Goal: Contribute content: Contribute content

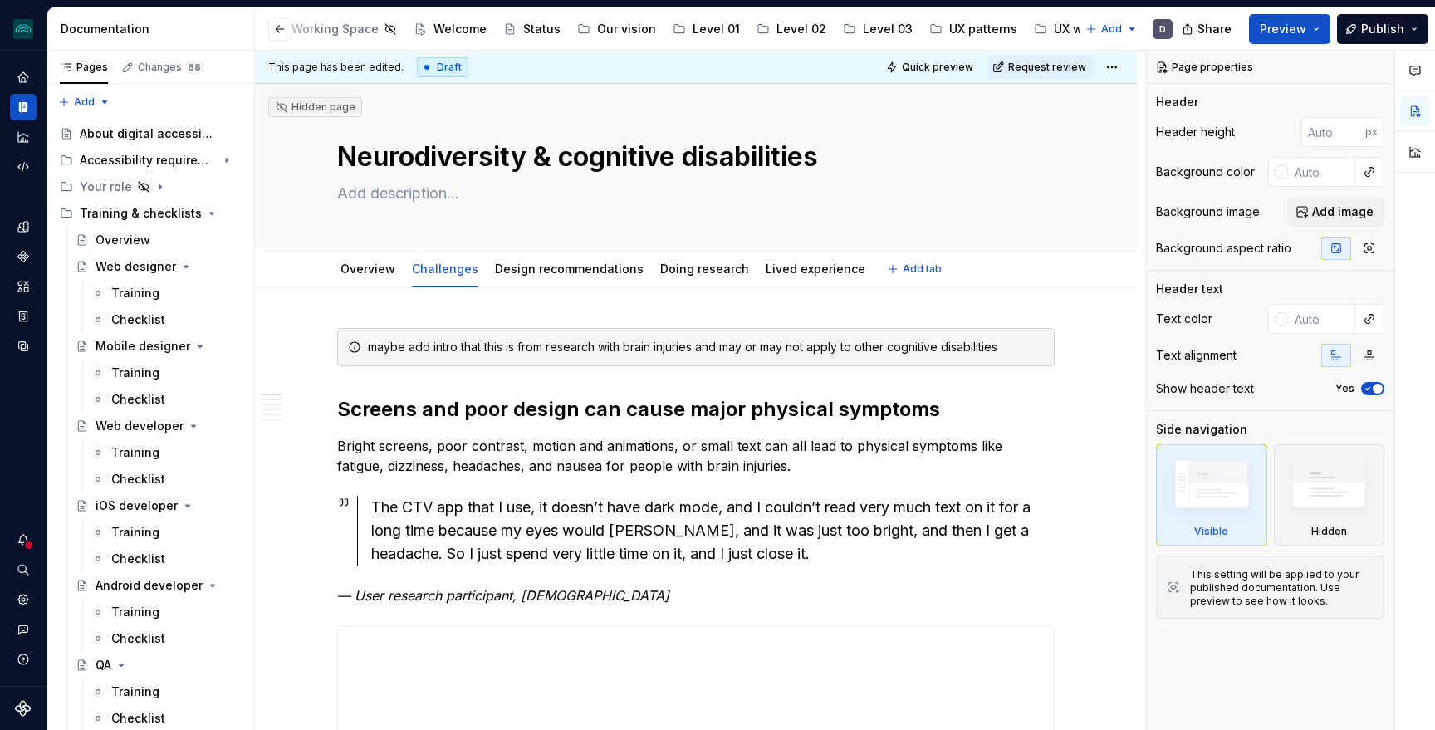
scroll to position [1619, 0]
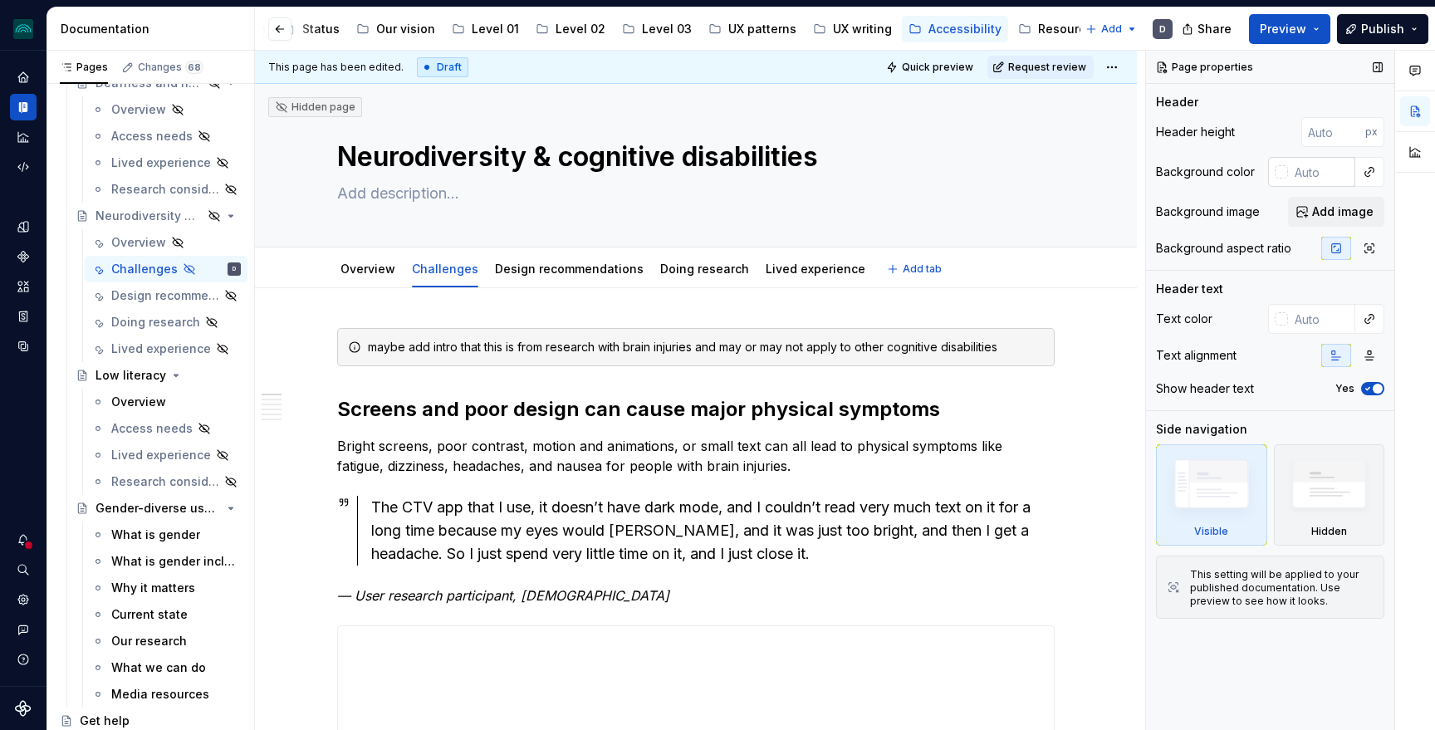
type textarea "*"
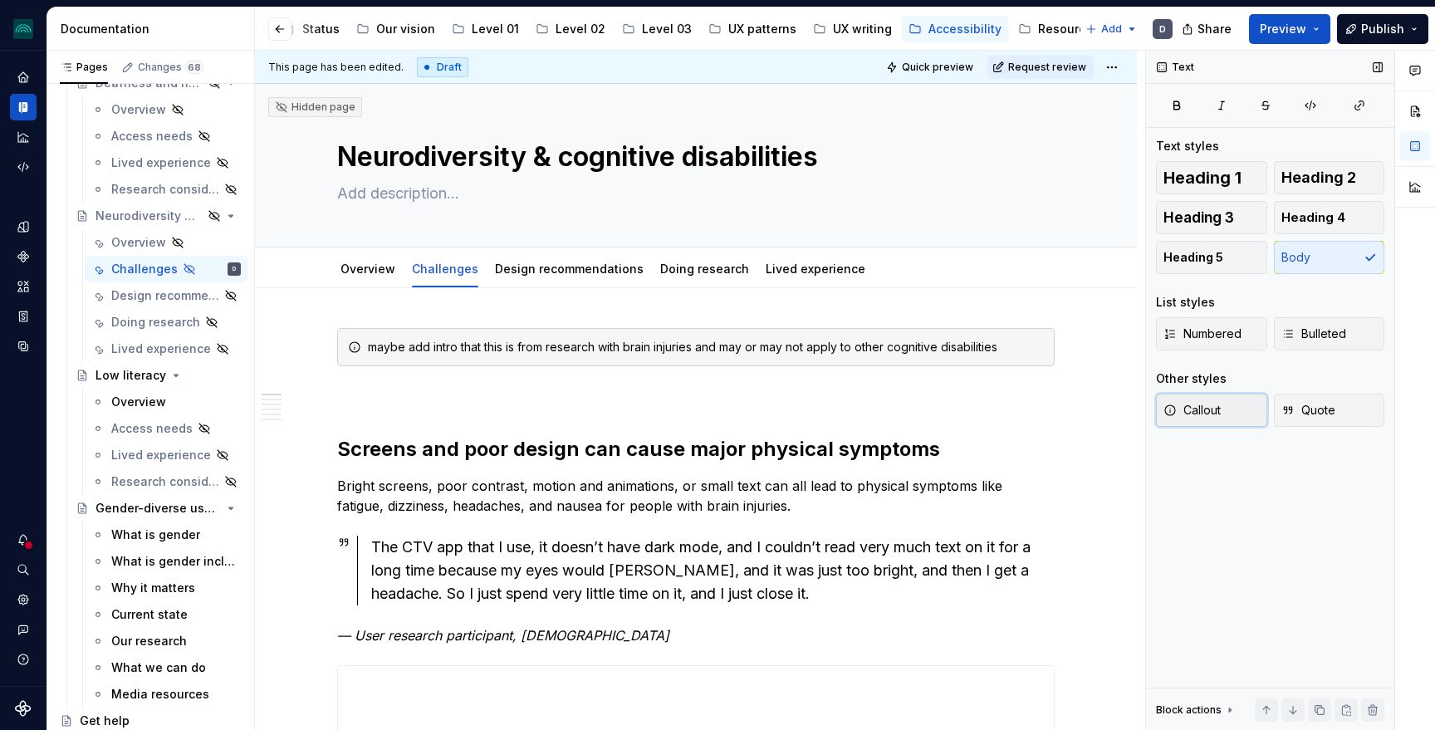
click at [1229, 406] on button "Callout" at bounding box center [1211, 410] width 111 height 33
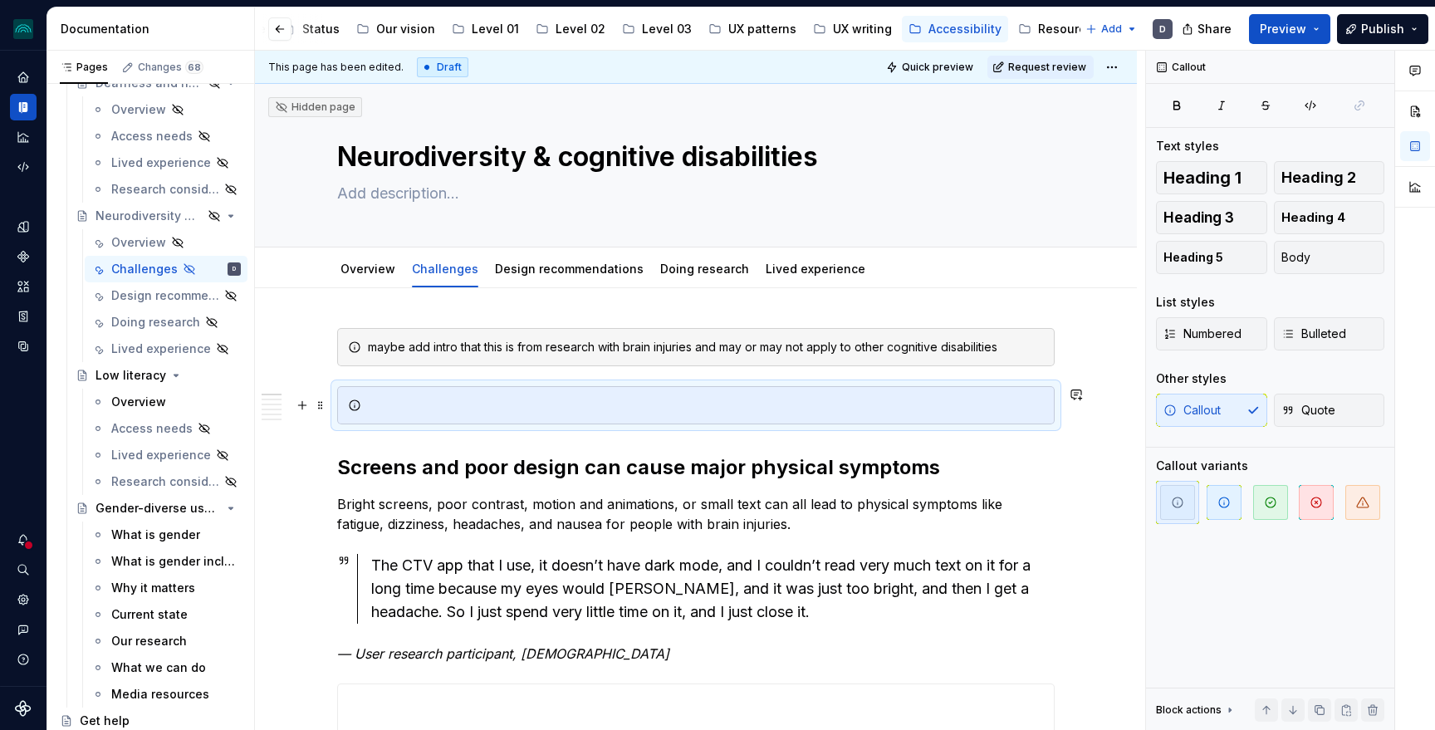
click at [369, 407] on div at bounding box center [696, 405] width 718 height 38
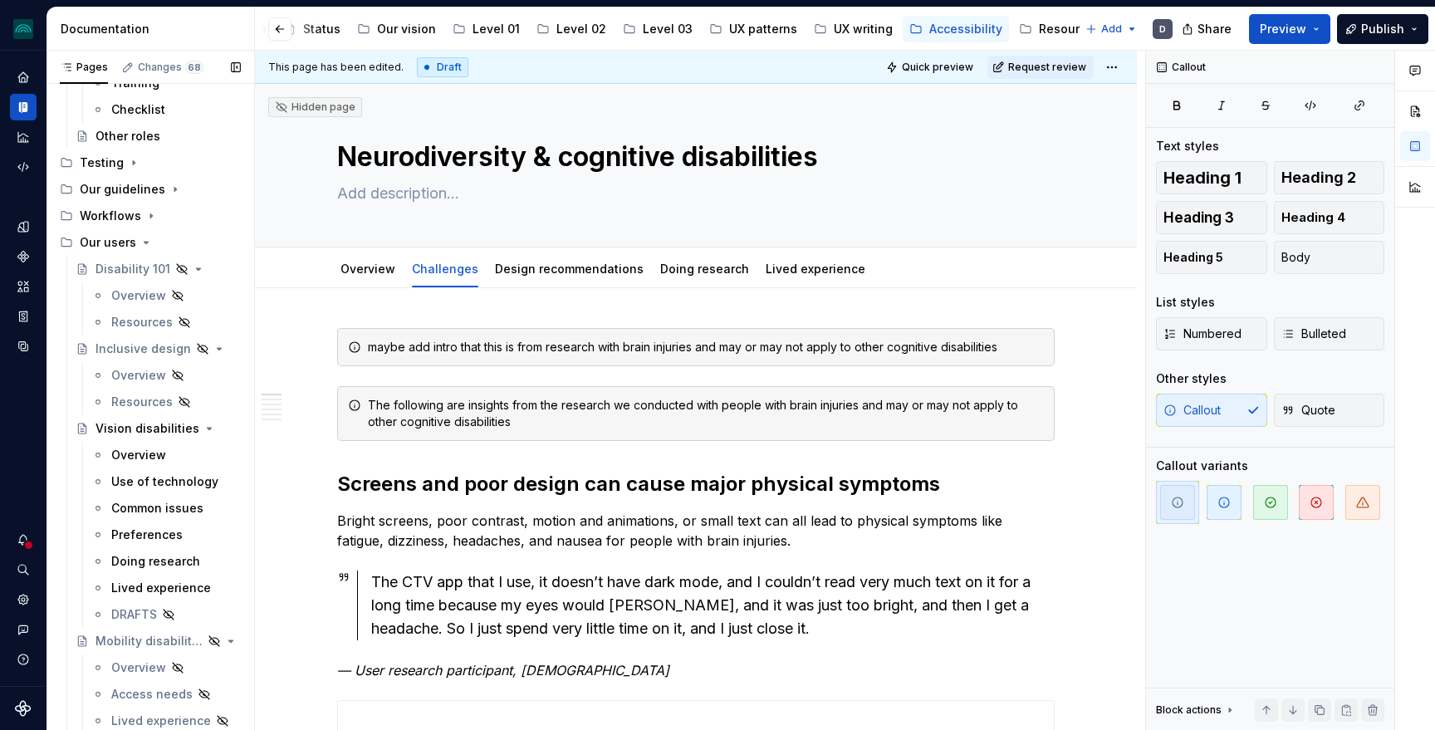
scroll to position [796, 0]
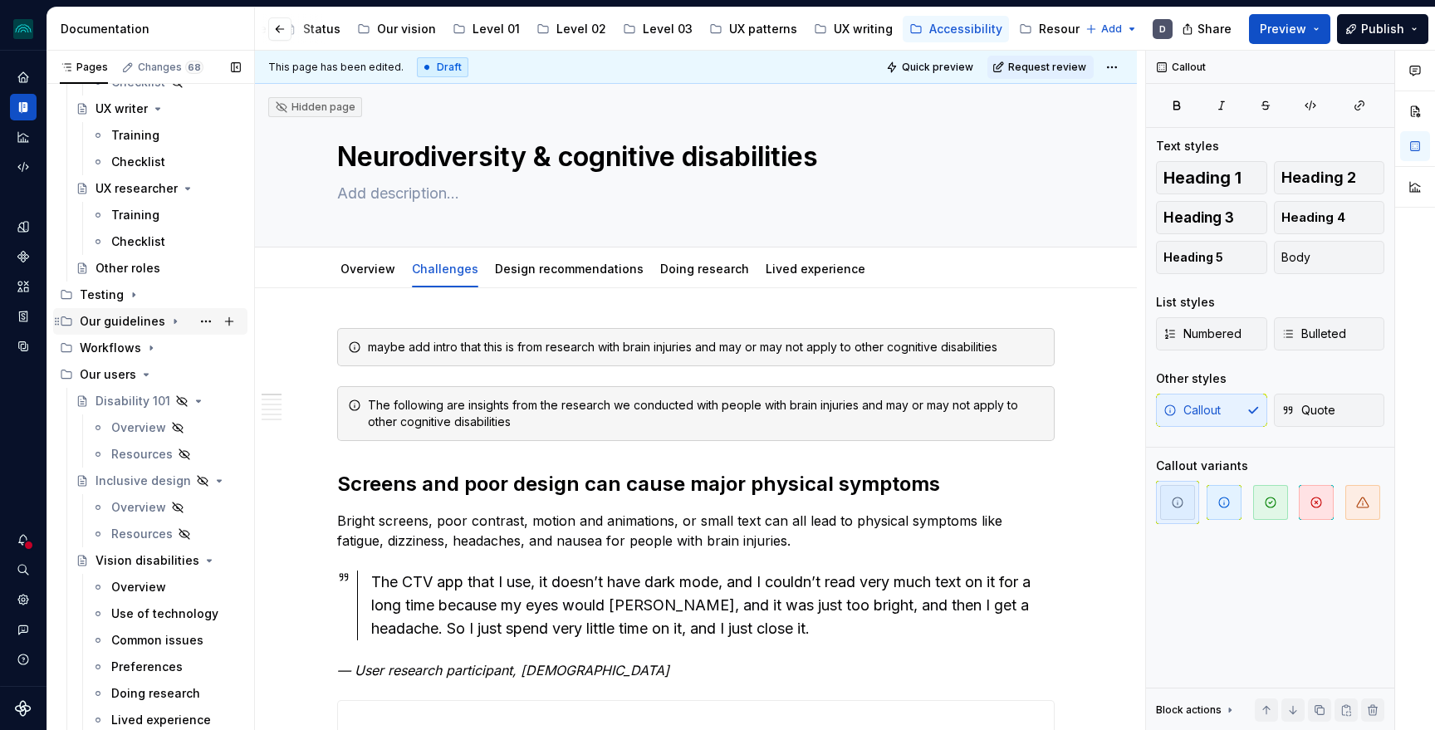
click at [174, 320] on icon "Page tree" at bounding box center [175, 322] width 2 height 4
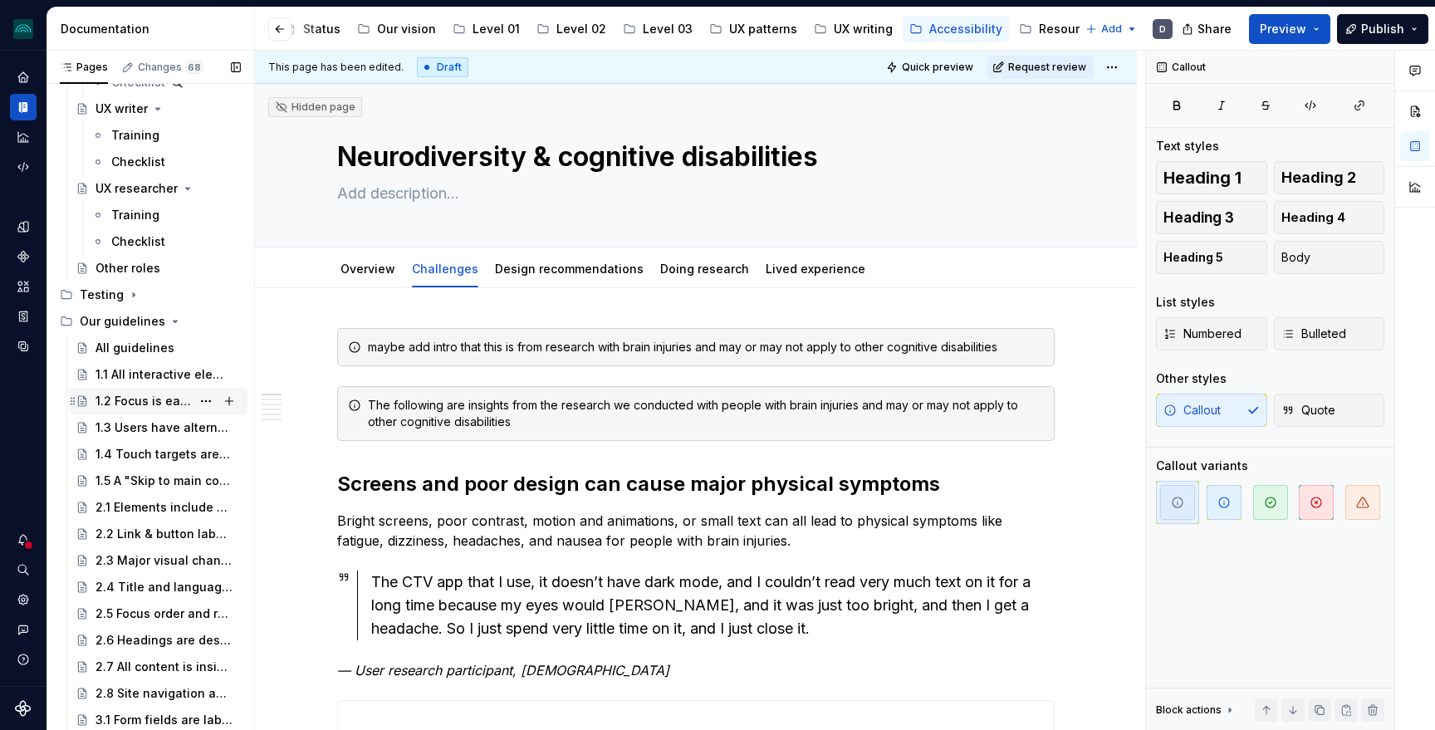
scroll to position [1350, 0]
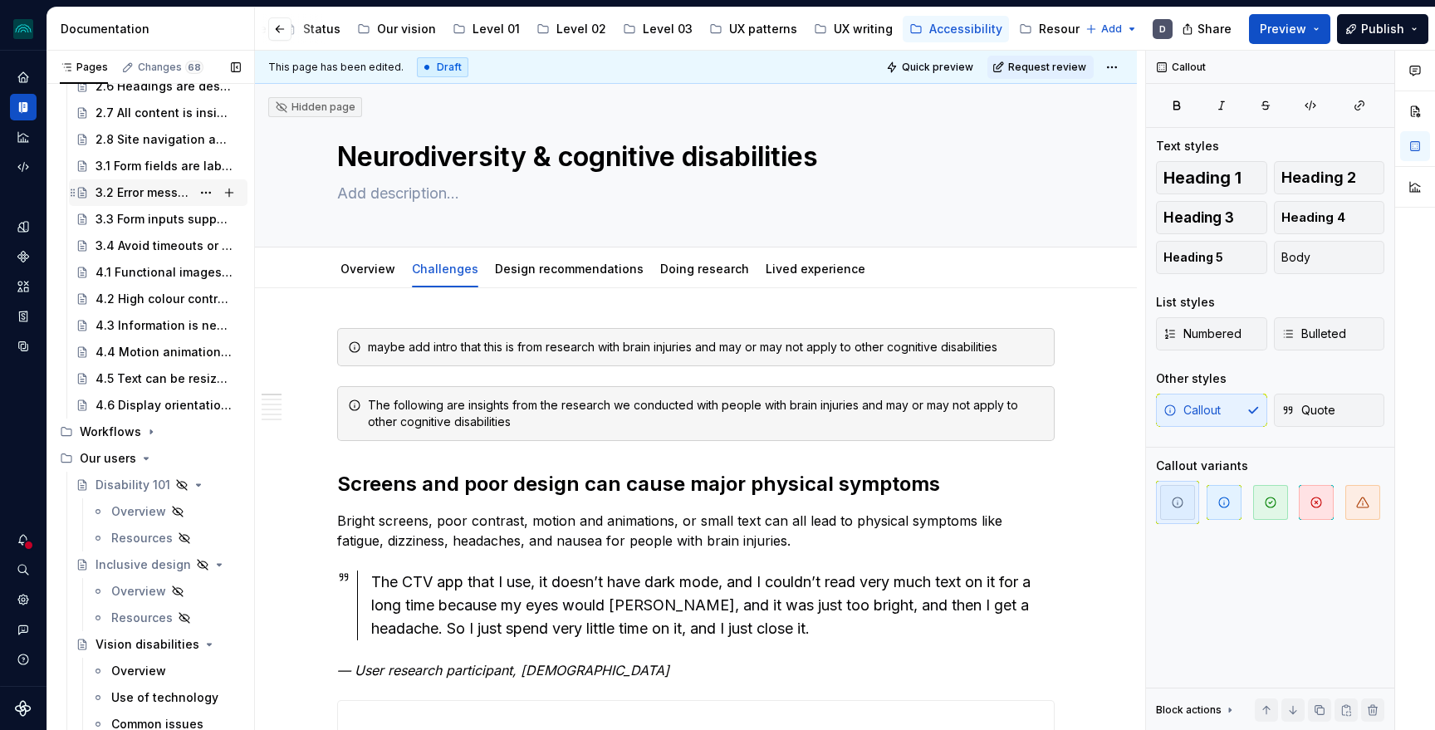
click at [149, 190] on div "3.2 Error messages are announced by a screen reader" at bounding box center [144, 192] width 96 height 17
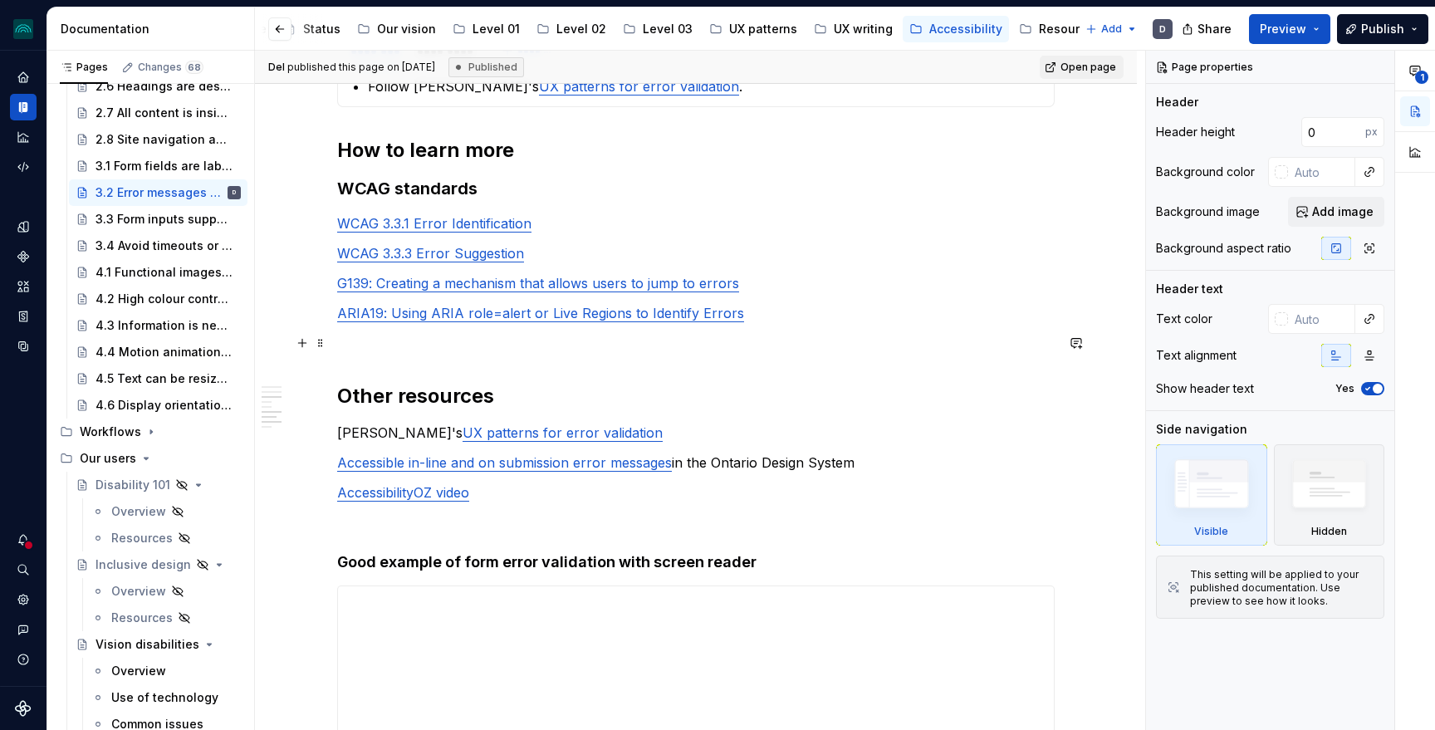
scroll to position [1196, 0]
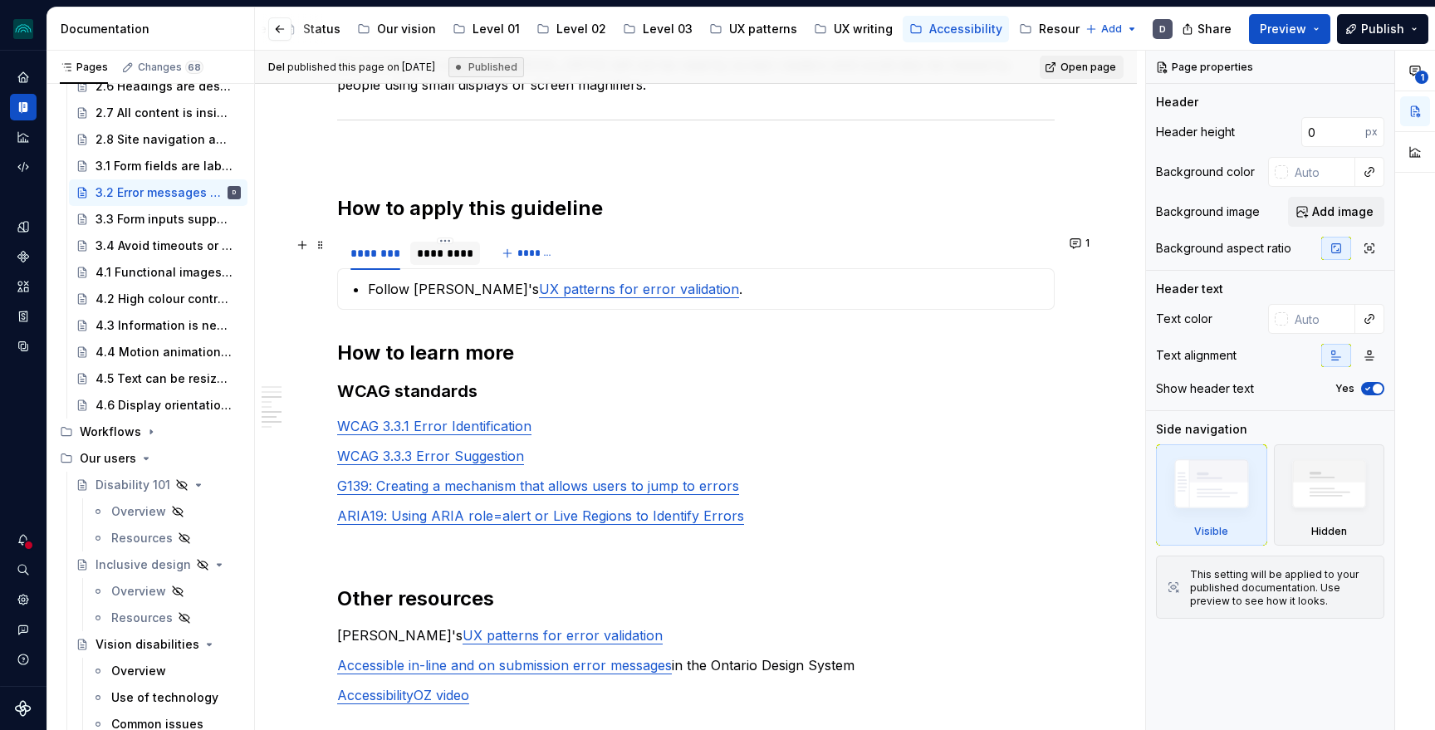
click at [446, 256] on div "*********" at bounding box center [445, 253] width 56 height 17
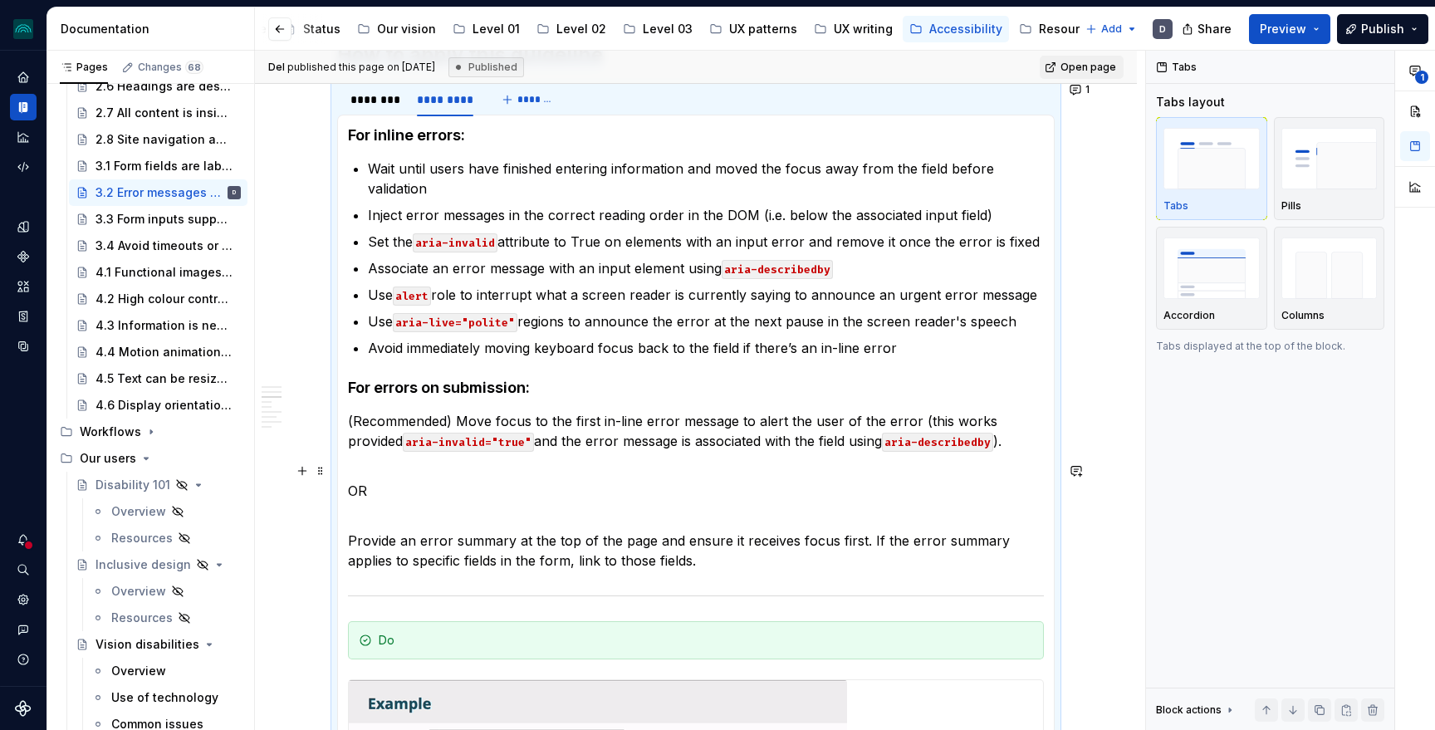
scroll to position [1351, 0]
click at [483, 294] on p "Use alert role to interrupt what a screen reader is currently saying to announc…" at bounding box center [706, 293] width 676 height 20
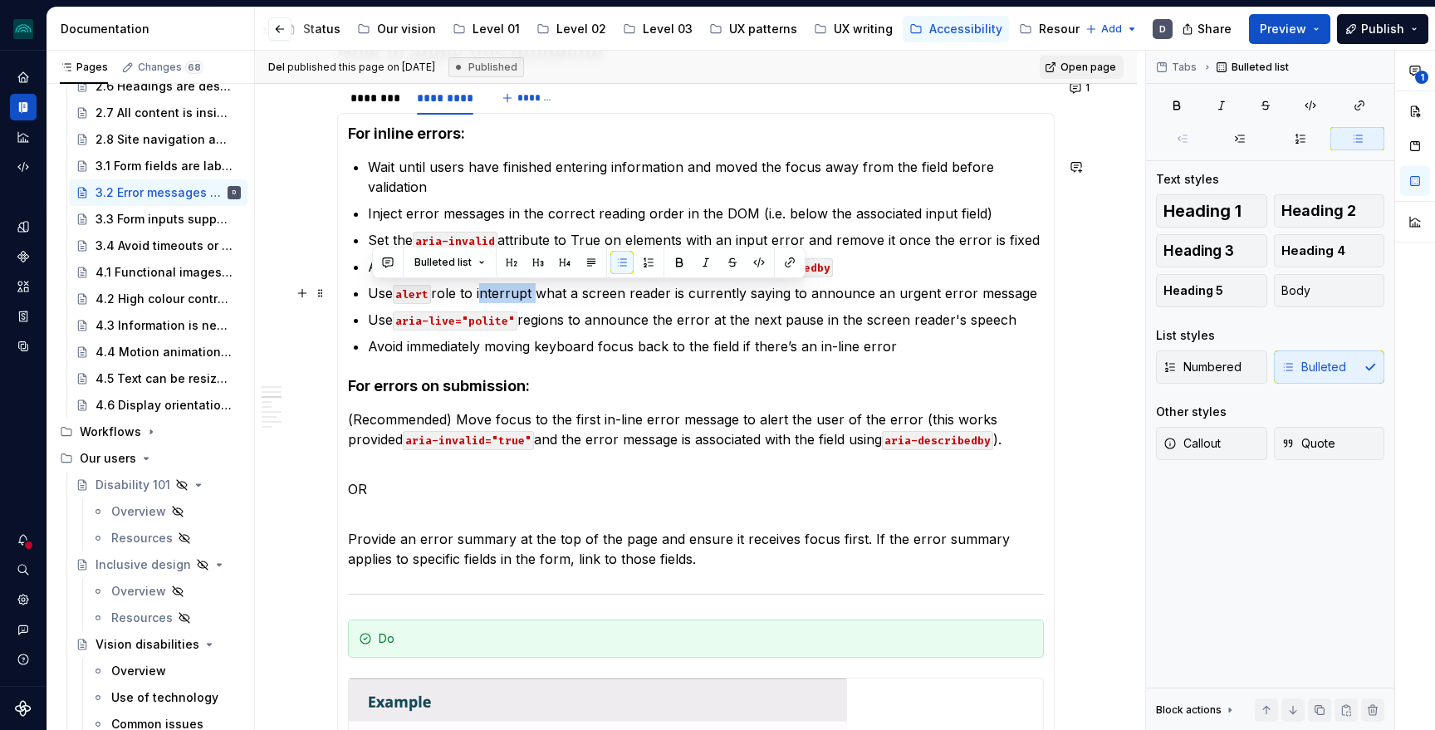
click at [483, 294] on p "Use alert role to interrupt what a screen reader is currently saying to announc…" at bounding box center [706, 293] width 676 height 20
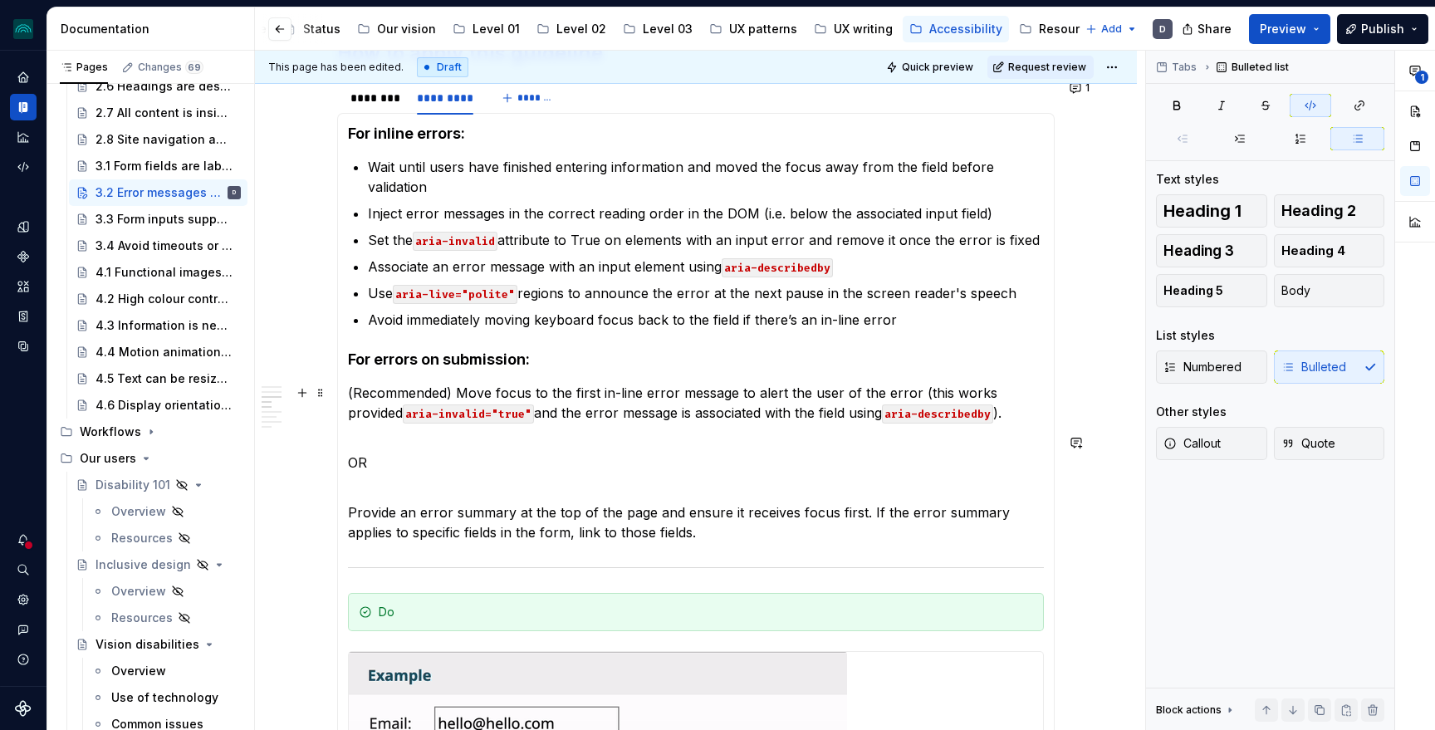
scroll to position [0, 0]
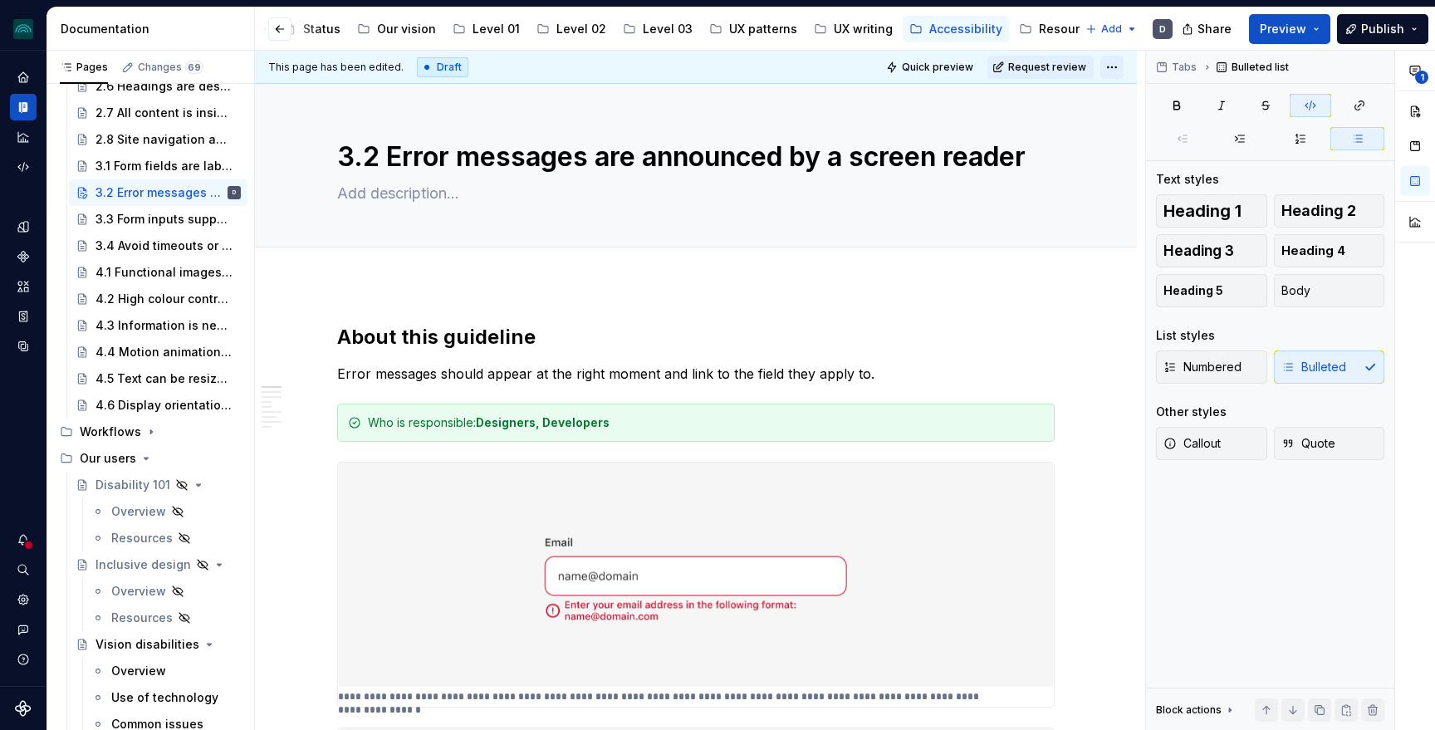
click at [1120, 58] on html "iceberg D Design system data Documentation Accessibility guide for tree Page tr…" at bounding box center [717, 365] width 1435 height 730
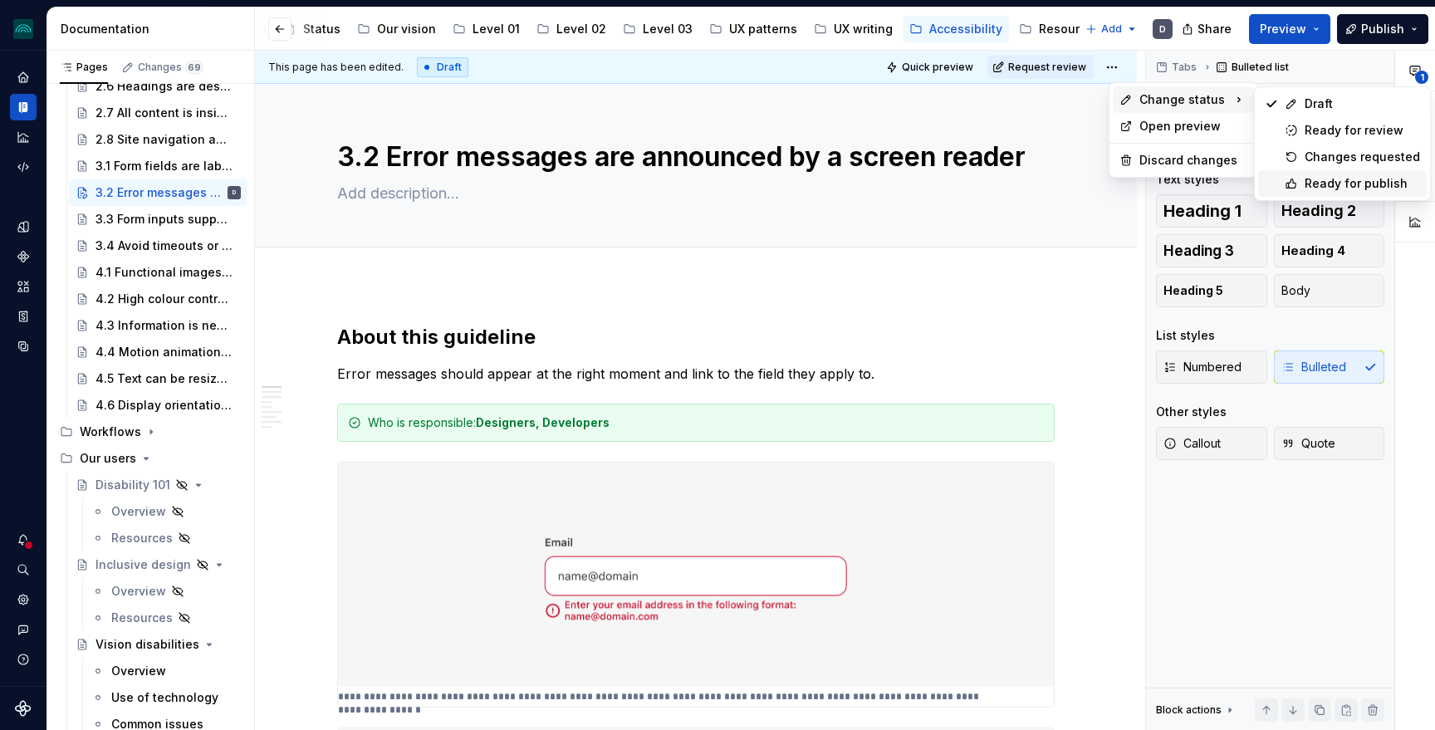
click at [1341, 184] on div "Ready for publish" at bounding box center [1362, 183] width 115 height 17
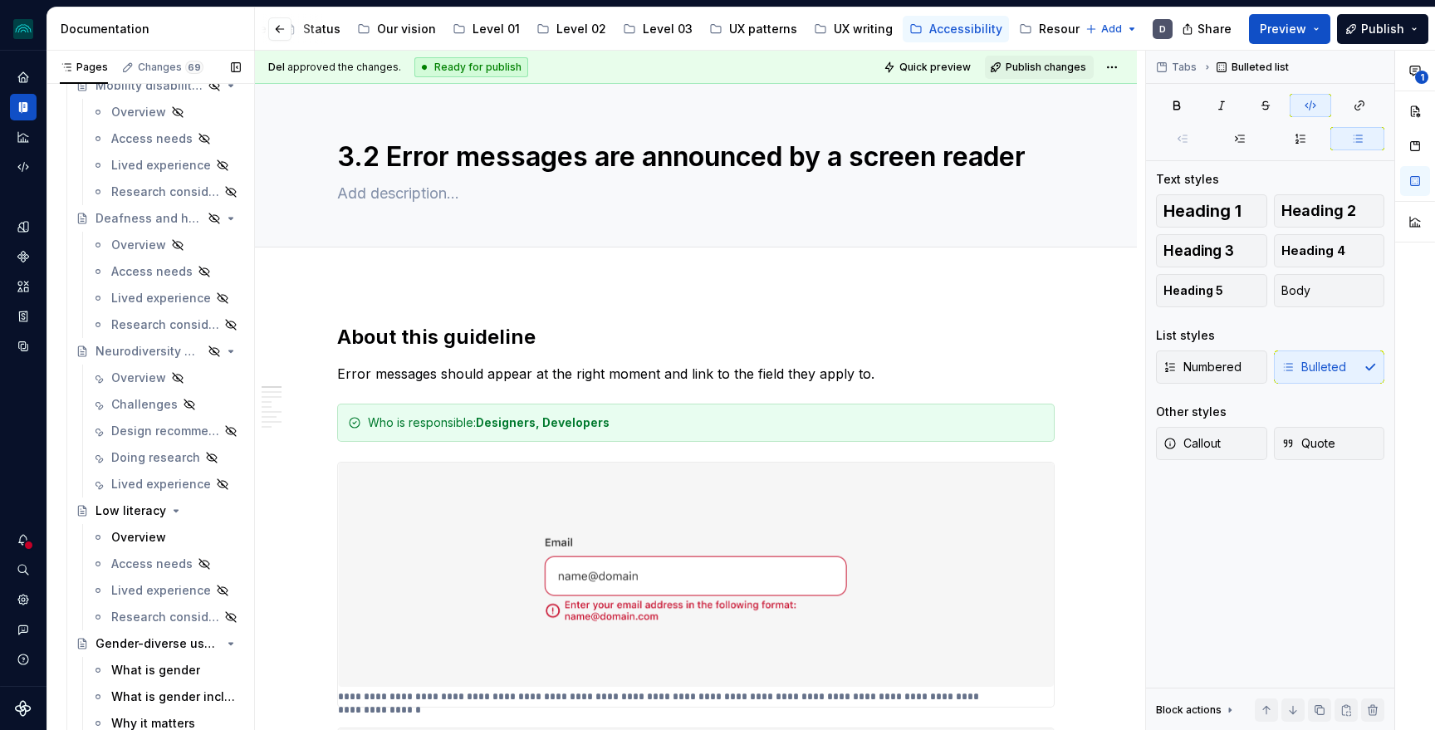
scroll to position [2216, 0]
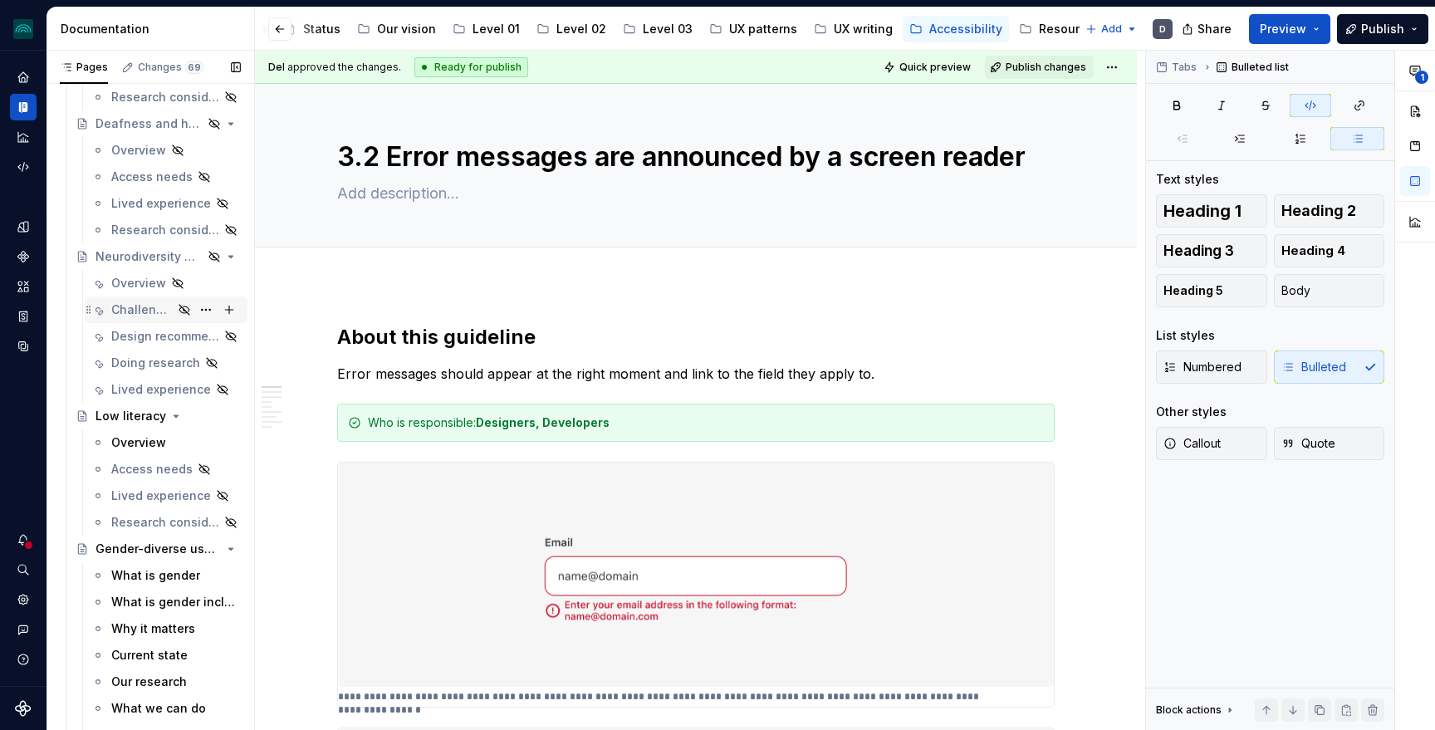
click at [139, 315] on div "Challenges" at bounding box center [141, 309] width 61 height 17
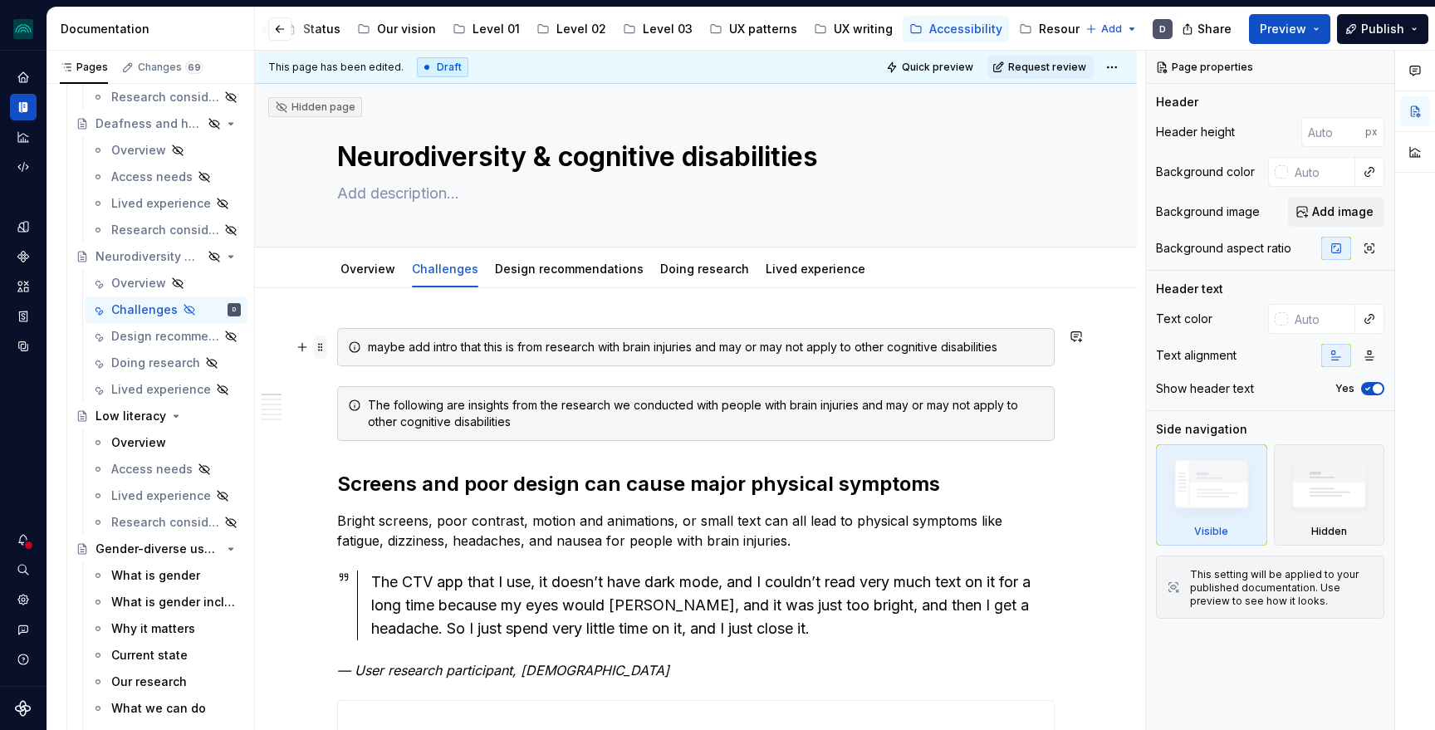
type textarea "*"
click at [326, 352] on span at bounding box center [320, 347] width 13 height 23
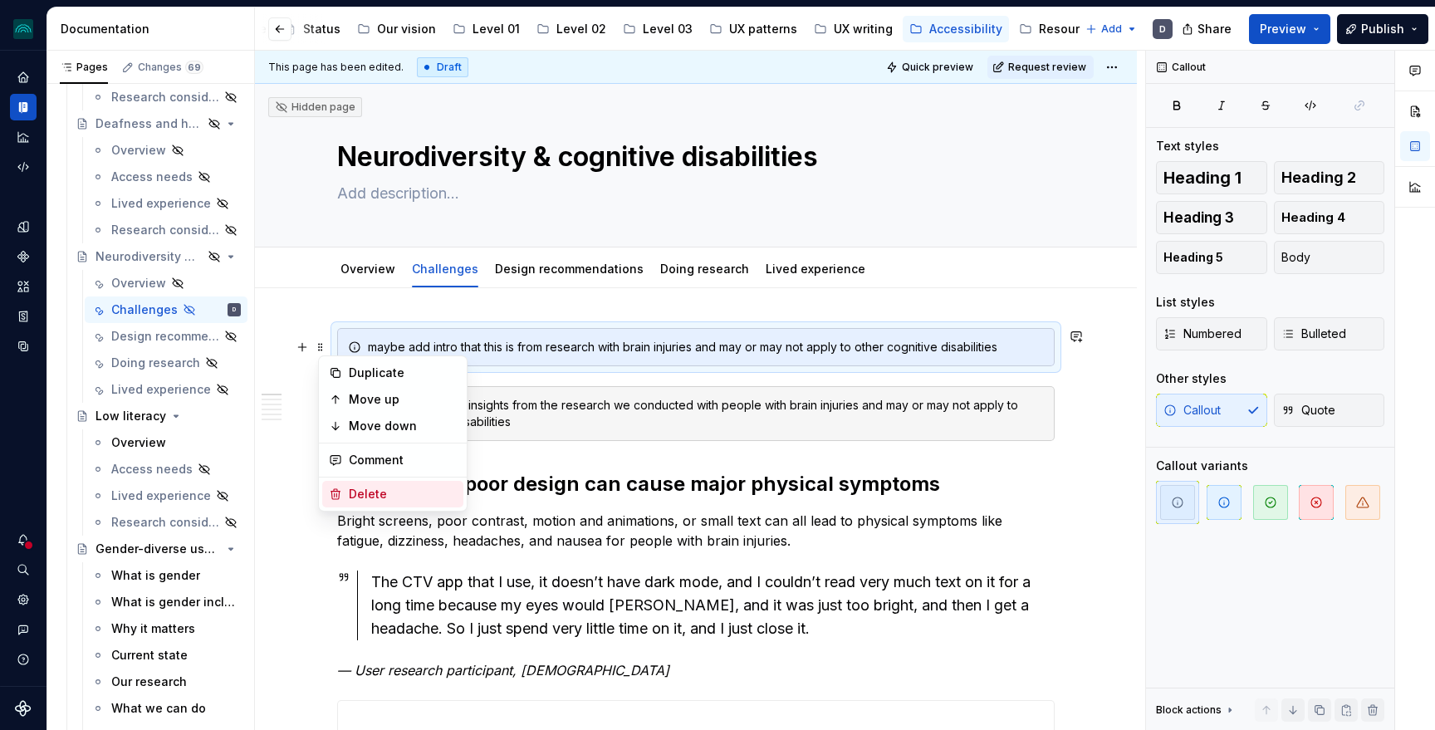
click at [362, 502] on div "Delete" at bounding box center [392, 494] width 141 height 27
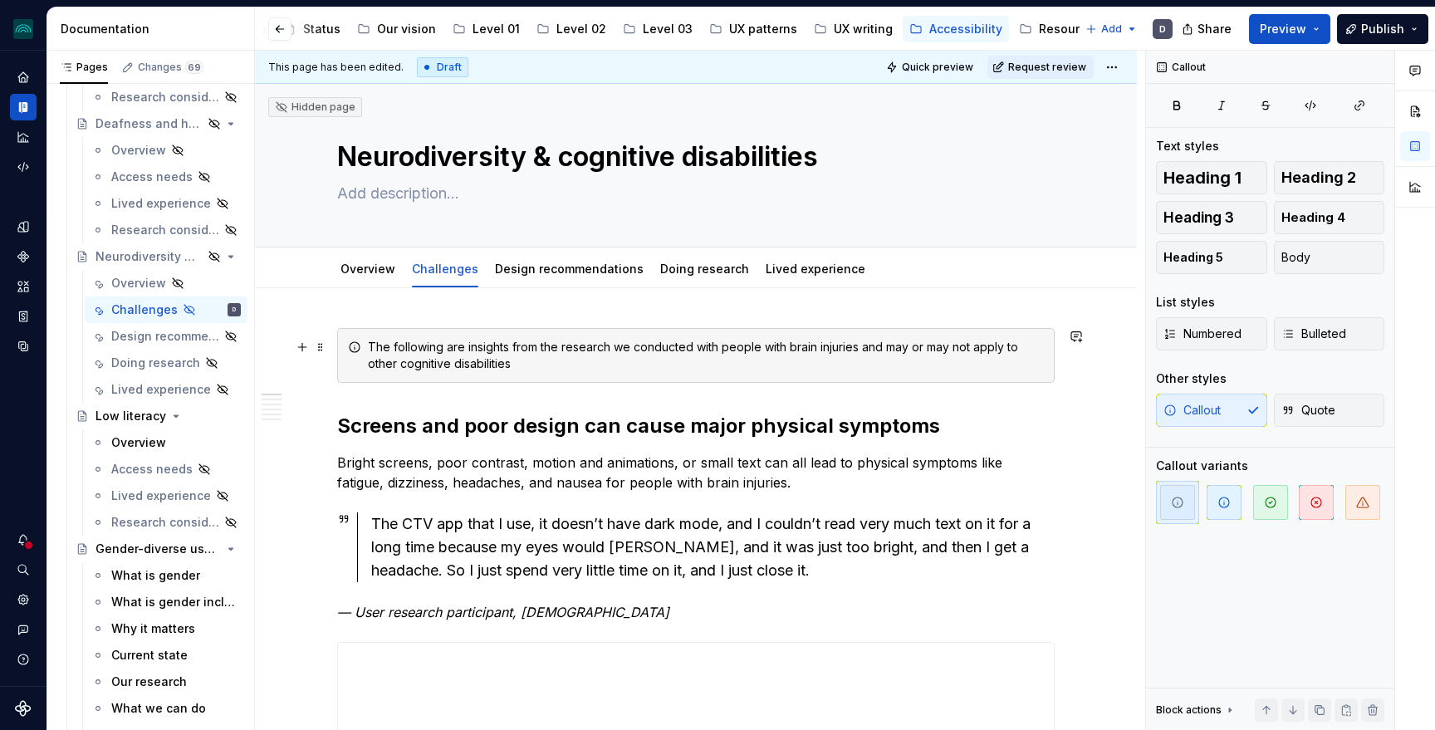
click at [558, 367] on div "The following are insights from the research we conducted with people with brai…" at bounding box center [706, 355] width 676 height 33
click at [321, 351] on span at bounding box center [320, 347] width 13 height 23
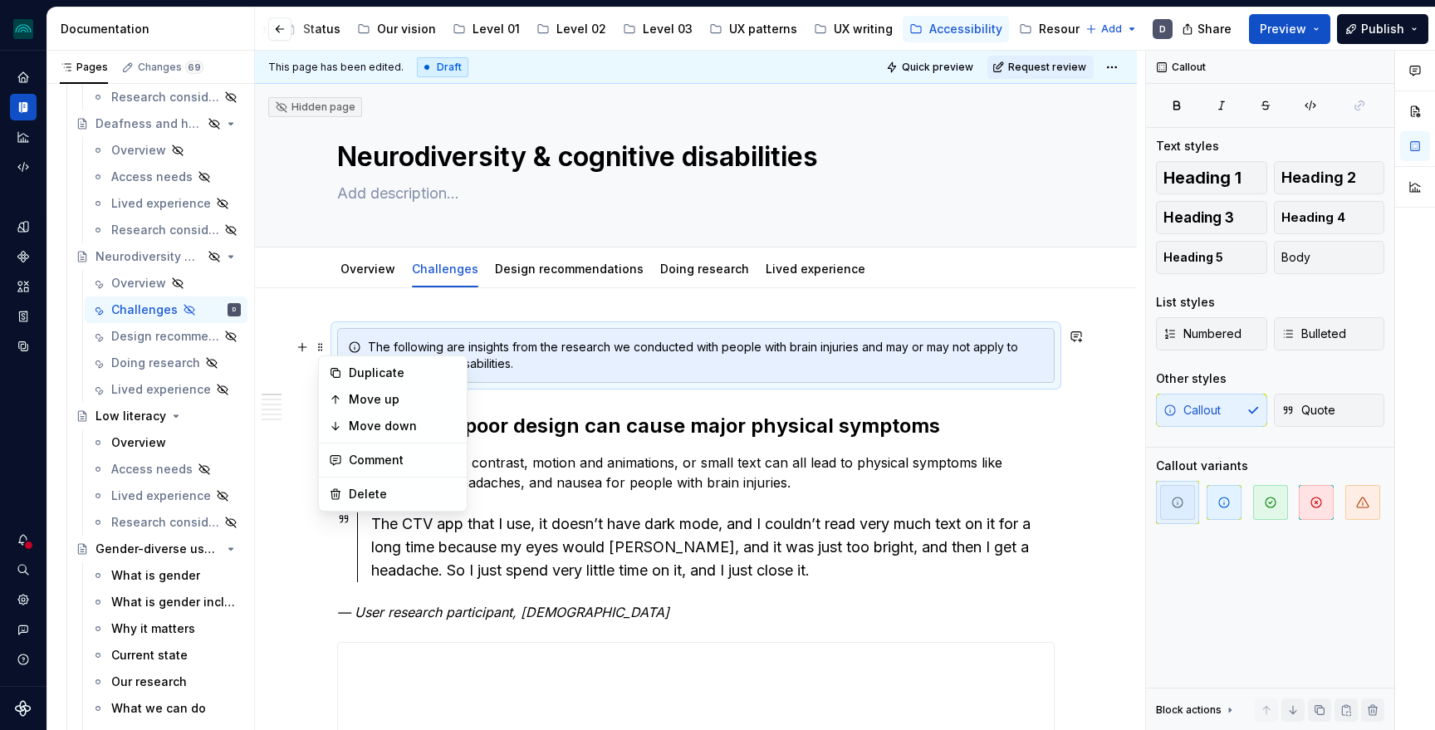
click at [635, 419] on h2 "Screens and poor design can cause major physical symptoms" at bounding box center [696, 426] width 718 height 27
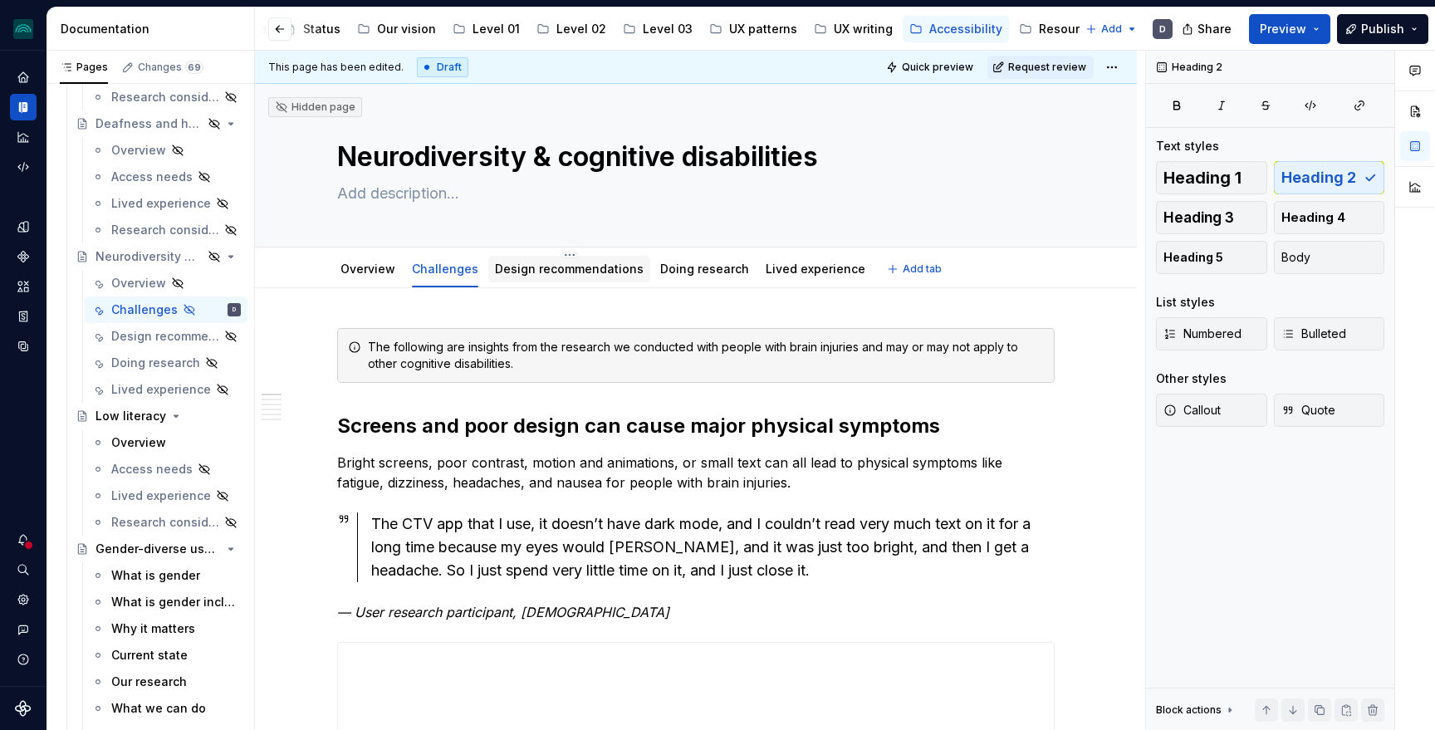
click at [588, 266] on link "Design recommendations" at bounding box center [569, 269] width 149 height 14
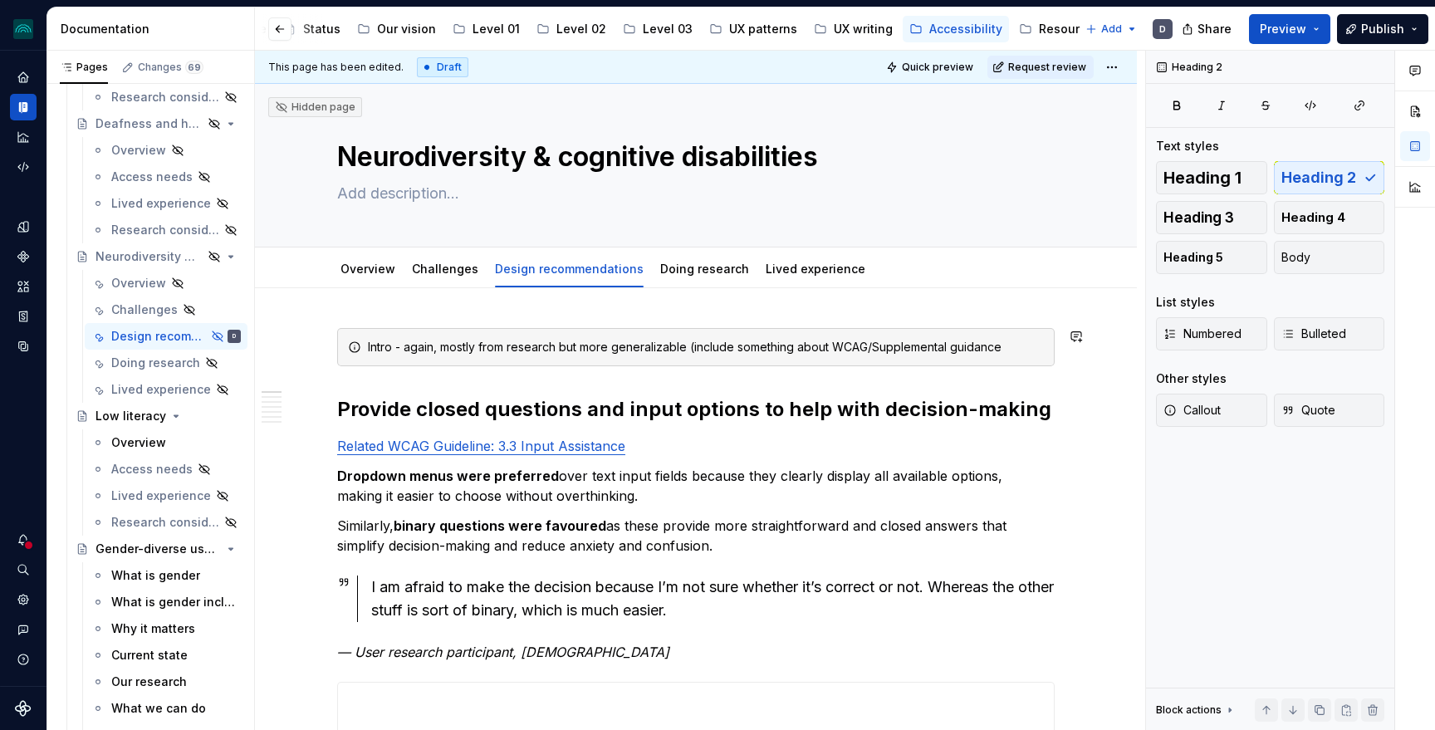
click at [307, 347] on button "button" at bounding box center [302, 347] width 23 height 23
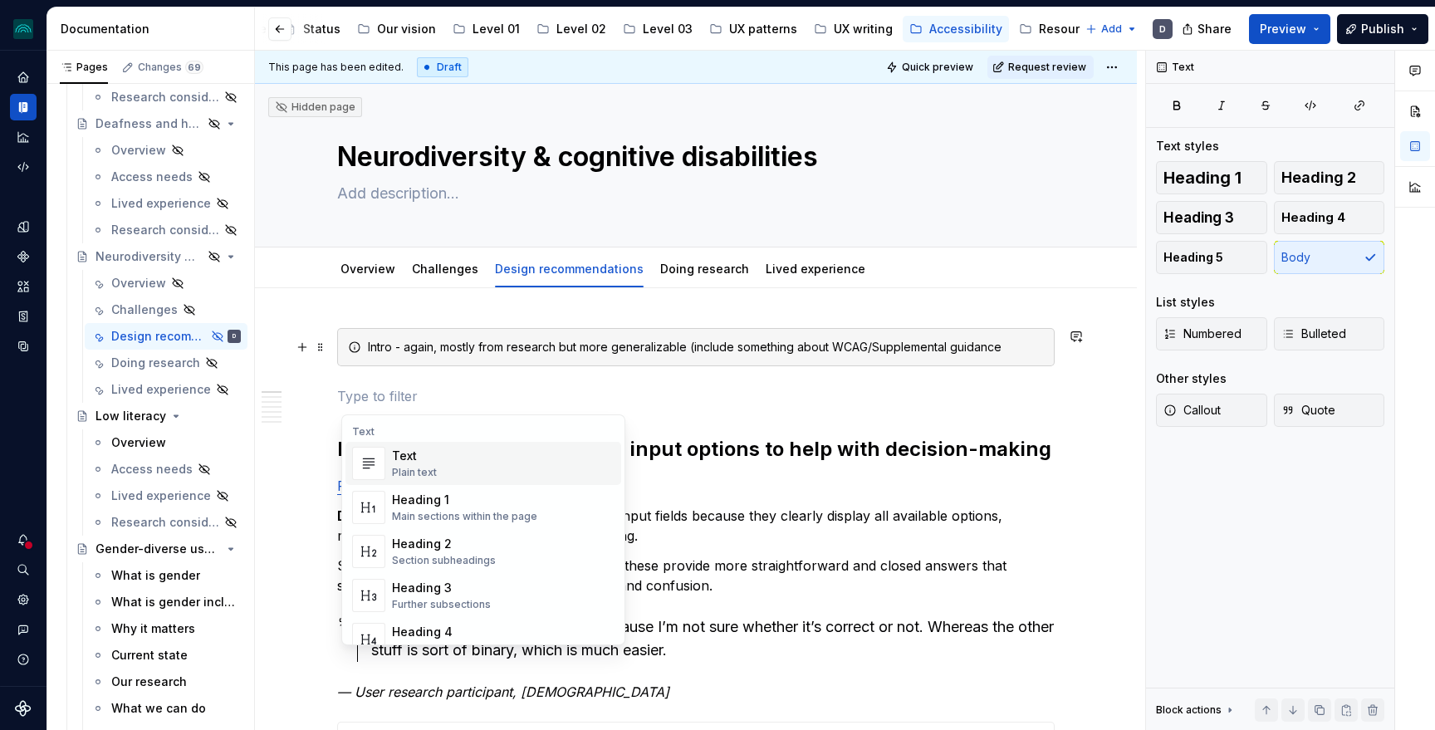
click at [370, 396] on p at bounding box center [696, 396] width 718 height 20
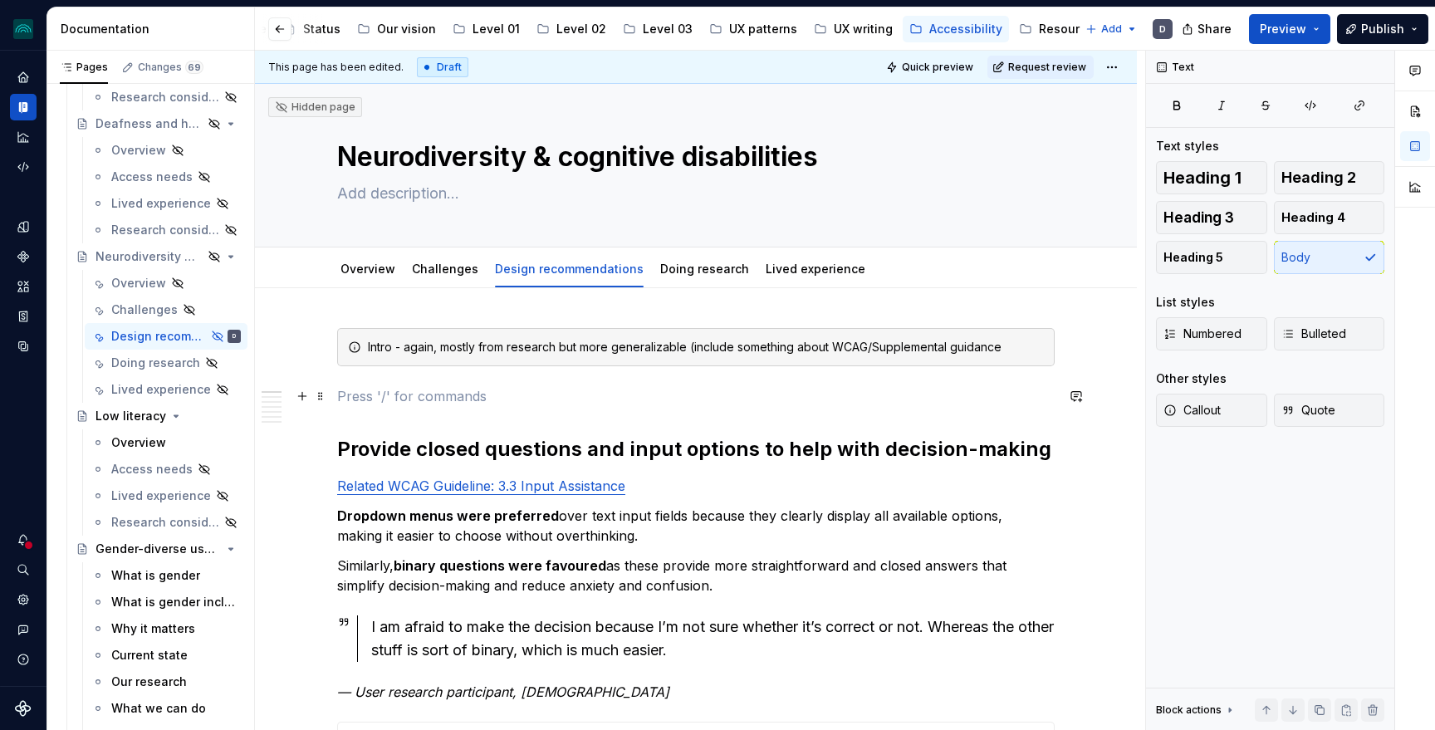
click at [385, 394] on p at bounding box center [696, 396] width 718 height 20
click at [430, 280] on div "Challenges" at bounding box center [445, 269] width 80 height 27
click at [447, 270] on link "Challenges" at bounding box center [445, 269] width 66 height 14
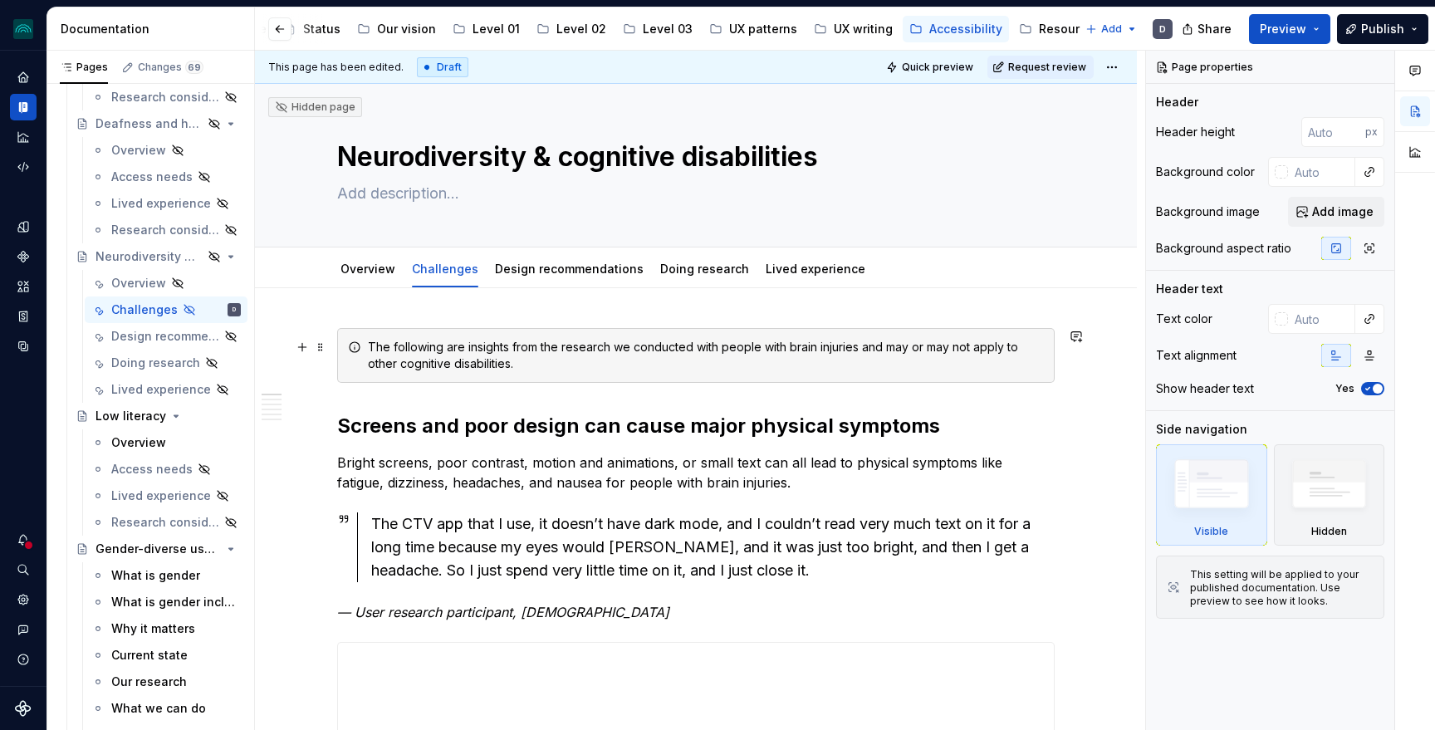
click at [472, 365] on div "The following are insights from the research we conducted with people with brai…" at bounding box center [706, 355] width 676 height 33
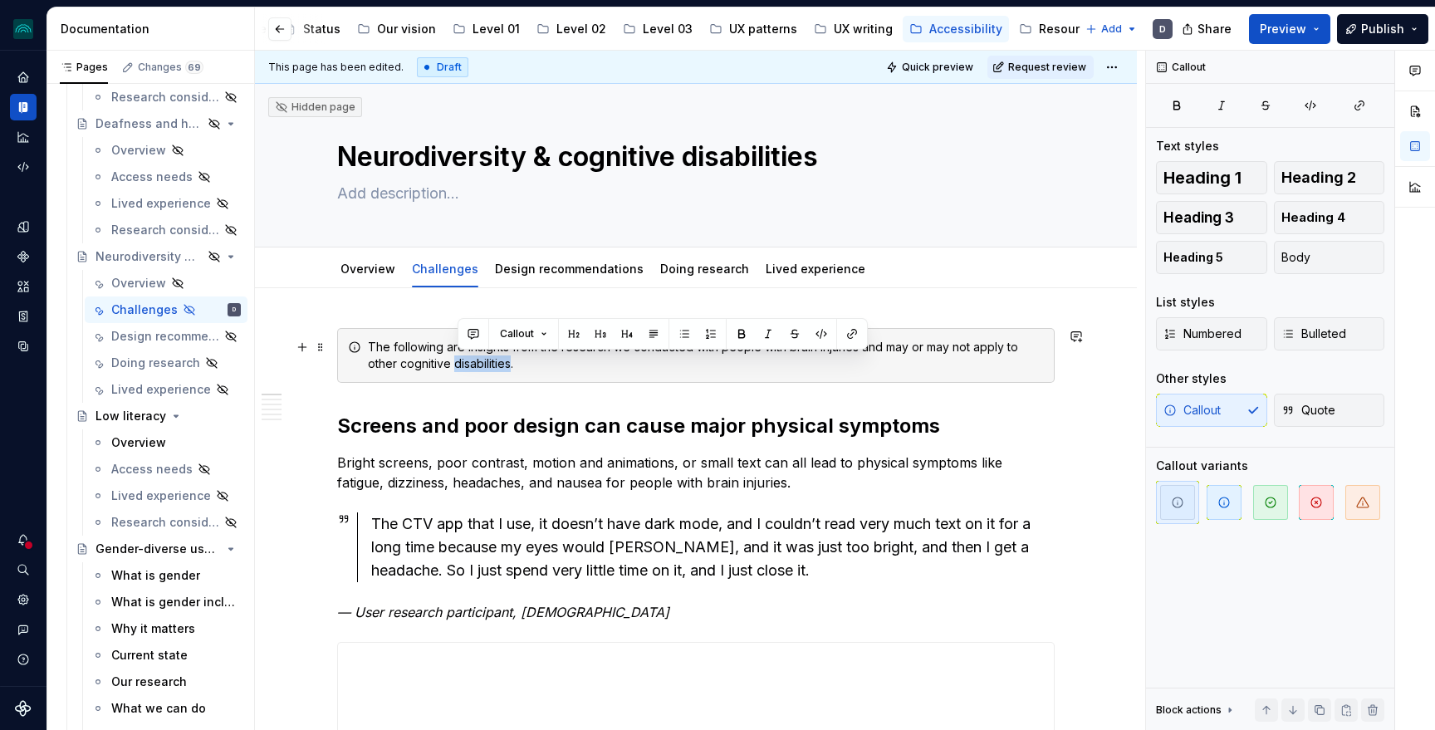
click at [472, 365] on div "The following are insights from the research we conducted with people with brai…" at bounding box center [706, 355] width 676 height 33
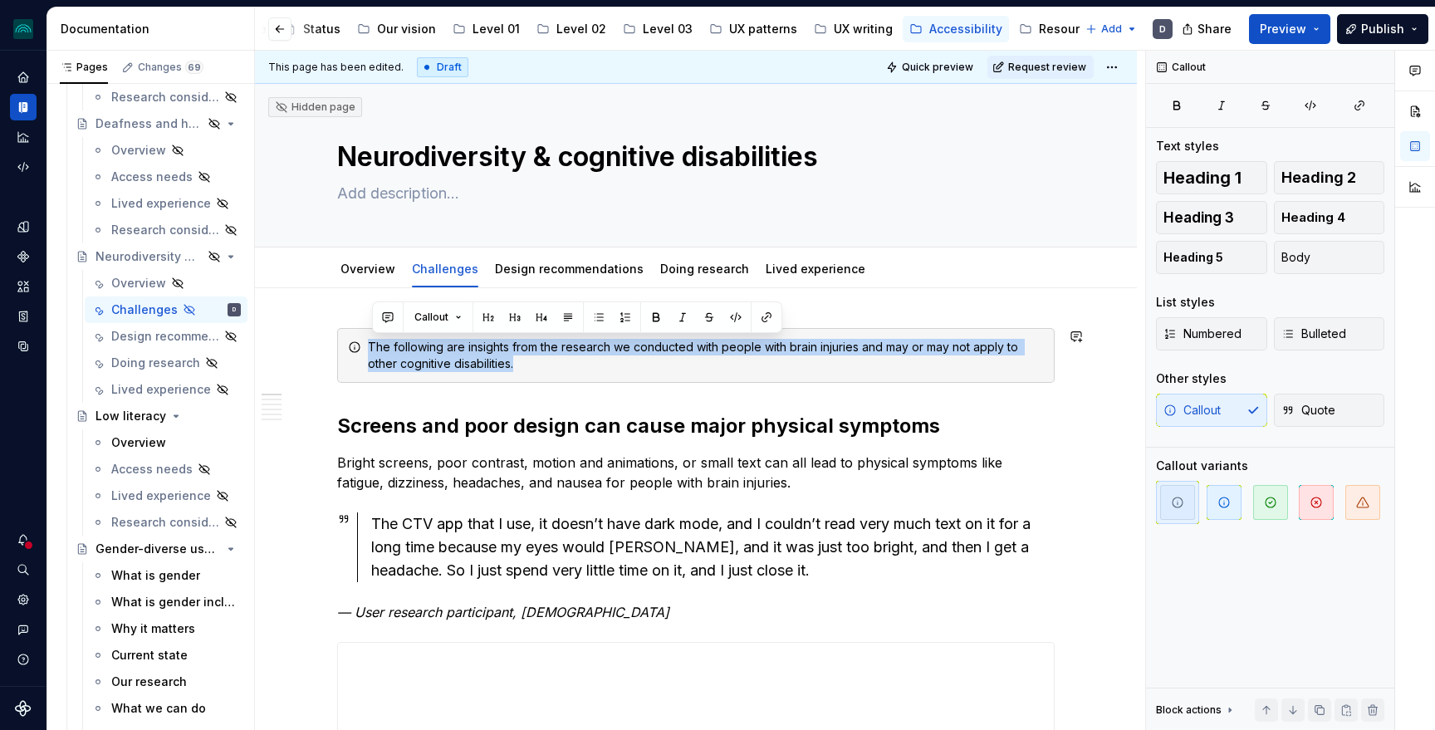
copy div "The following are insights from the research we conducted with people with brai…"
click at [567, 266] on link "Design recommendations" at bounding box center [569, 269] width 149 height 14
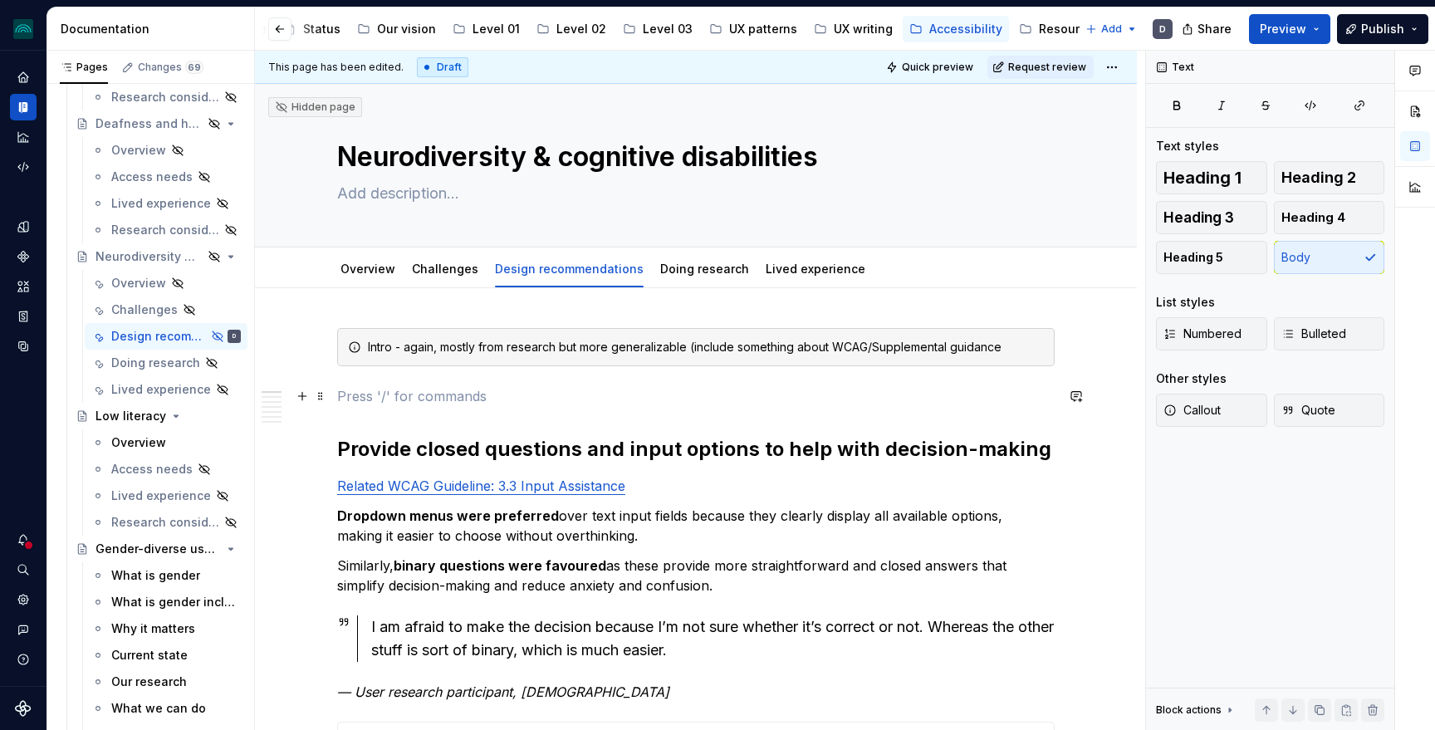
click at [367, 397] on p at bounding box center [696, 396] width 718 height 20
type textarea "*"
click at [1179, 404] on span "Callout" at bounding box center [1192, 410] width 57 height 17
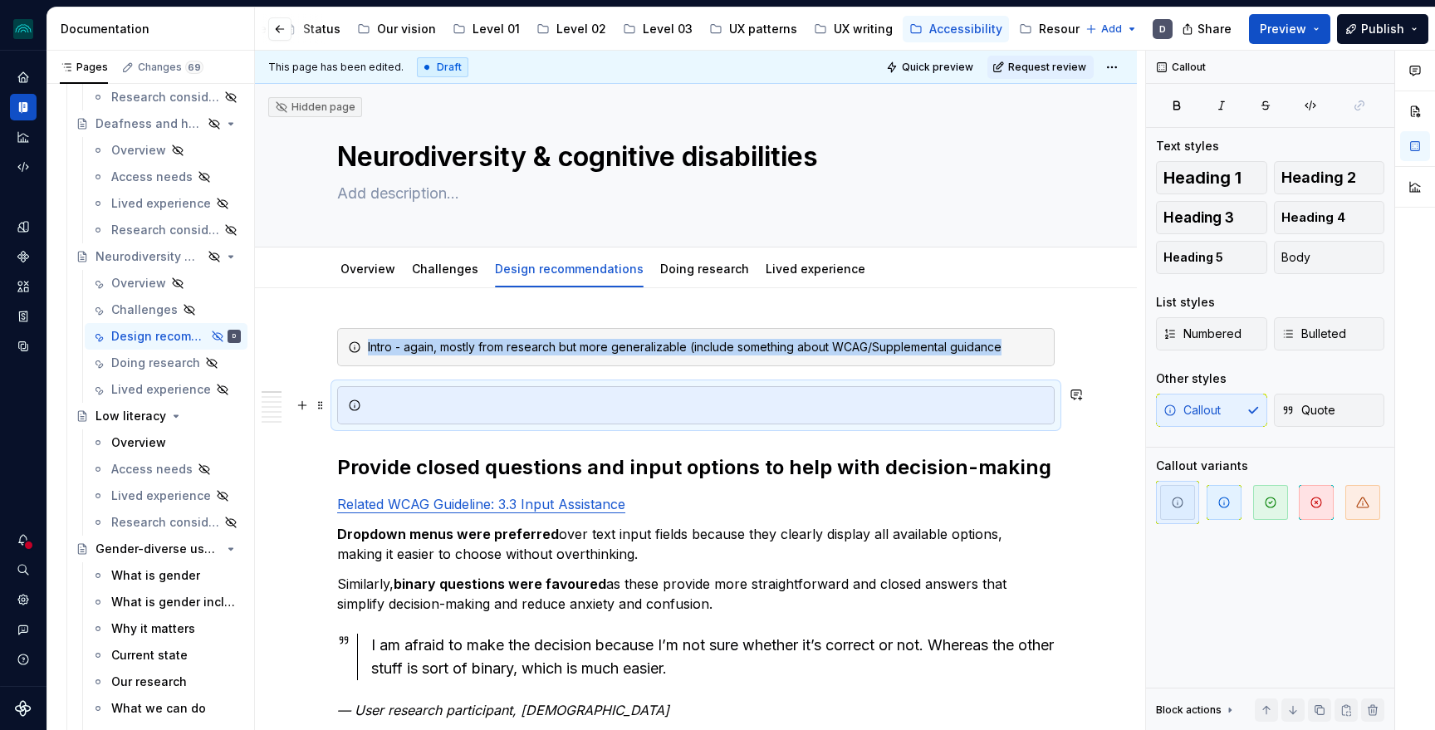
click at [466, 407] on div at bounding box center [706, 405] width 676 height 17
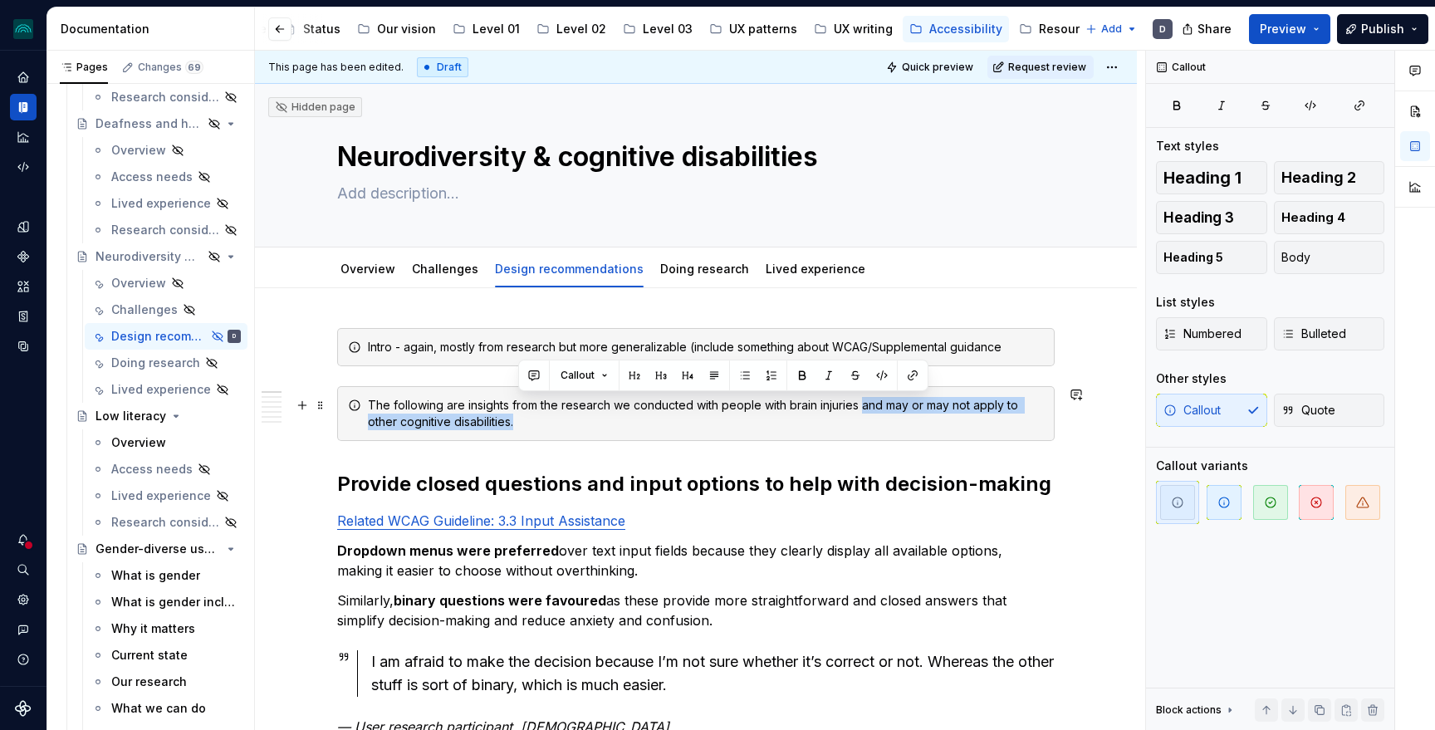
drag, startPoint x: 623, startPoint y: 424, endPoint x: 865, endPoint y: 401, distance: 243.5
click at [865, 401] on div "The following are insights from the research we conducted with people with brai…" at bounding box center [706, 413] width 676 height 33
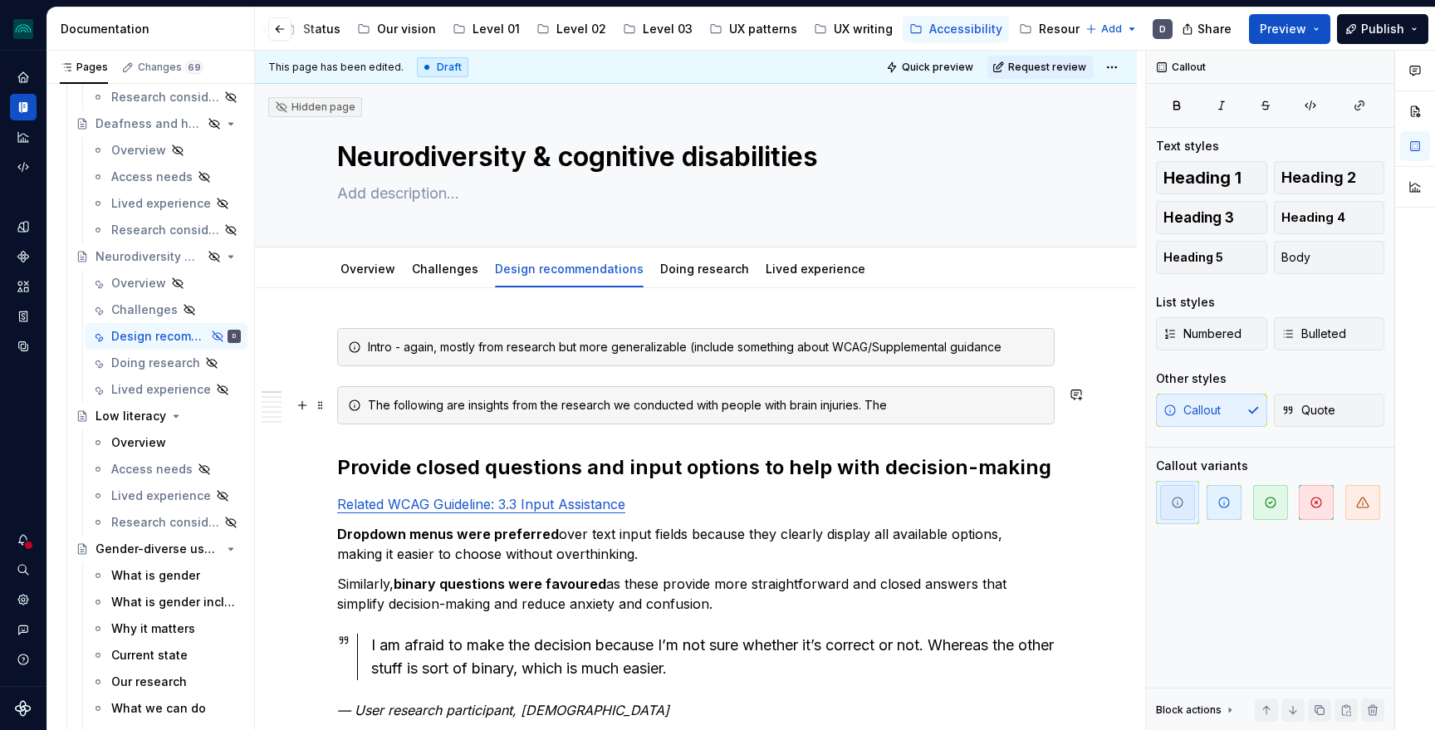
click at [487, 403] on div "The following are insights from the research we conducted with people with brai…" at bounding box center [706, 405] width 676 height 17
click at [916, 404] on div "The following are insights from the research we conducted with people with brai…" at bounding box center [706, 405] width 676 height 17
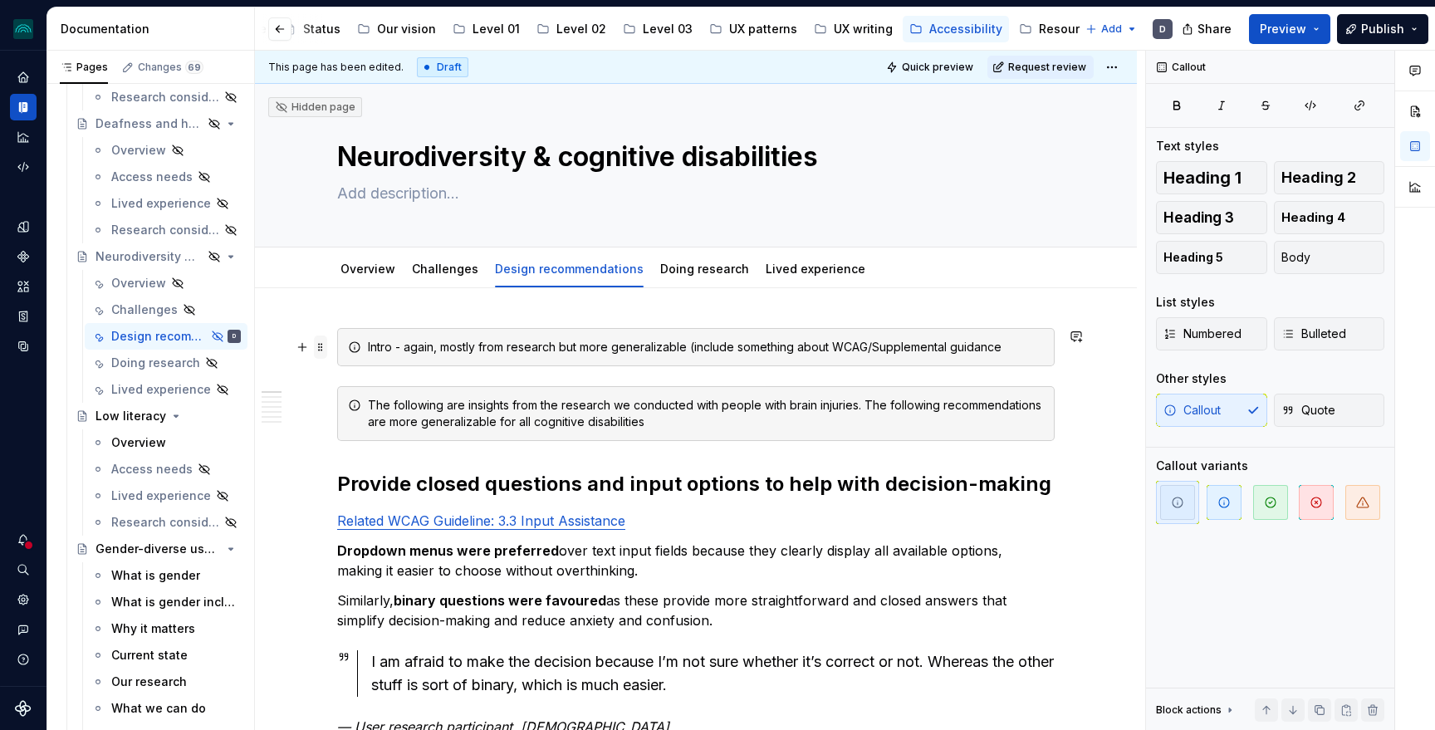
click at [327, 346] on span at bounding box center [320, 347] width 13 height 23
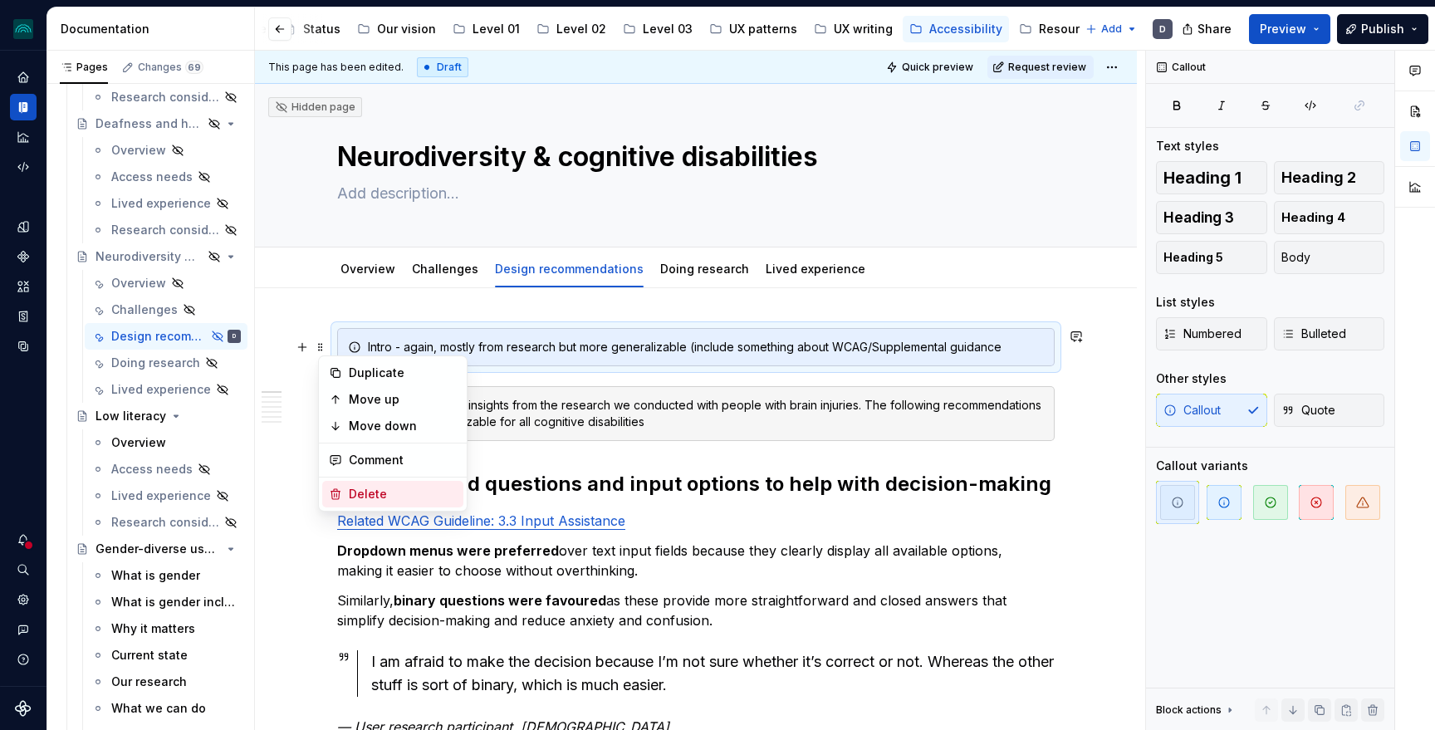
click at [360, 497] on div "Delete" at bounding box center [403, 494] width 108 height 17
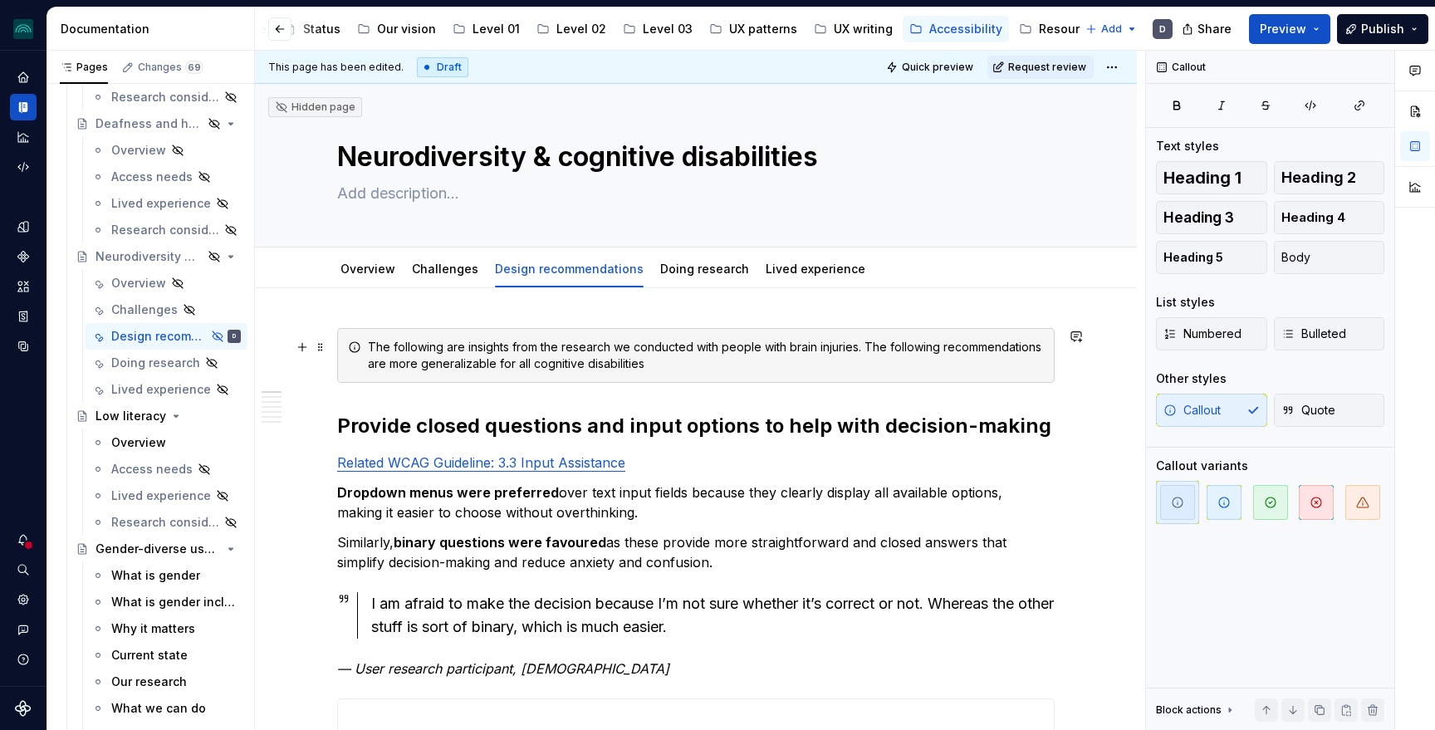
click at [670, 369] on div "The following are insights from the research we conducted with people with brai…" at bounding box center [706, 355] width 676 height 33
click at [915, 345] on div "The following are insights from the research we conducted with people with brai…" at bounding box center [706, 355] width 676 height 33
click at [721, 363] on div "The following are insights from the research we conducted with people with brai…" at bounding box center [706, 355] width 676 height 33
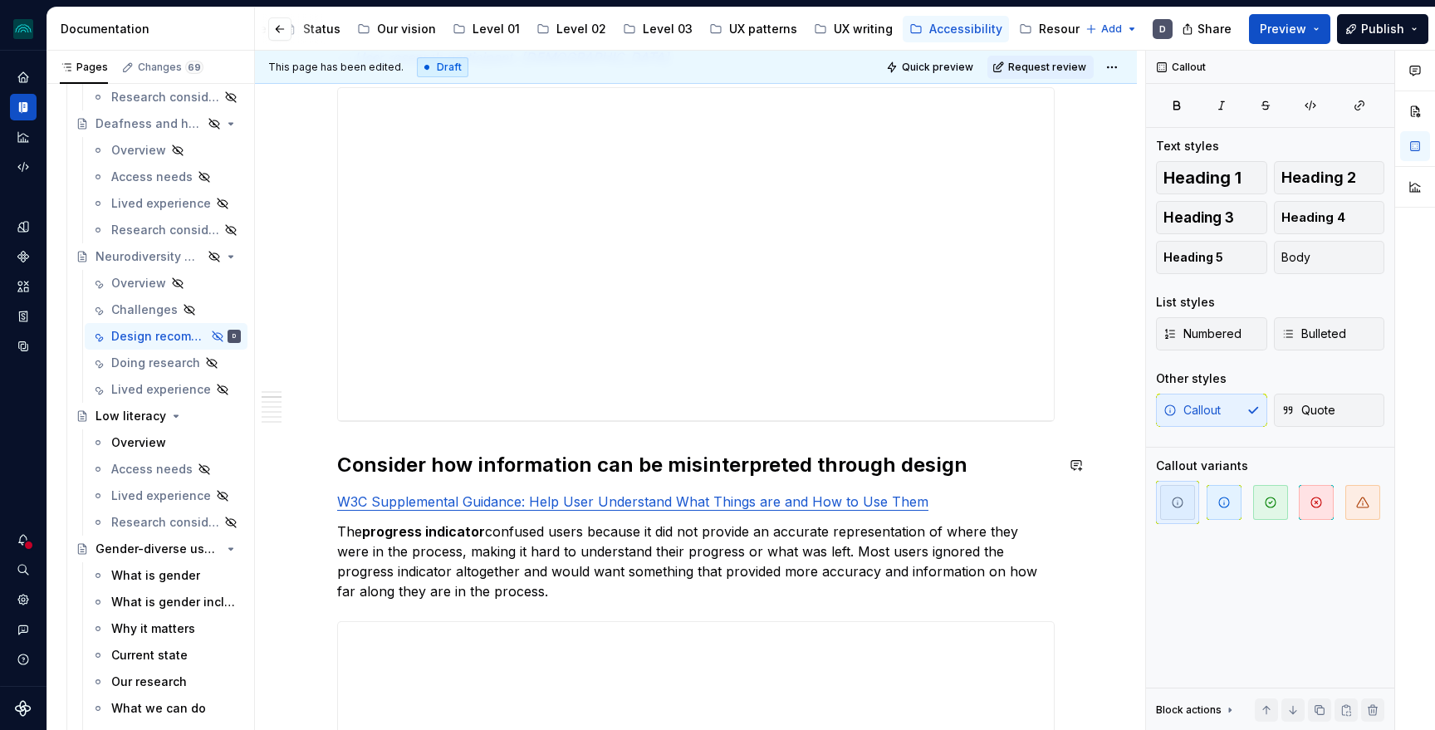
scroll to position [868, 0]
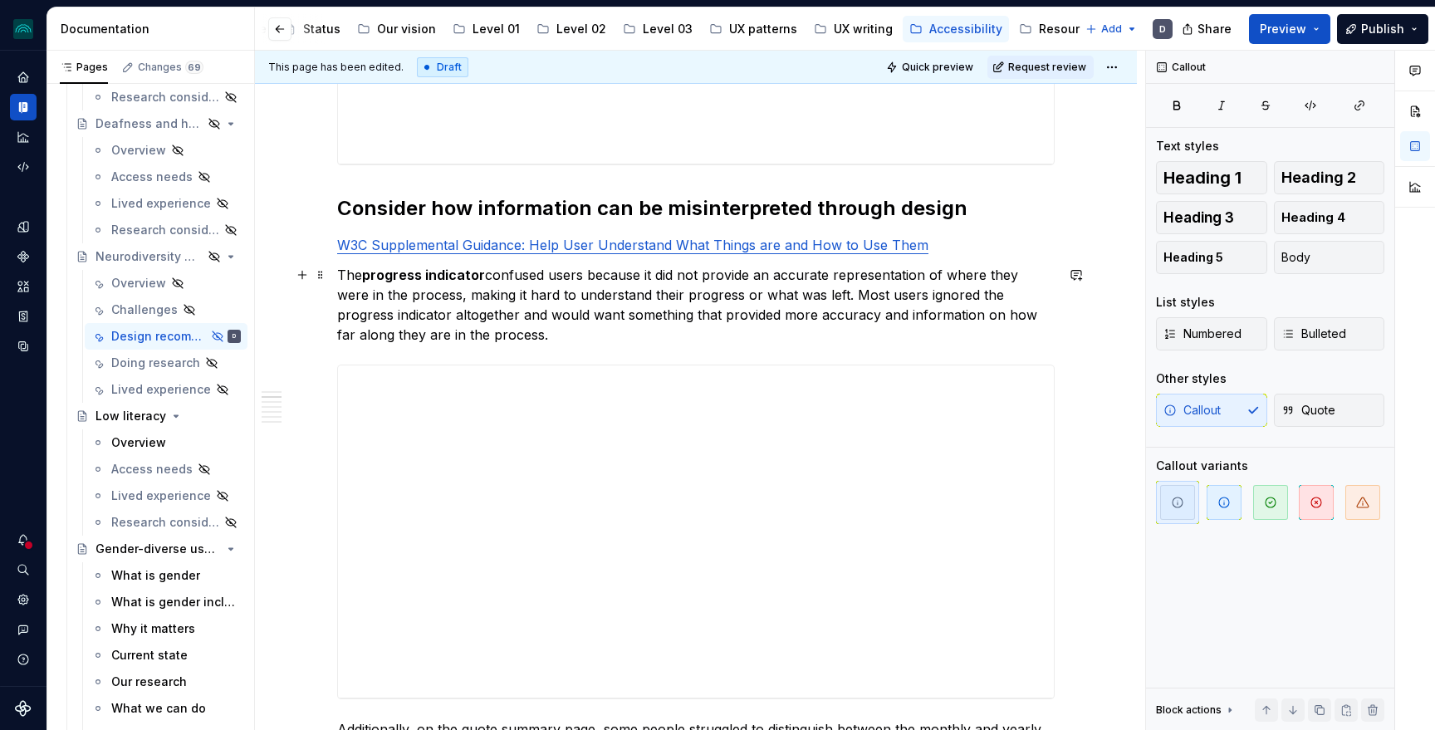
click at [537, 276] on p "The progress indicator confused users because it did not provide an accurate re…" at bounding box center [696, 305] width 718 height 80
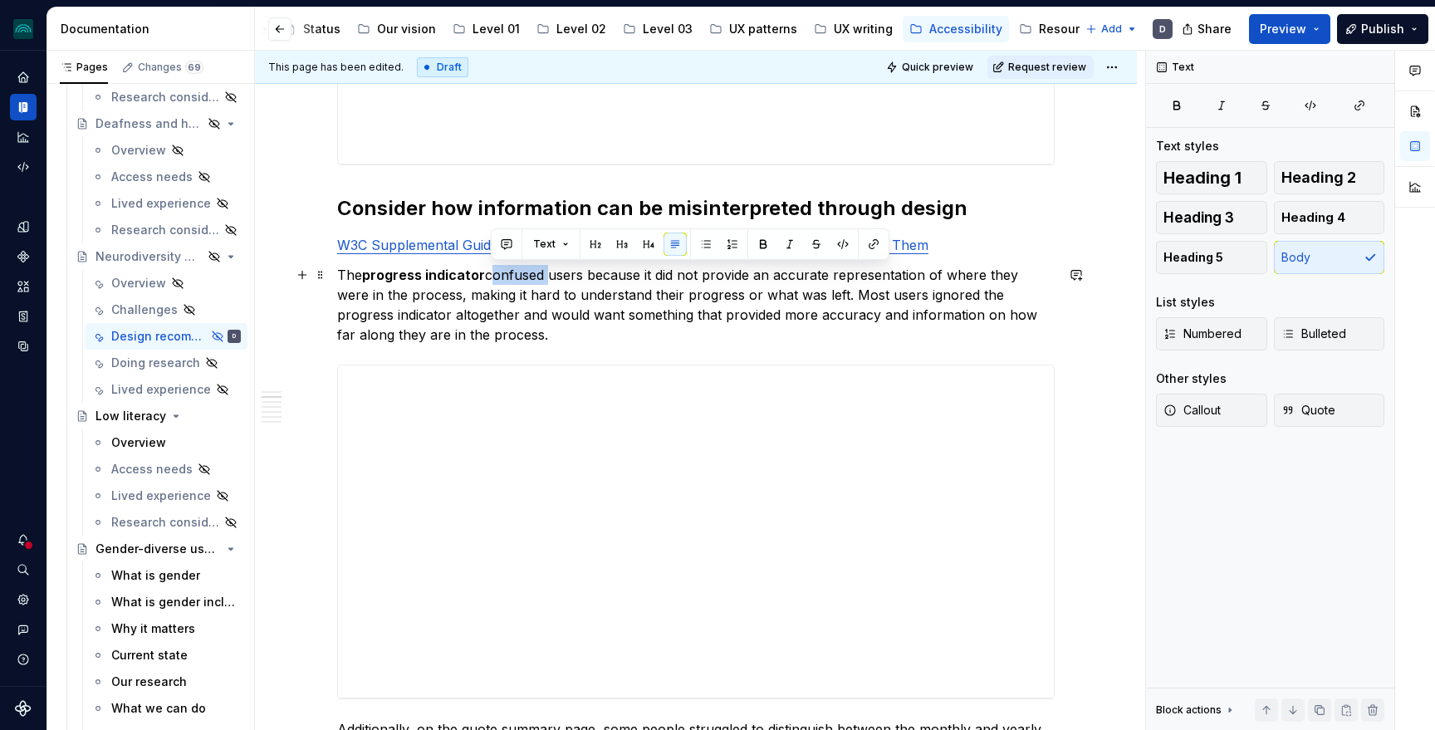
click at [537, 276] on p "The progress indicator confused users because it did not provide an accurate re…" at bounding box center [696, 305] width 718 height 80
click at [946, 287] on p "The progress indicator can confuse users because it did not provide an accurate…" at bounding box center [696, 305] width 718 height 80
click at [570, 319] on p "The progress indicator can confuse users because it did not provide an accurate…" at bounding box center [696, 305] width 718 height 80
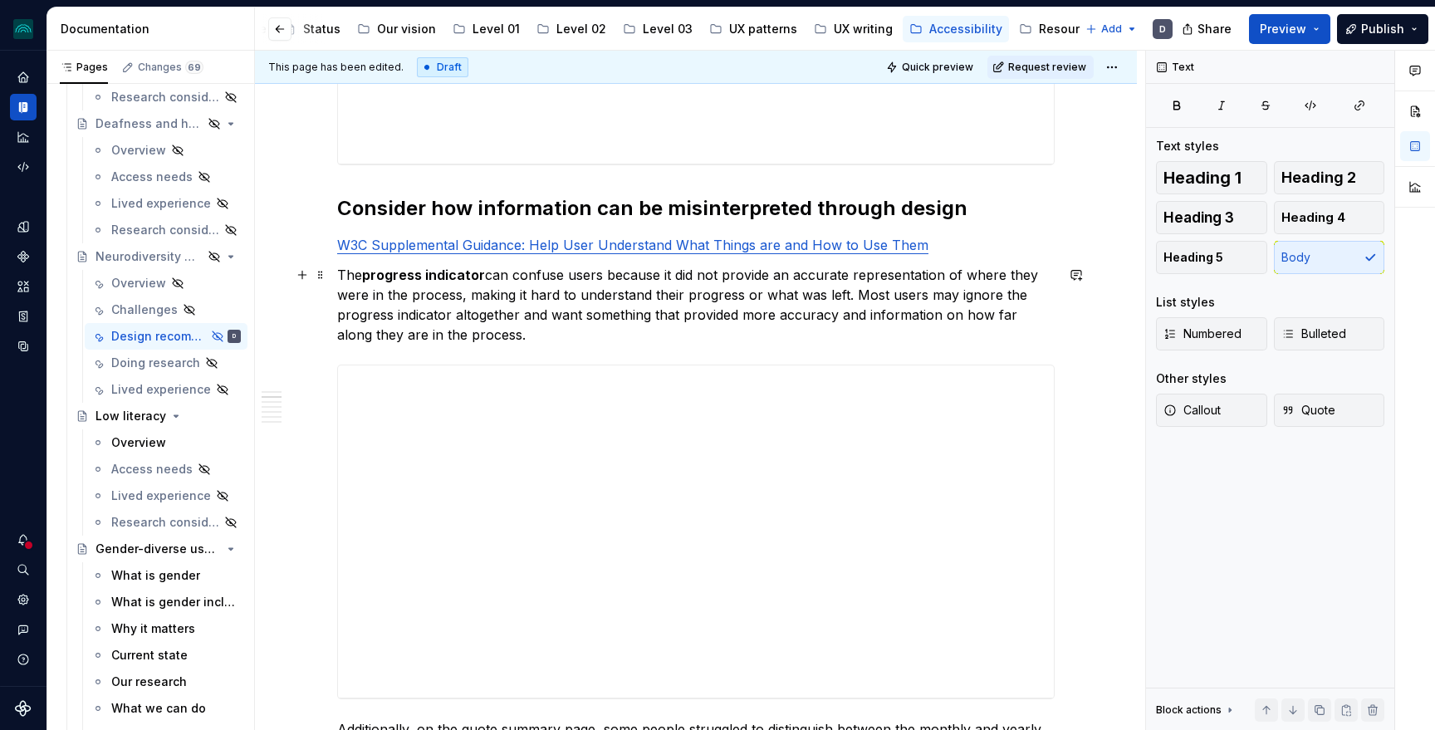
click at [742, 322] on p "The progress indicator can confuse users because it did not provide an accurate…" at bounding box center [696, 305] width 718 height 80
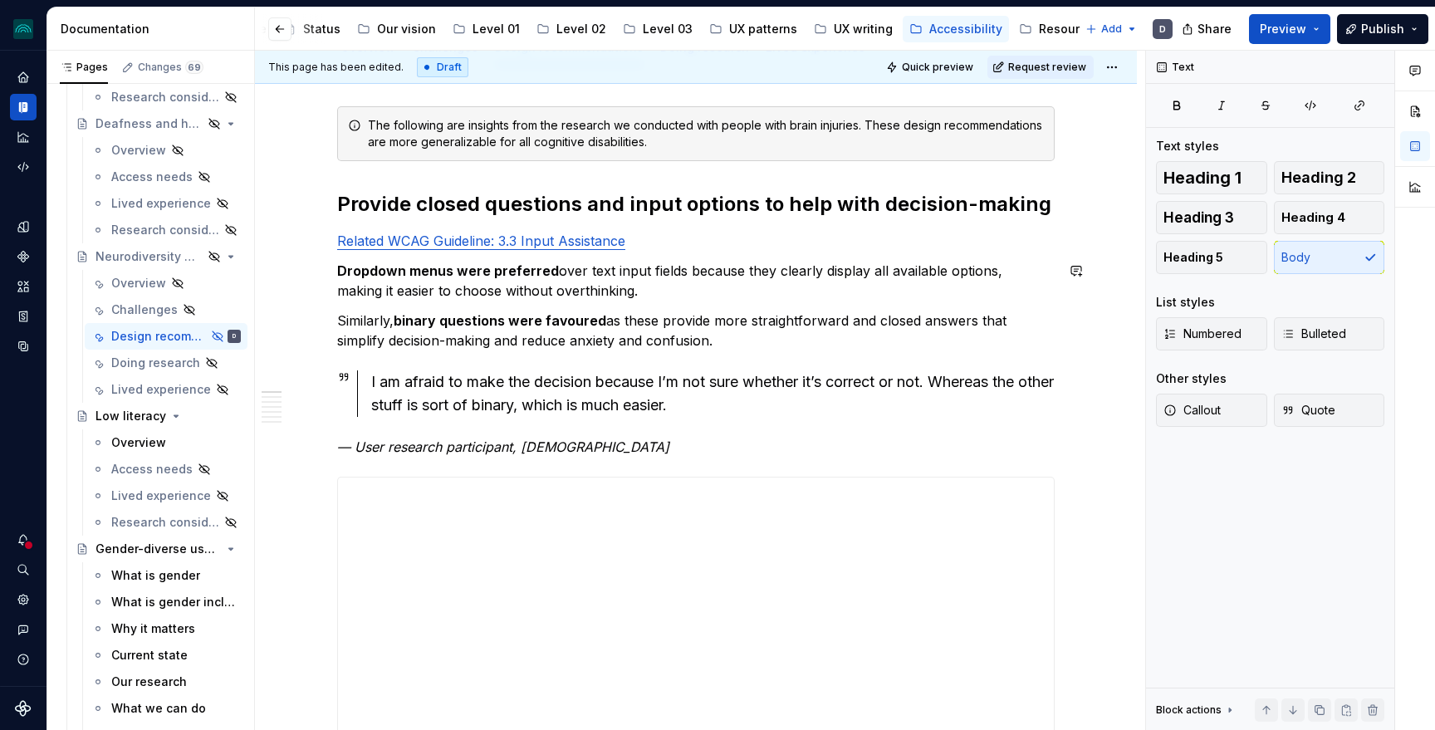
scroll to position [125, 0]
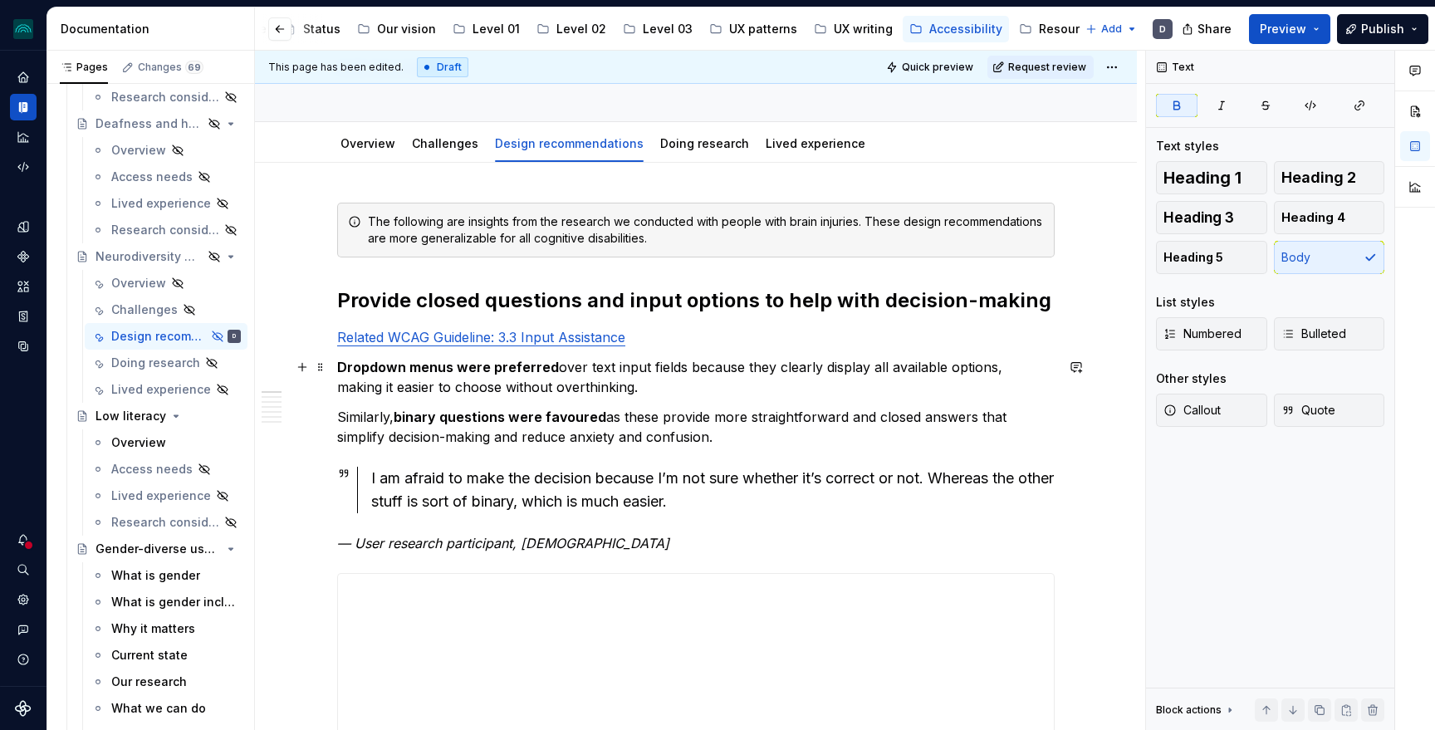
click at [470, 363] on strong "Dropdown menus were preferred" at bounding box center [448, 367] width 222 height 17
click at [537, 420] on strong "binary questions were favoured" at bounding box center [500, 417] width 213 height 17
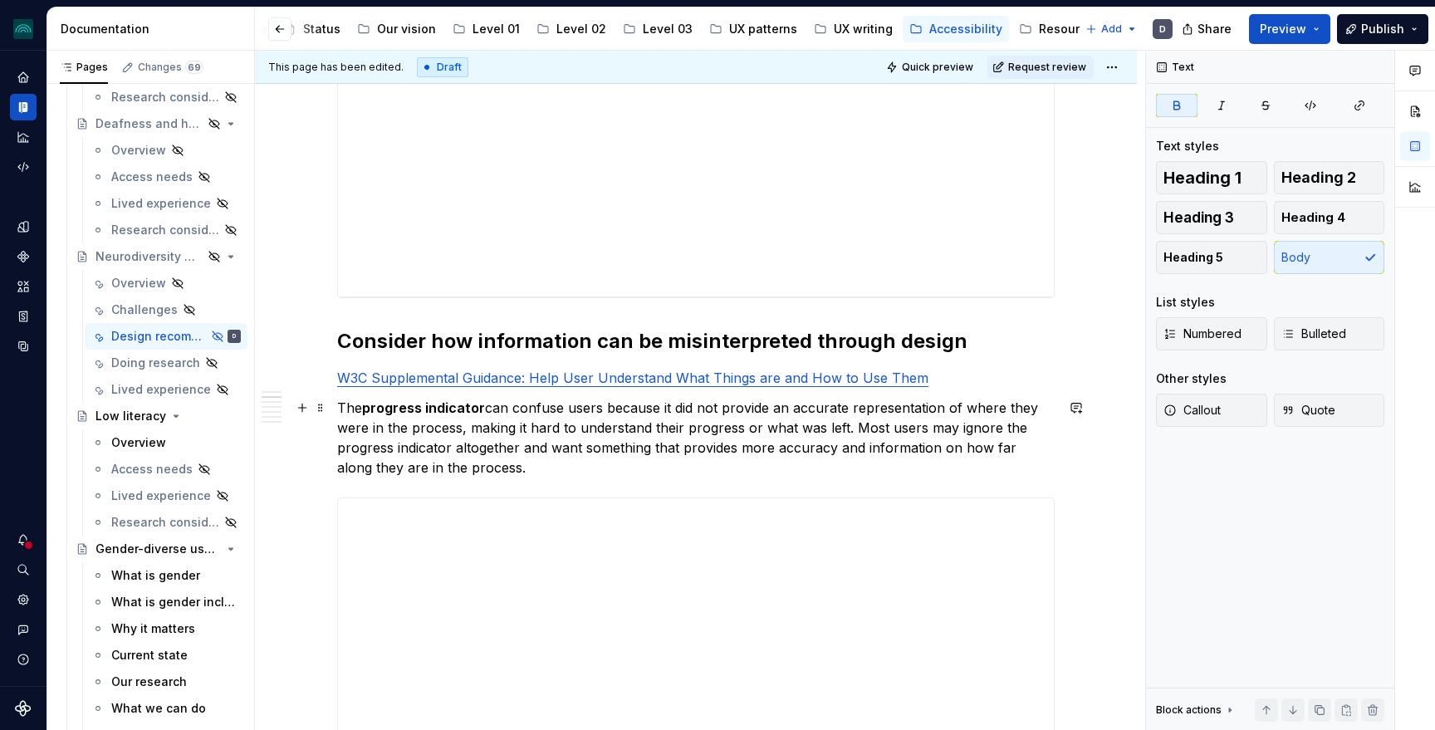
scroll to position [1311, 0]
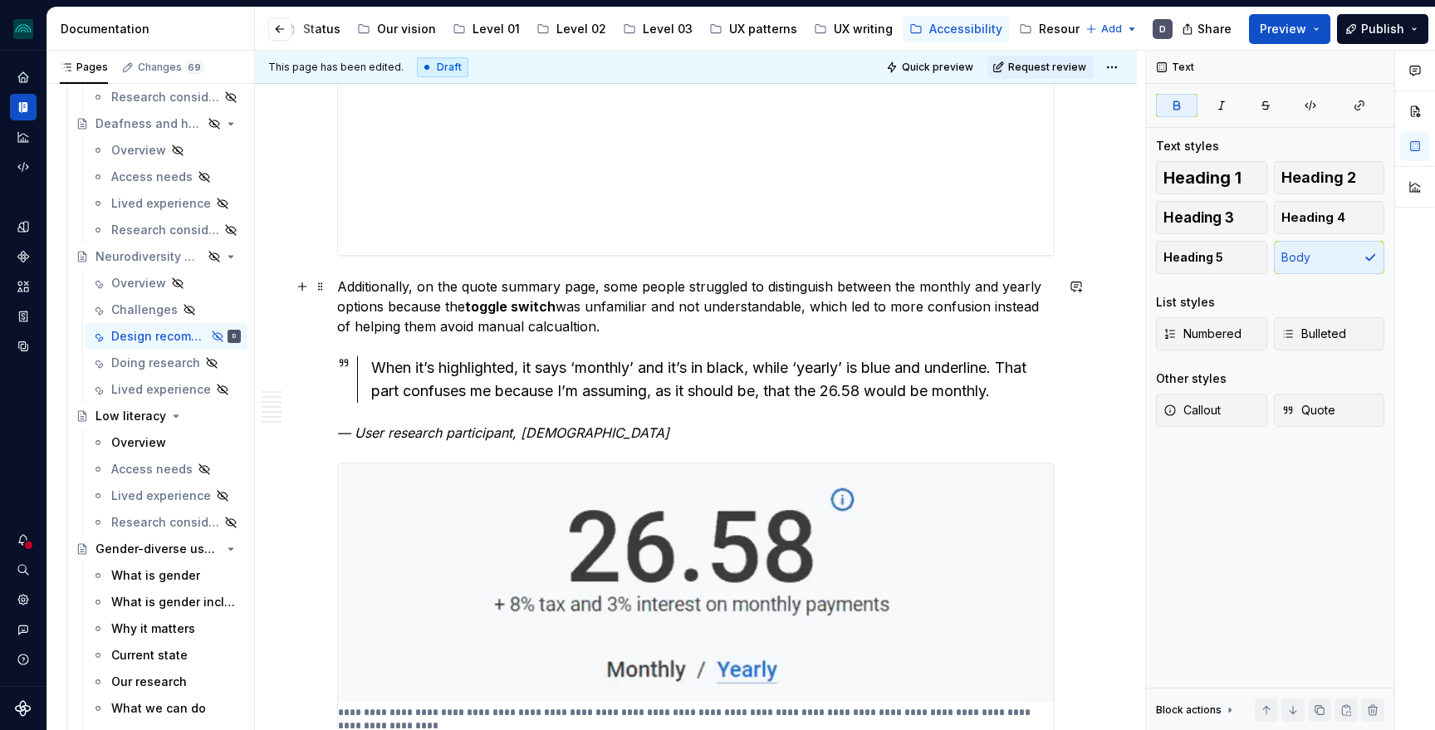
click at [746, 289] on p "Additionally, on the quote summary page, some people struggled to distinguish b…" at bounding box center [696, 307] width 718 height 60
click at [583, 307] on p "Additionally, on the quote summary page, some people struggle to distinguish be…" at bounding box center [696, 307] width 718 height 60
click at [852, 311] on p "Additionally, on the quote summary page, some people struggle to distinguish be…" at bounding box center [696, 307] width 718 height 60
click at [840, 310] on p "Additionally, on the quote summary page, some people struggle to distinguish be…" at bounding box center [696, 307] width 718 height 60
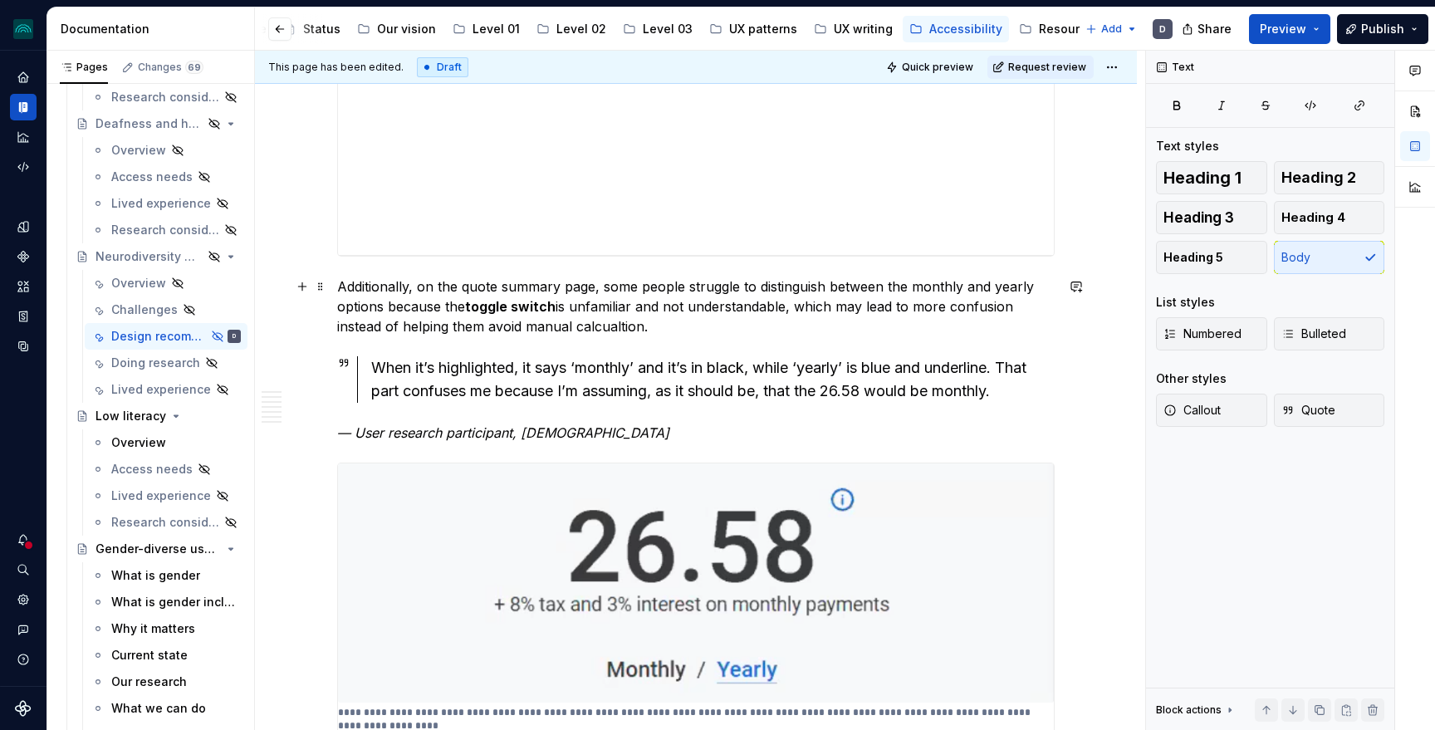
click at [471, 323] on p "Additionally, on the quote summary page, some people struggle to distinguish be…" at bounding box center [696, 307] width 718 height 60
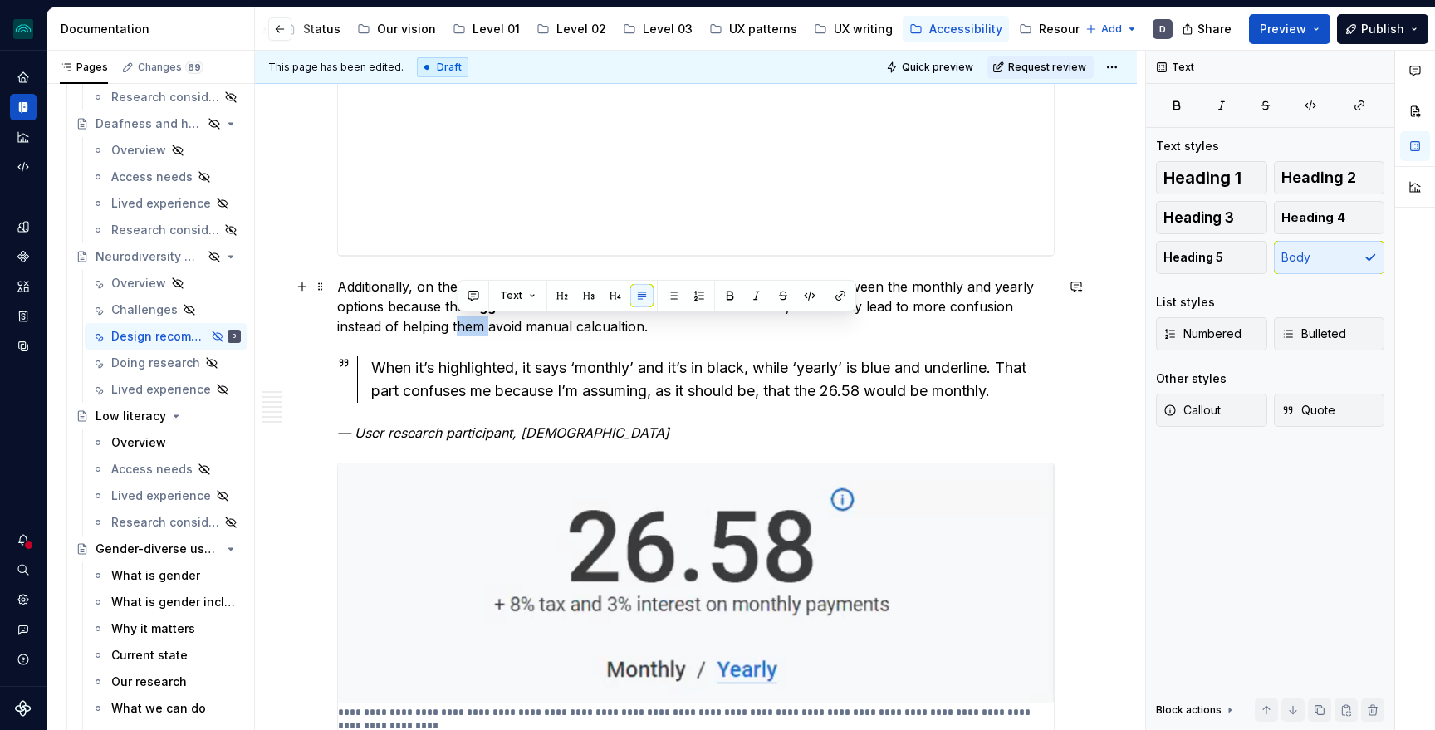
click at [471, 323] on p "Additionally, on the quote summary page, some people struggle to distinguish be…" at bounding box center [696, 307] width 718 height 60
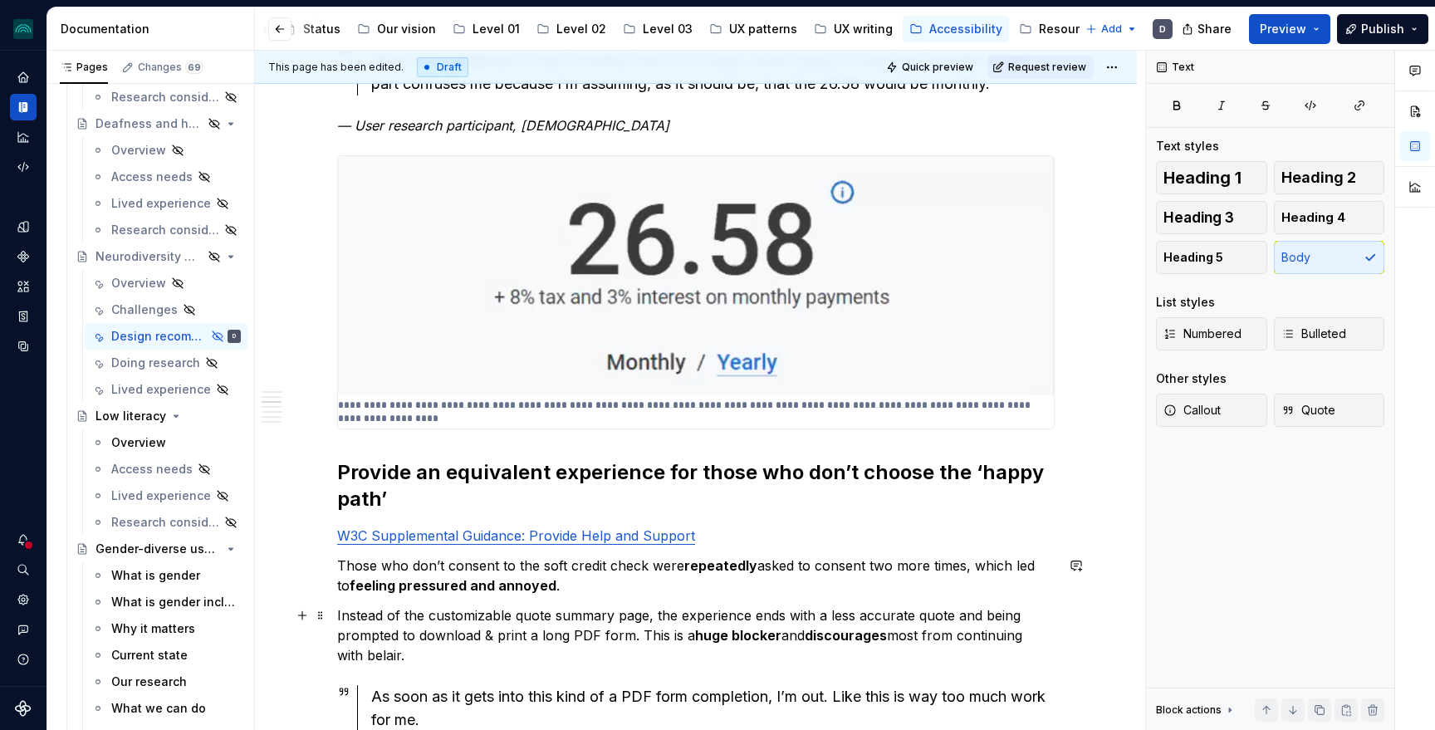
scroll to position [1751, 0]
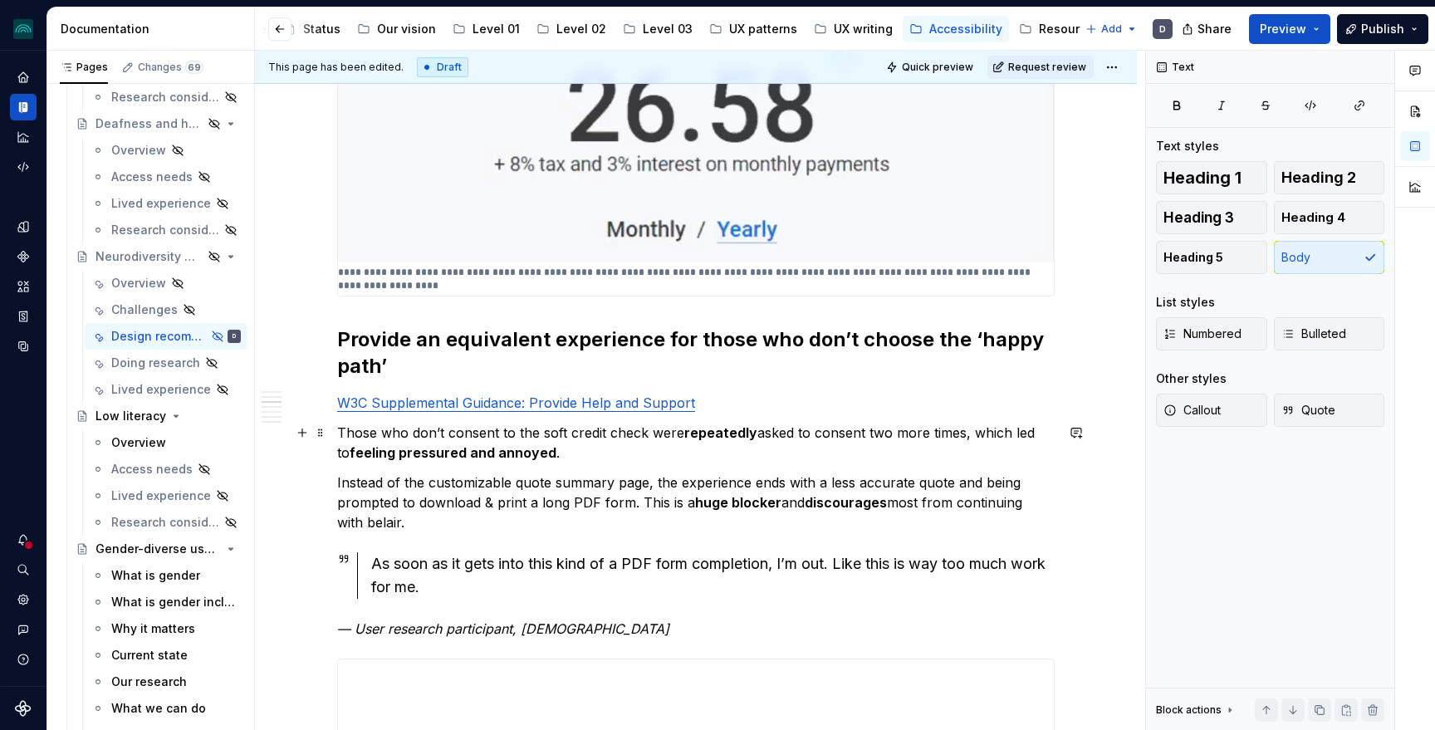
click at [1033, 423] on p "Those who don’t consent to the soft credit check were repeatedly asked to conse…" at bounding box center [696, 443] width 718 height 40
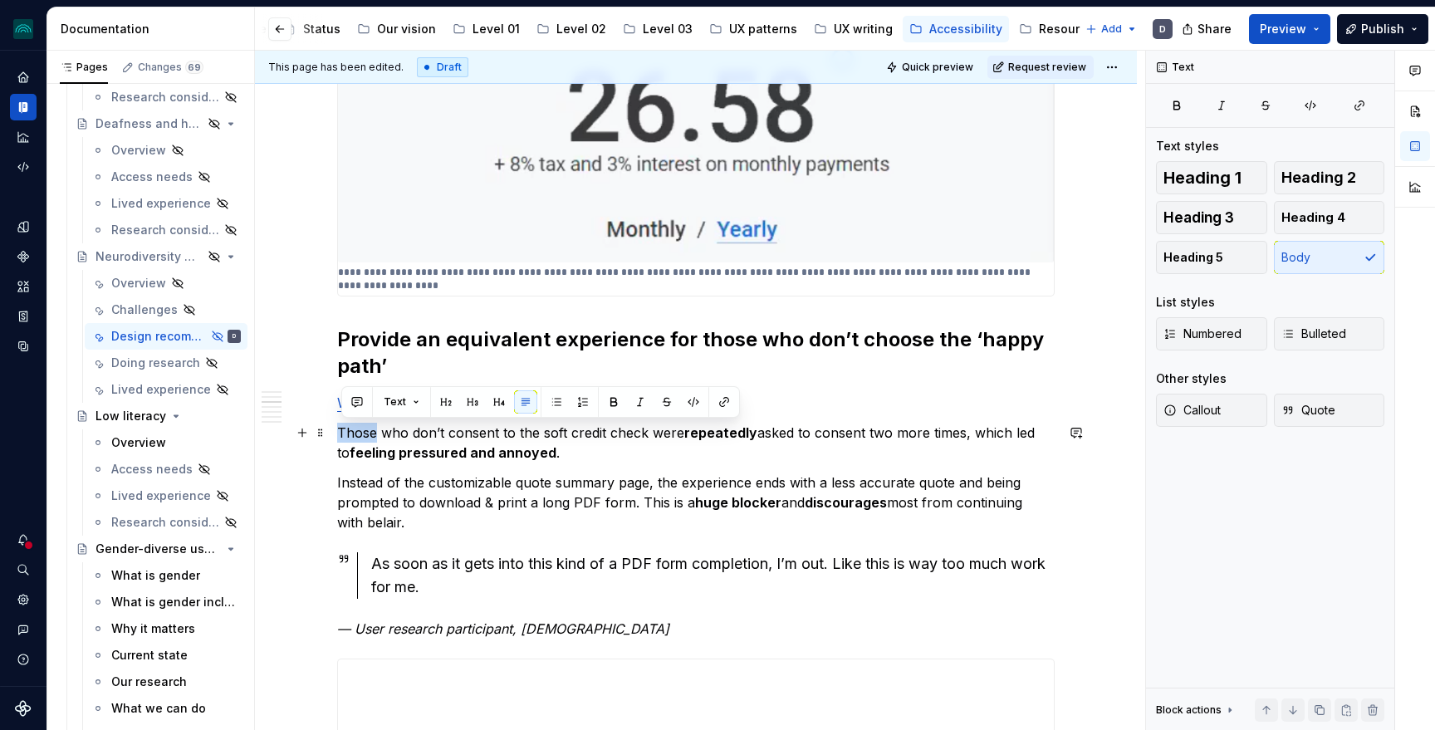
click at [1033, 423] on p "Those who don’t consent to the soft credit check were repeatedly asked to conse…" at bounding box center [696, 443] width 718 height 40
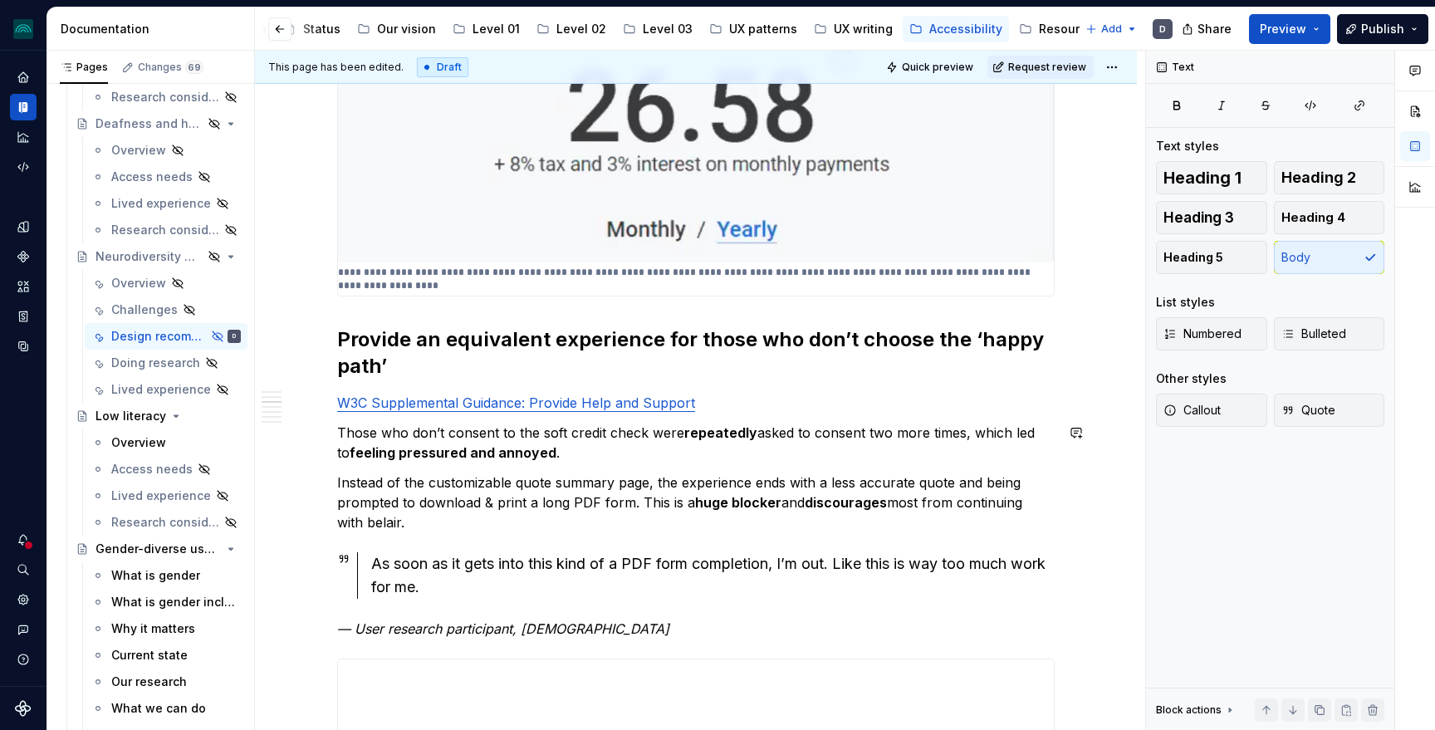
click at [1041, 406] on p "W3C Supplemental Guidance: Provide Help and Support" at bounding box center [696, 403] width 718 height 20
click at [1028, 430] on p "Those who don’t consent to the soft credit check were repeatedly asked to conse…" at bounding box center [696, 443] width 718 height 40
click at [677, 433] on p "Those who don’t consent to the soft credit check were repeatedly asked to conse…" at bounding box center [696, 443] width 718 height 40
click at [669, 433] on p "Those who don’t consent to the soft credit check were repeatedly asked to conse…" at bounding box center [696, 443] width 718 height 40
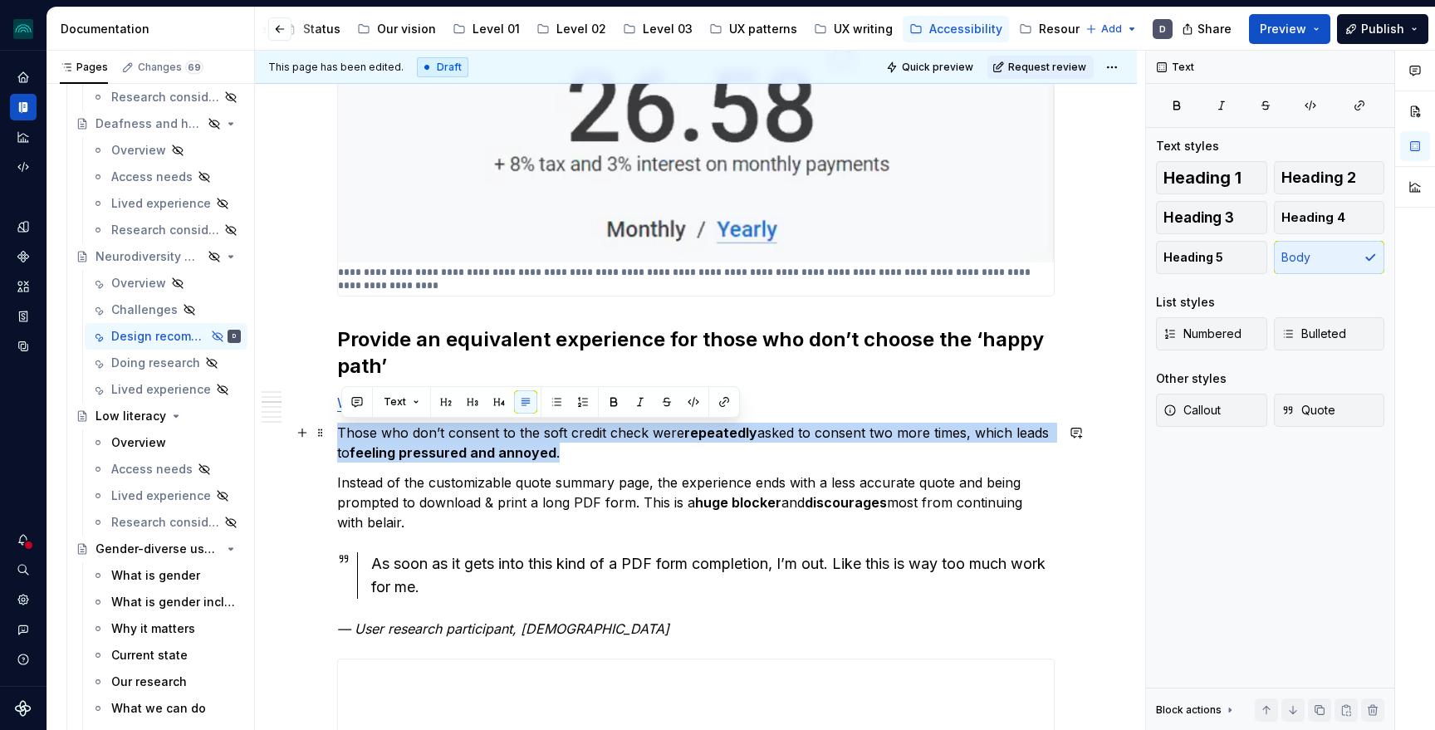
click at [669, 433] on p "Those who don’t consent to the soft credit check were repeatedly asked to conse…" at bounding box center [696, 443] width 718 height 40
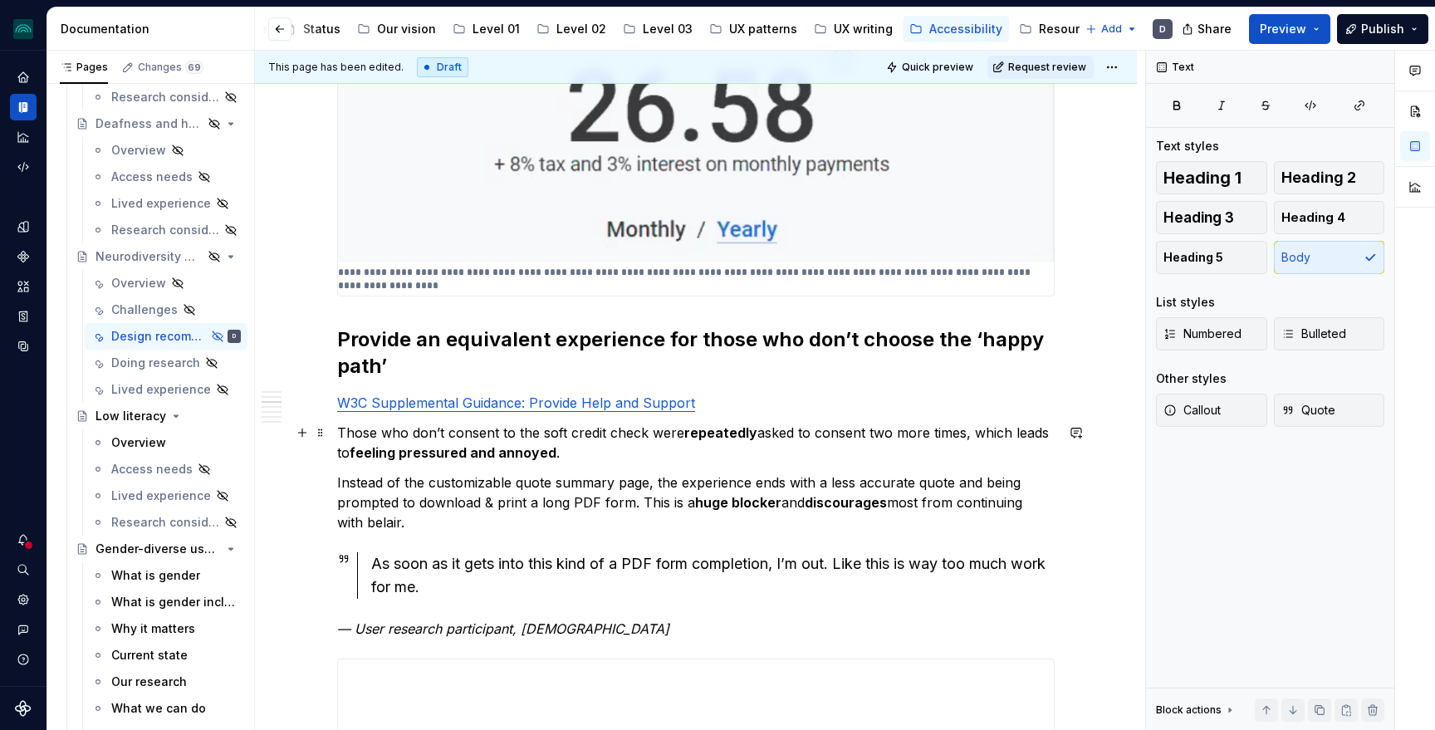
click at [669, 434] on p "Those who don’t consent to the soft credit check were repeatedly asked to conse…" at bounding box center [696, 443] width 718 height 40
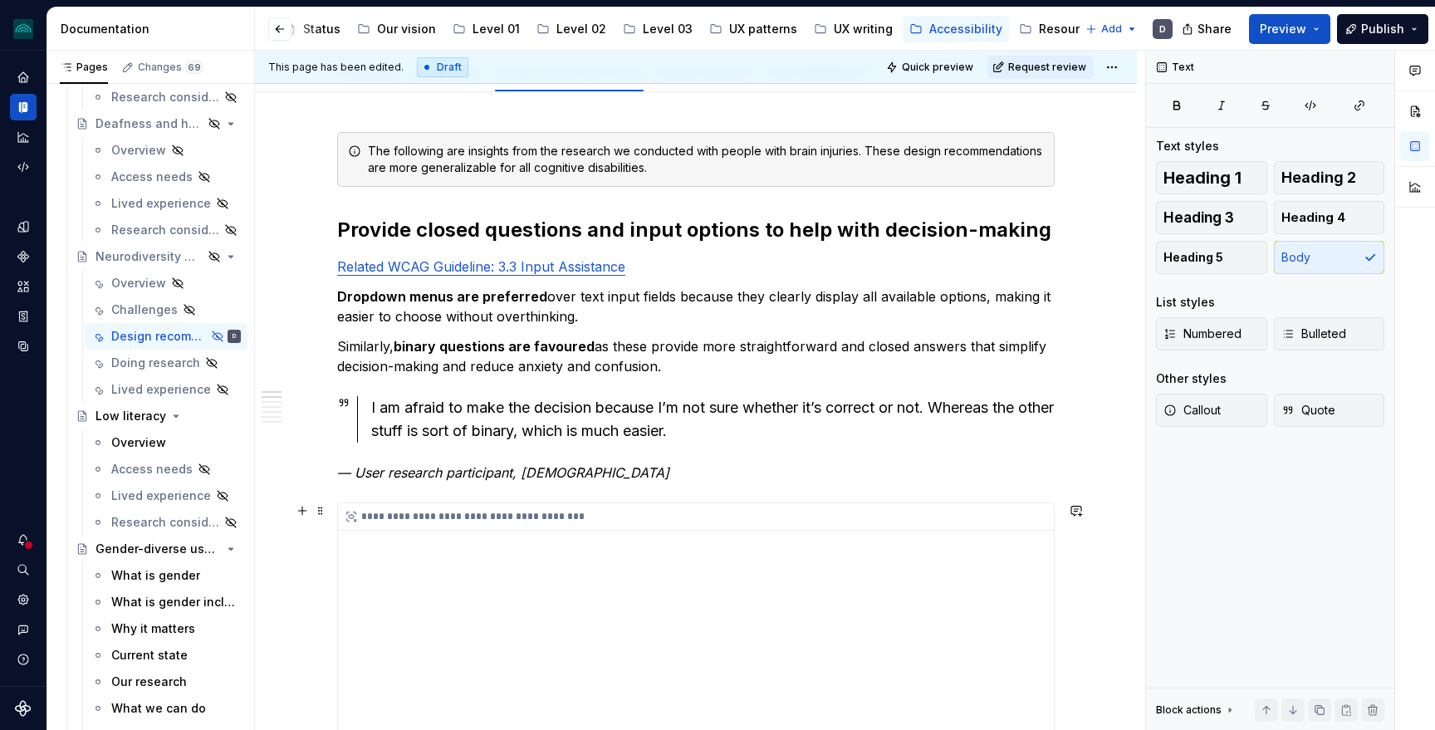
scroll to position [174, 0]
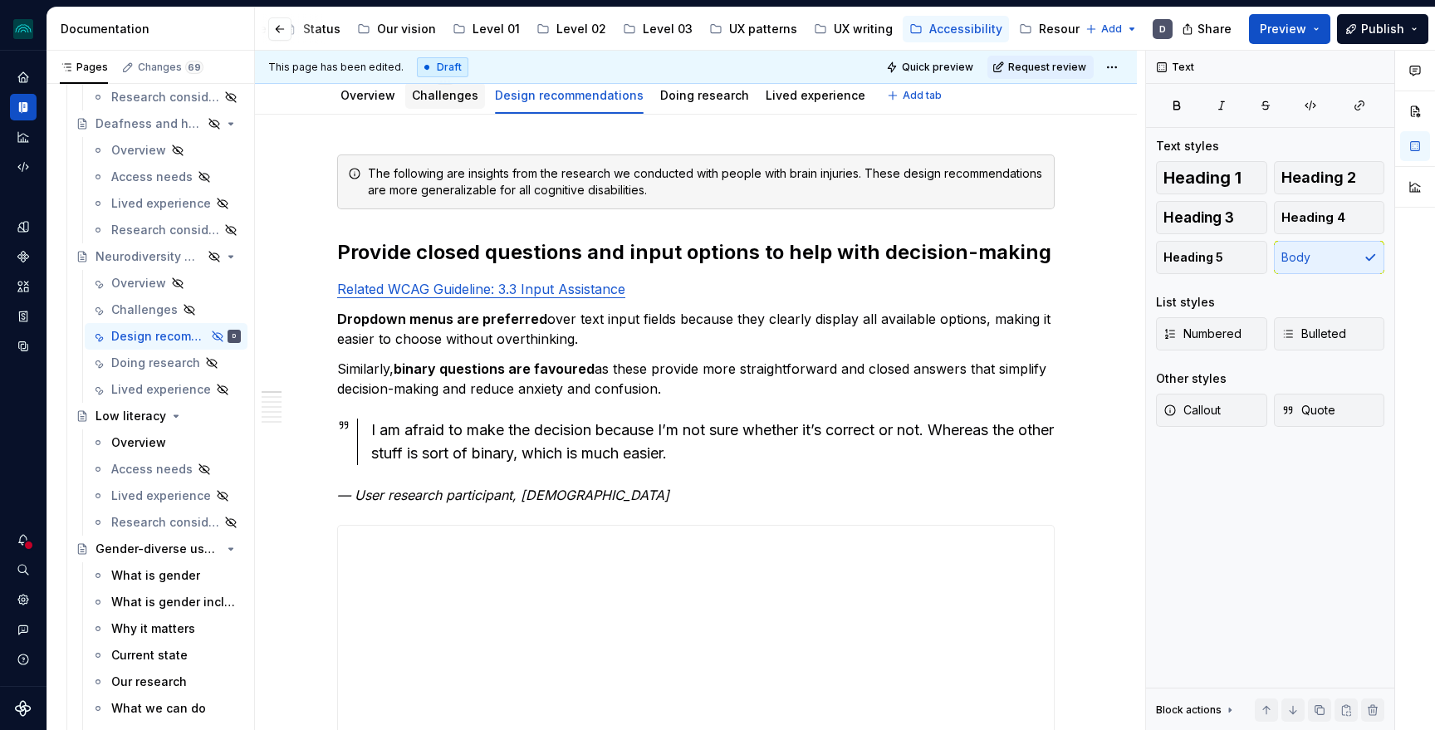
click at [462, 92] on link "Challenges" at bounding box center [445, 95] width 66 height 14
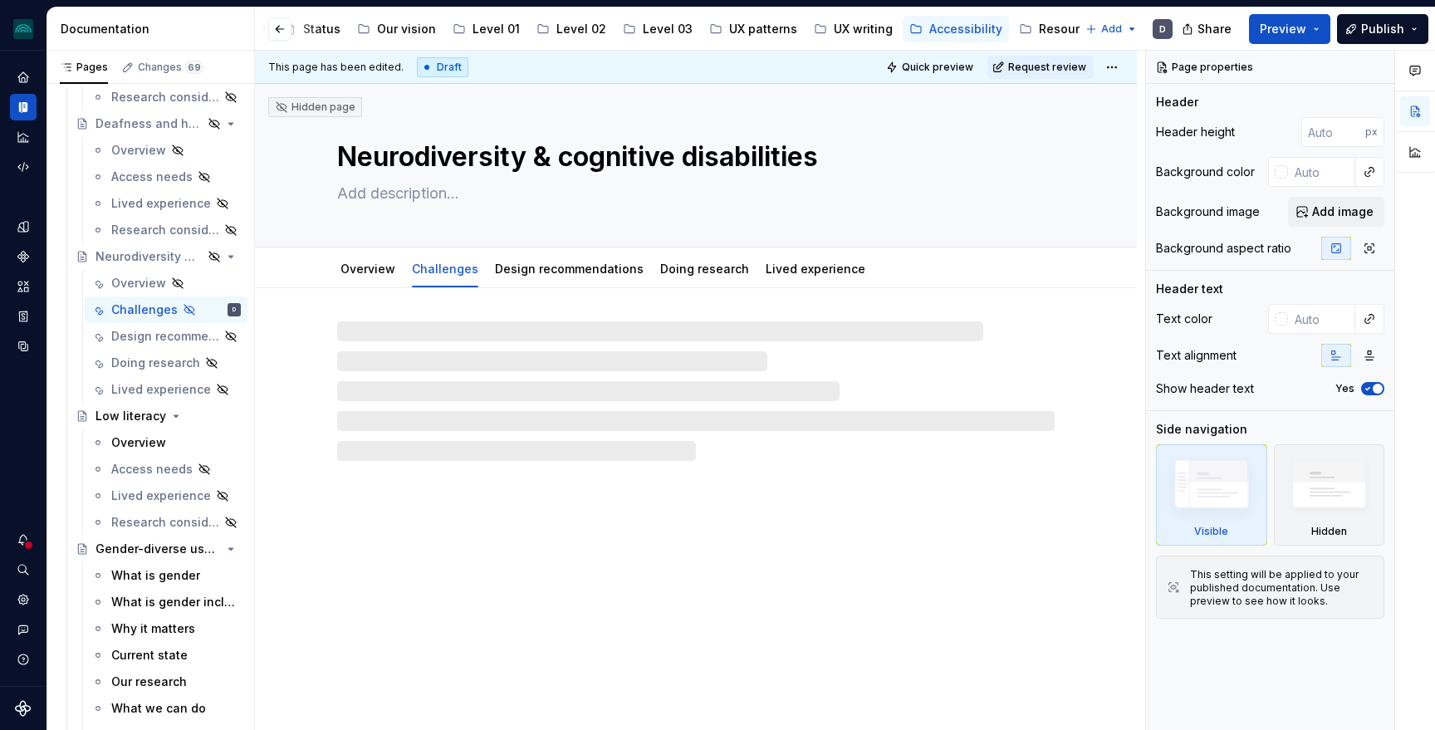
type textarea "*"
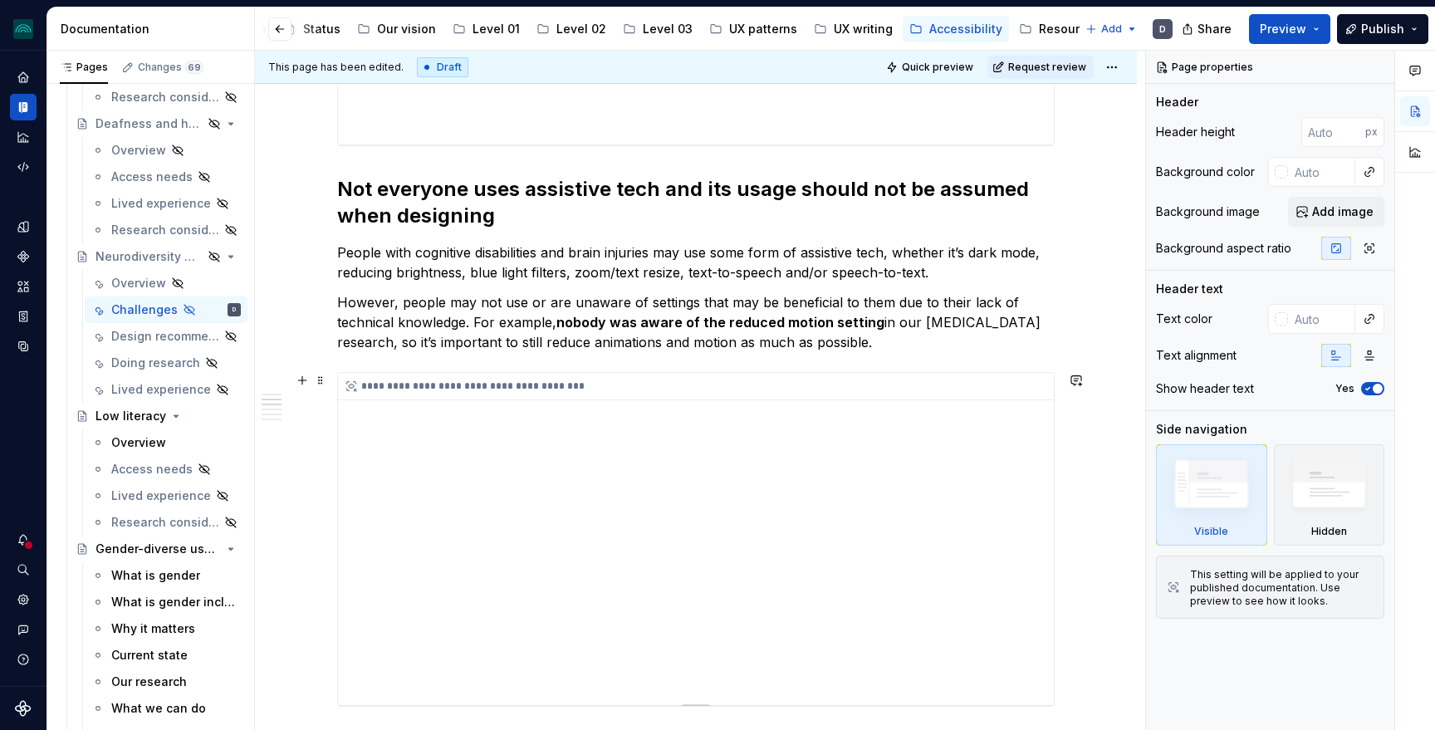
scroll to position [1234, 0]
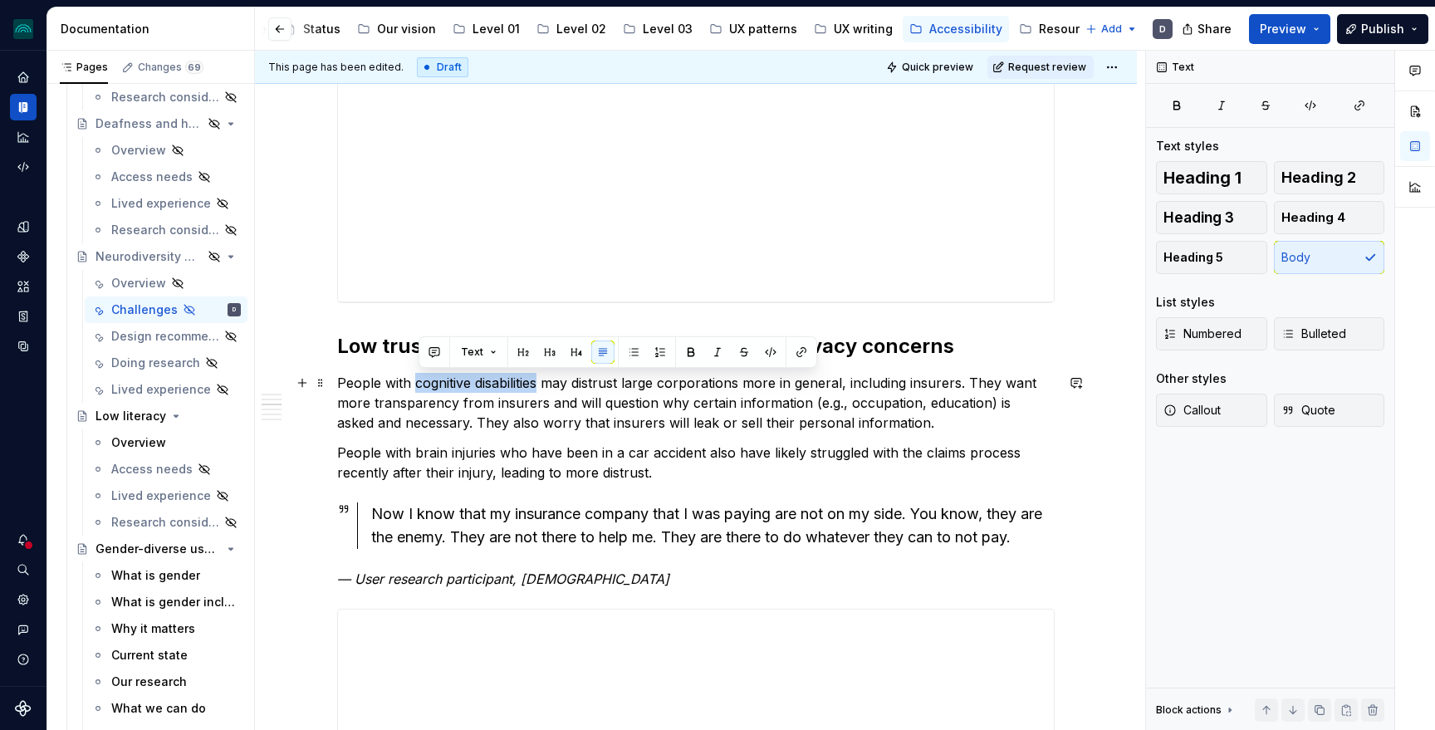
drag, startPoint x: 544, startPoint y: 385, endPoint x: 419, endPoint y: 385, distance: 124.6
click at [419, 385] on p "People with cognitive disabilities may distrust large corporations more in gene…" at bounding box center [696, 403] width 718 height 60
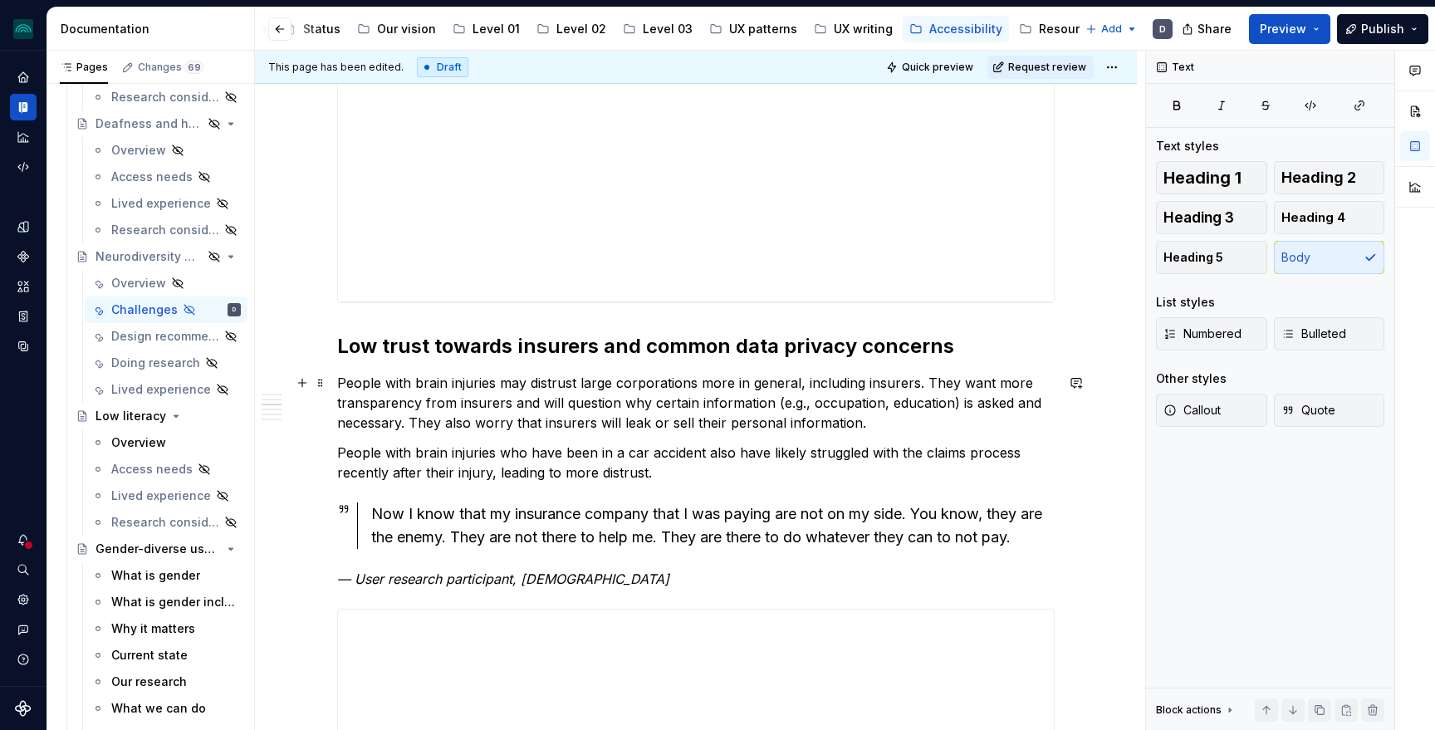
click at [522, 377] on p "People with brain injuries may distrust large corporations more in general, inc…" at bounding box center [696, 403] width 718 height 60
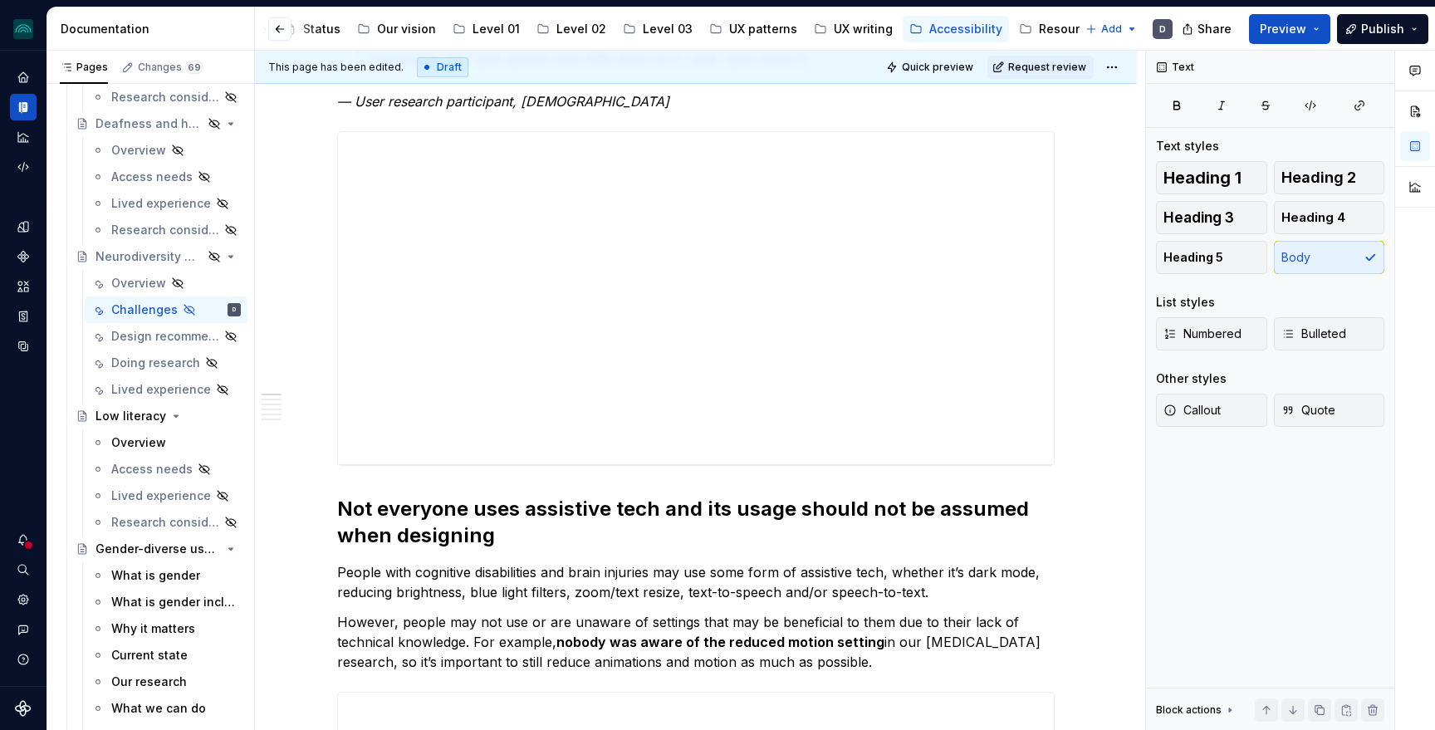
scroll to position [0, 0]
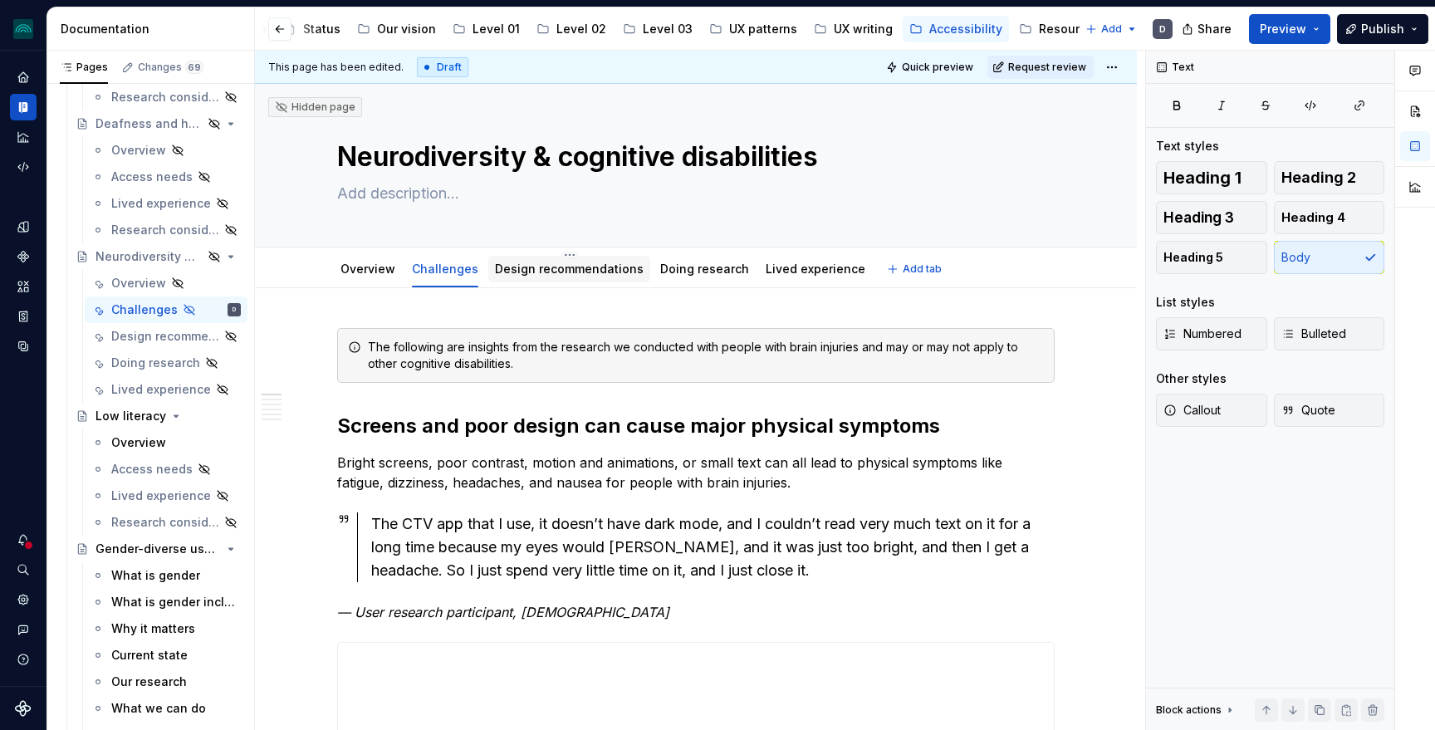
click at [582, 268] on link "Design recommendations" at bounding box center [569, 269] width 149 height 14
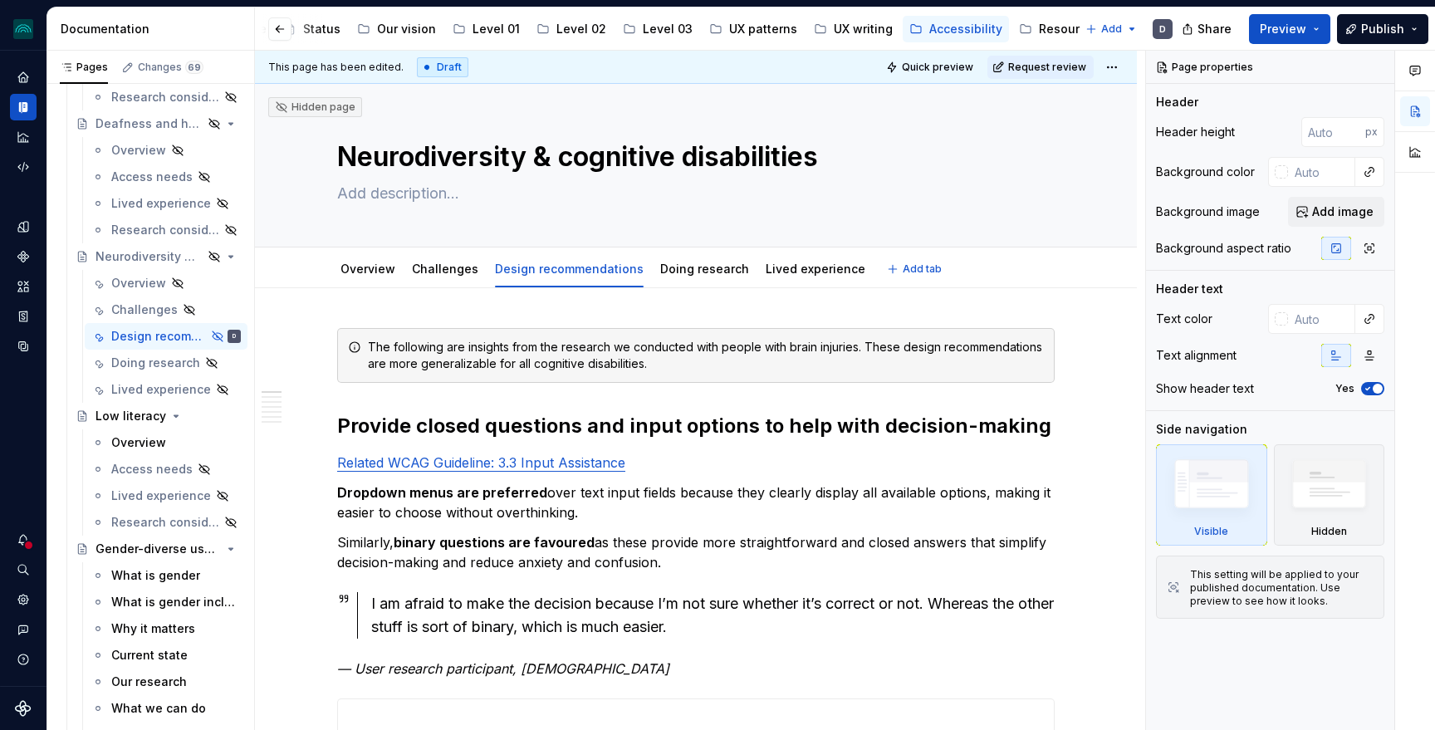
type textarea "*"
click at [591, 364] on div "The following are insights from the research we conducted with people with brai…" at bounding box center [706, 355] width 676 height 33
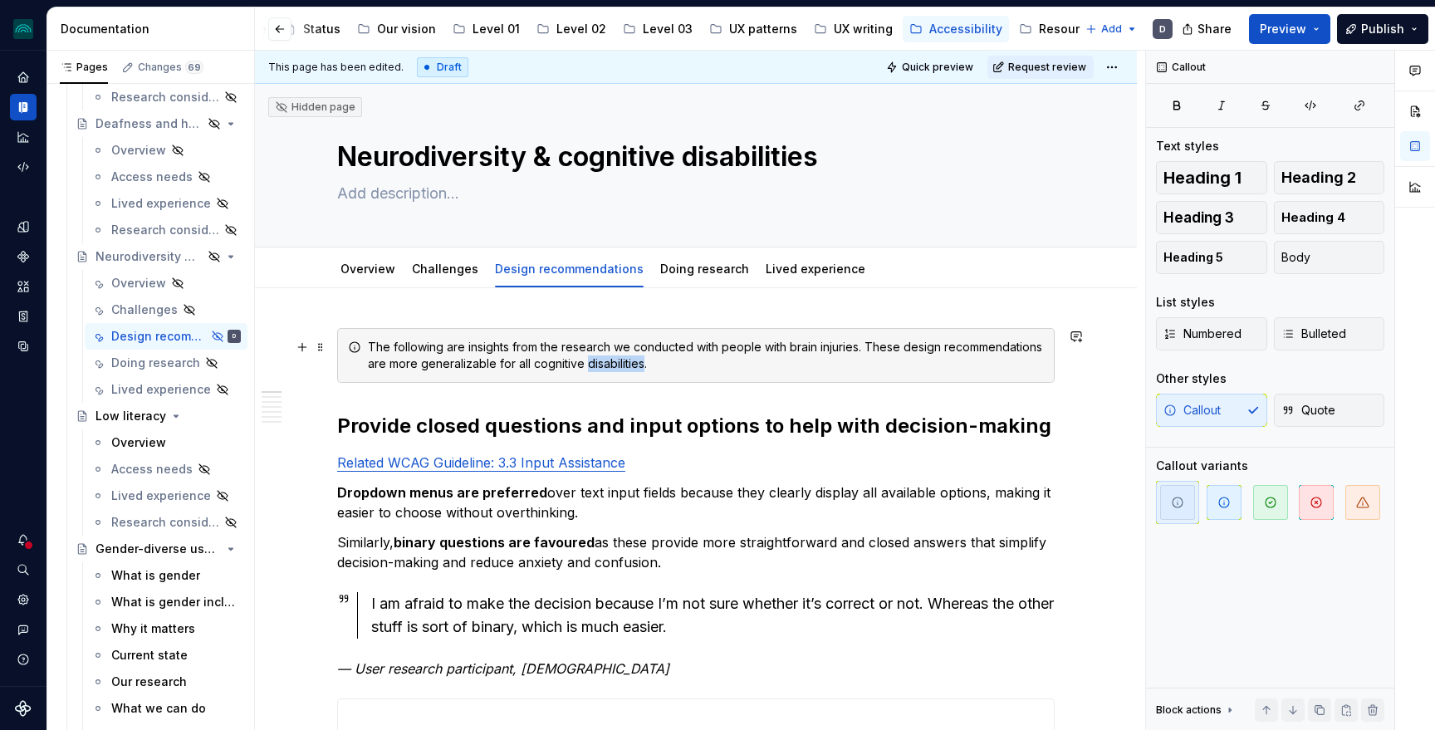
click at [591, 364] on div "The following are insights from the research we conducted with people with brai…" at bounding box center [706, 355] width 676 height 33
click at [640, 361] on div "The following are insights from the research we conducted with people with brai…" at bounding box center [706, 355] width 676 height 33
click at [626, 363] on div "The following are insights from the research we conducted with people with brai…" at bounding box center [706, 355] width 676 height 33
click at [456, 263] on link "Challenges" at bounding box center [445, 269] width 66 height 14
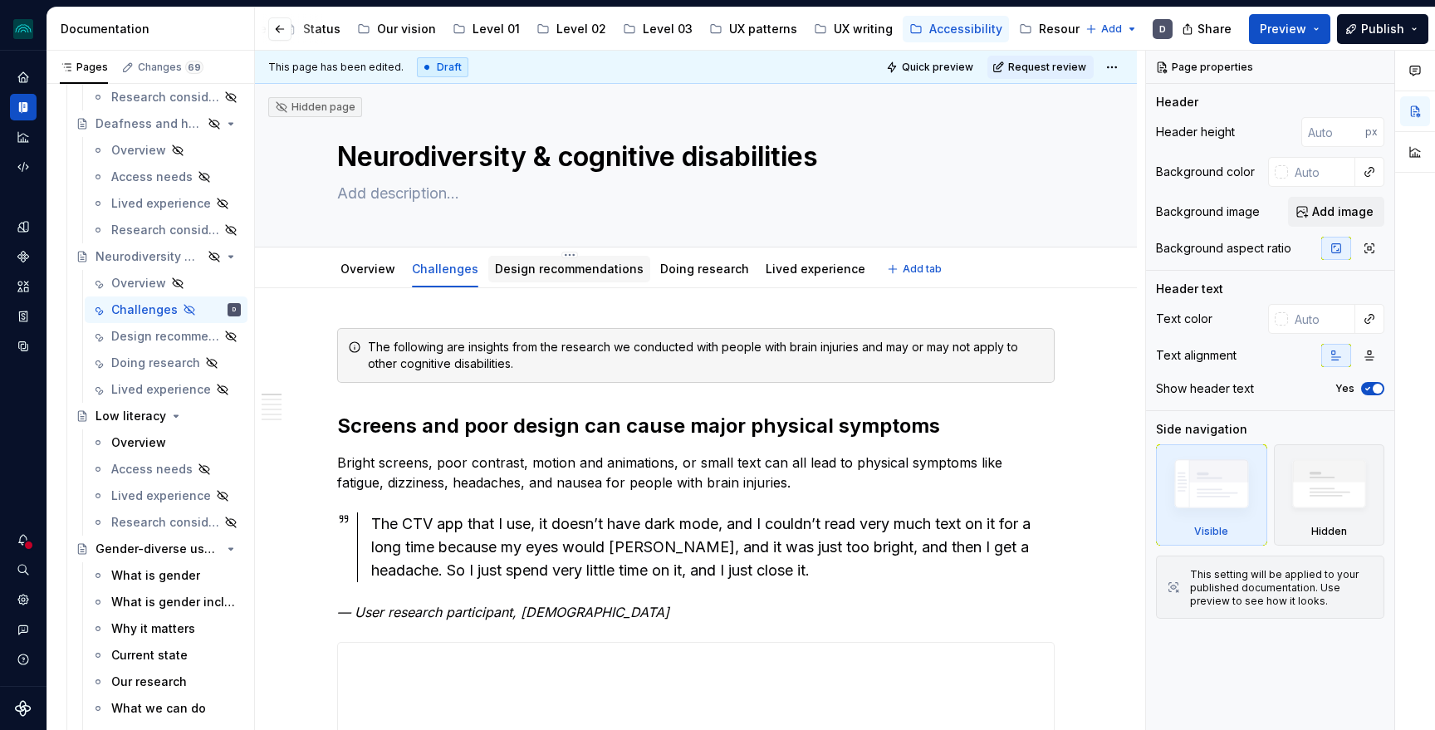
click at [532, 271] on link "Design recommendations" at bounding box center [569, 269] width 149 height 14
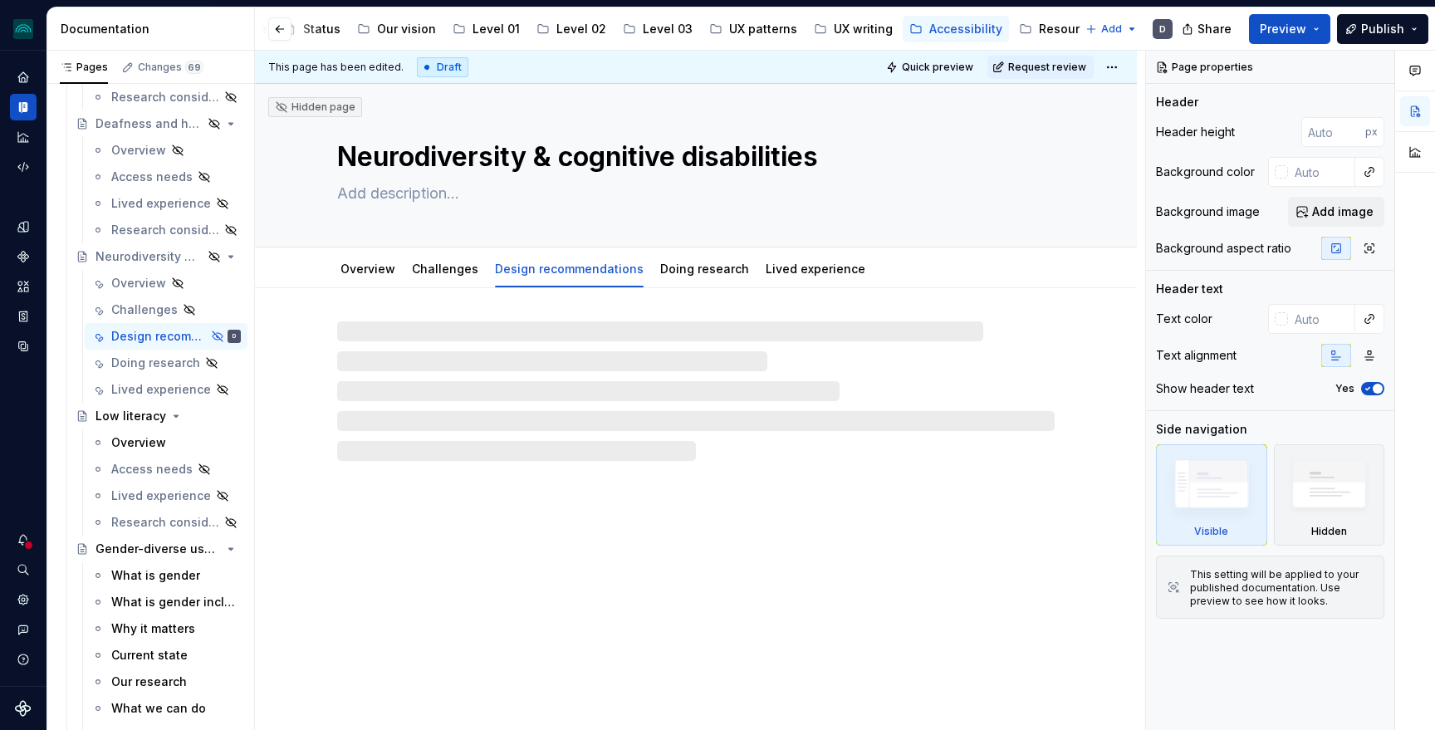
type textarea "*"
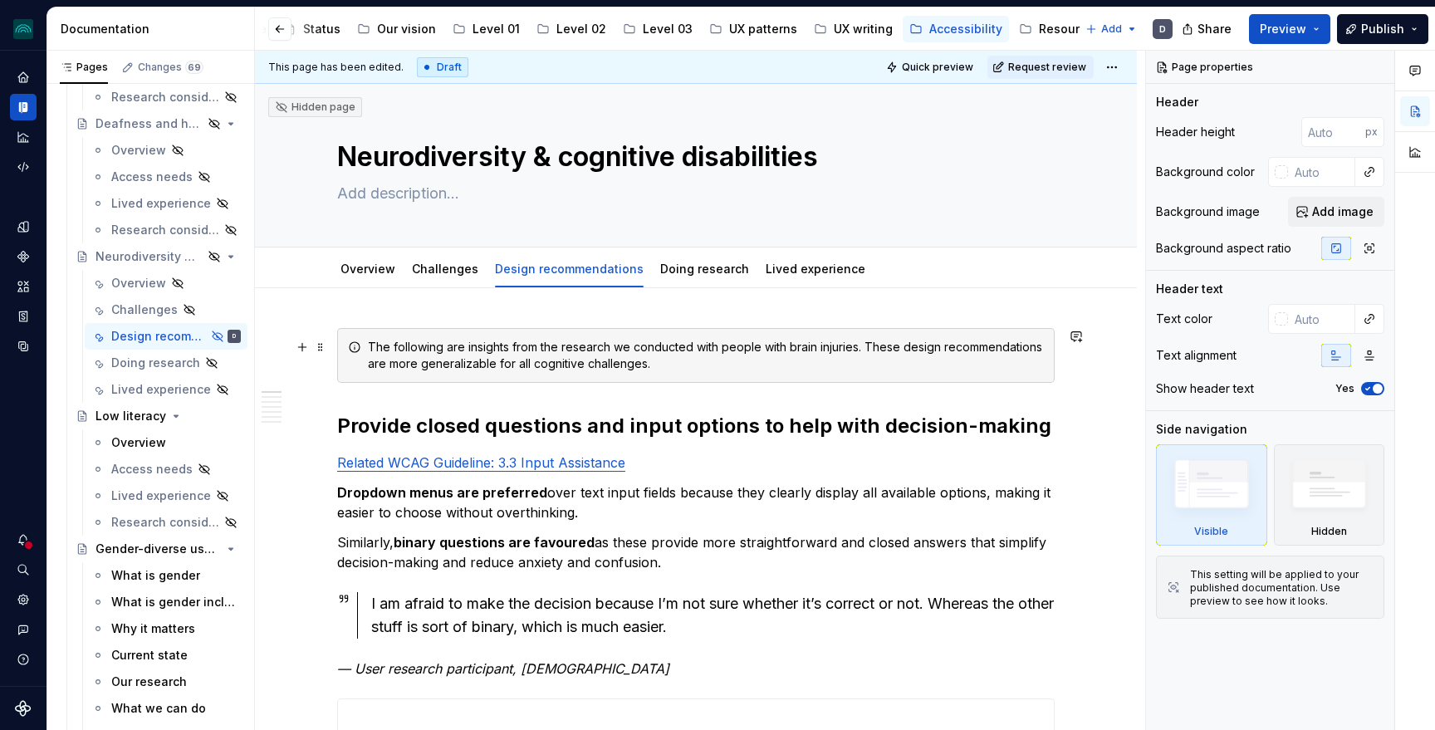
click at [584, 360] on div "The following are insights from the research we conducted with people with brai…" at bounding box center [706, 355] width 676 height 33
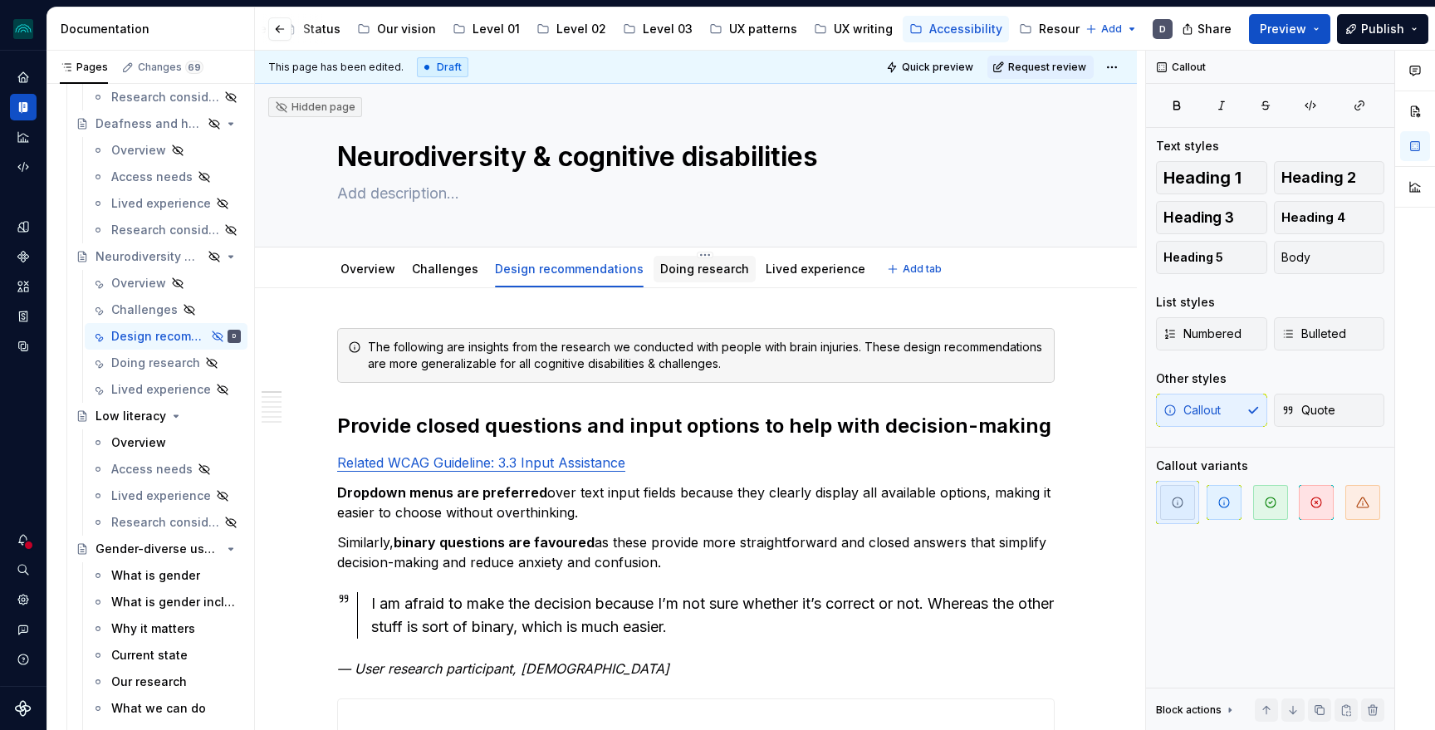
click at [706, 271] on link "Doing research" at bounding box center [704, 269] width 89 height 14
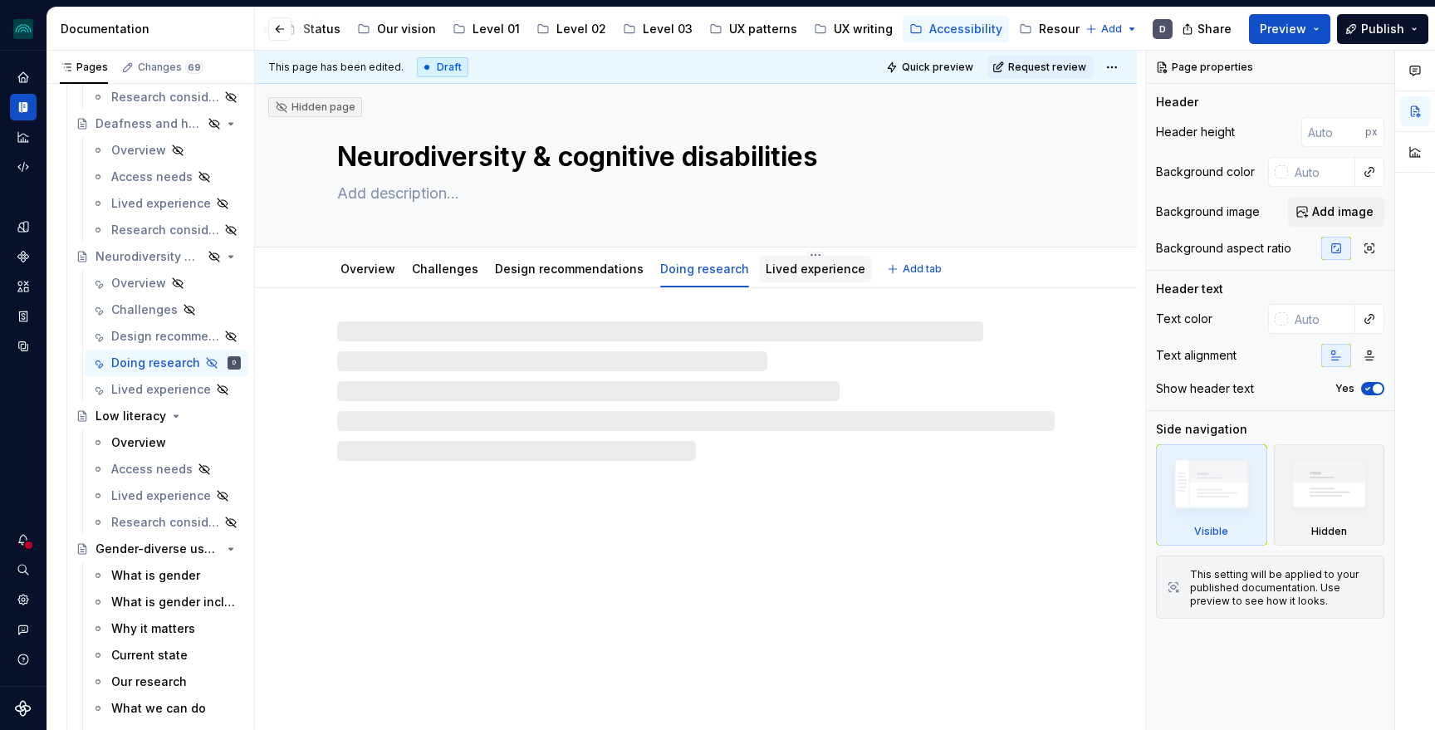
click at [784, 275] on link "Lived experience" at bounding box center [816, 269] width 100 height 14
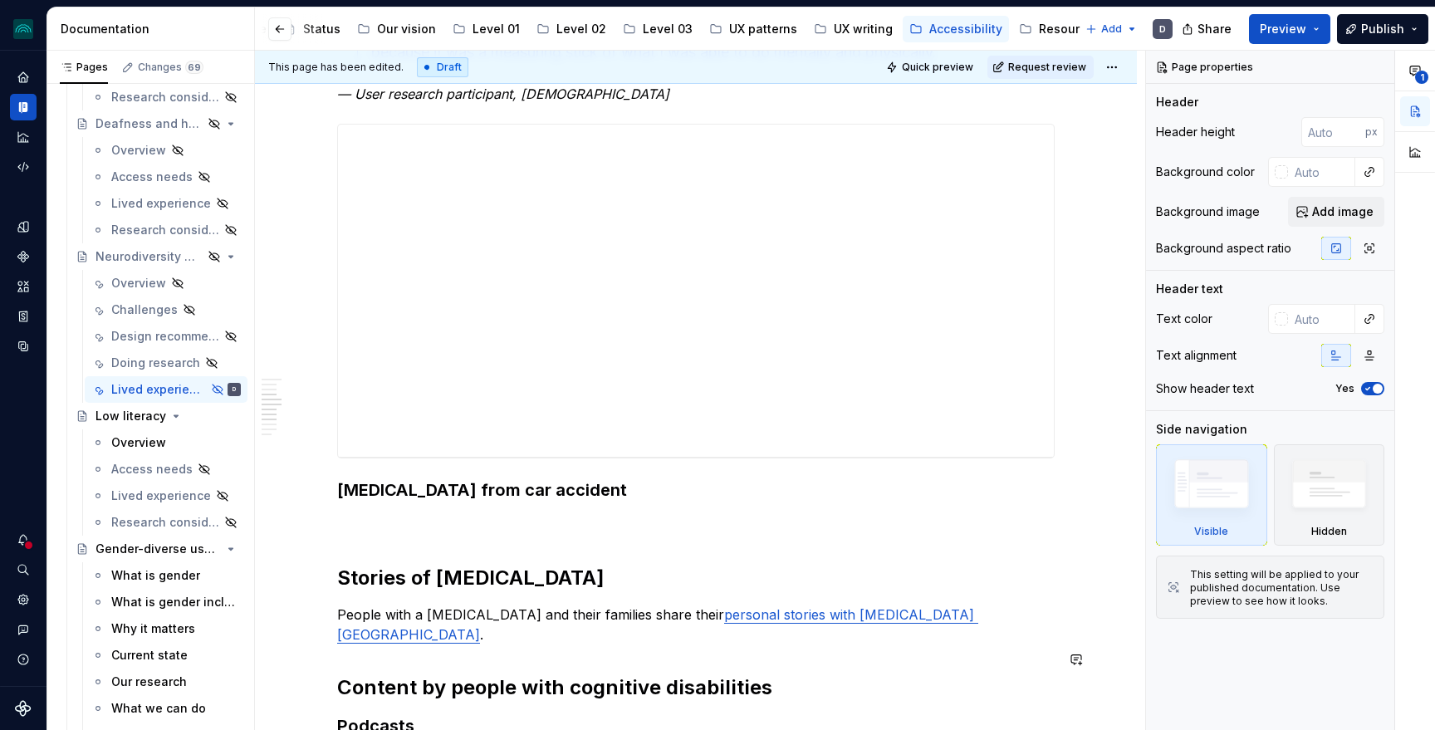
scroll to position [1325, 0]
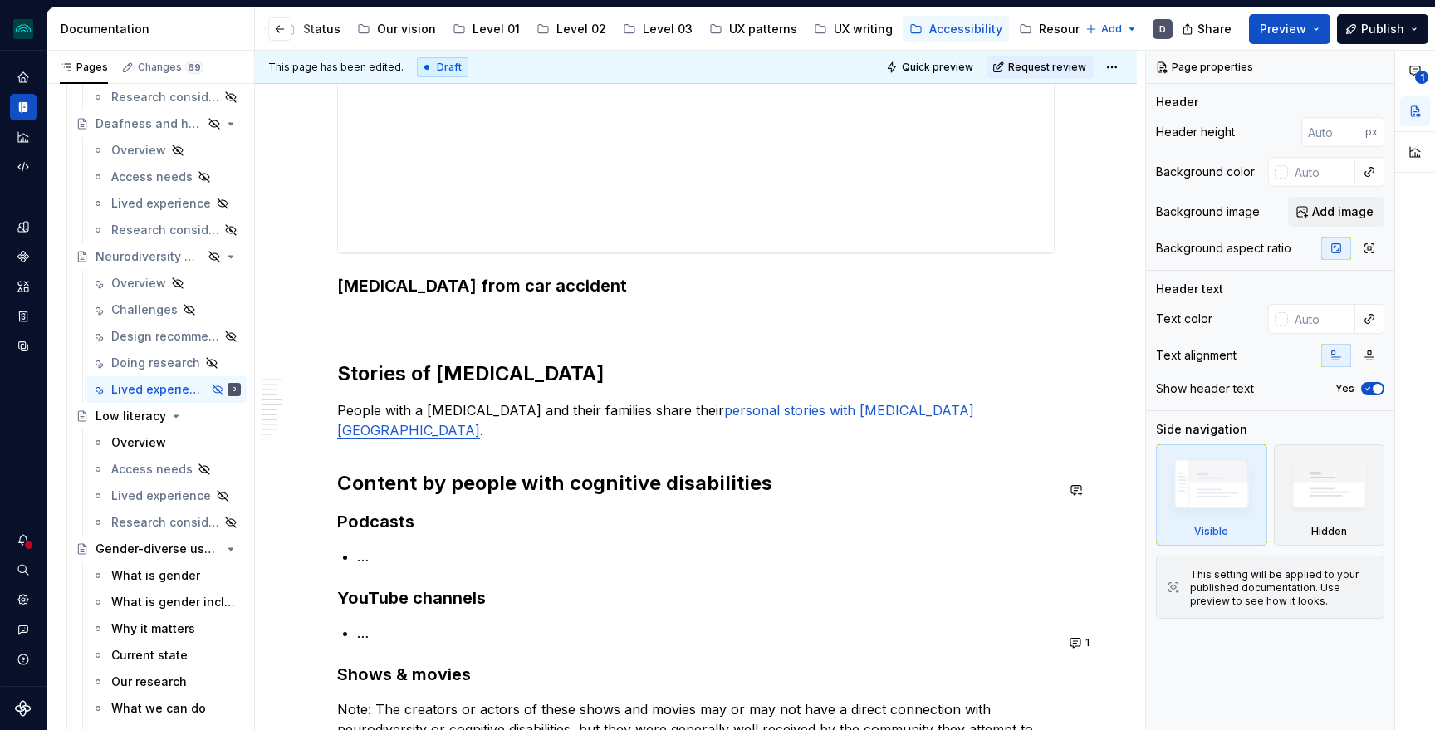
click at [410, 546] on p "…" at bounding box center [706, 556] width 698 height 20
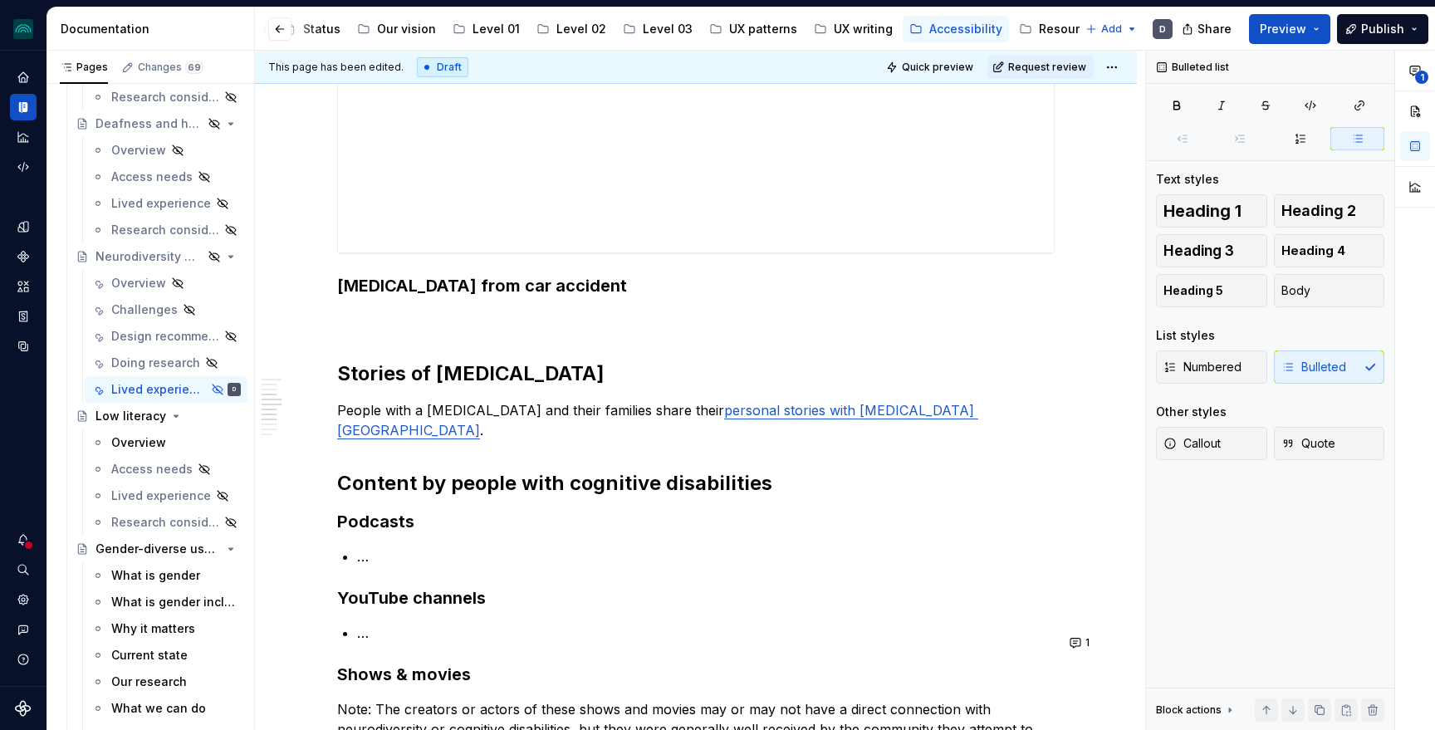
type textarea "*"
click at [361, 546] on p "…" at bounding box center [706, 556] width 698 height 20
type textarea "*"
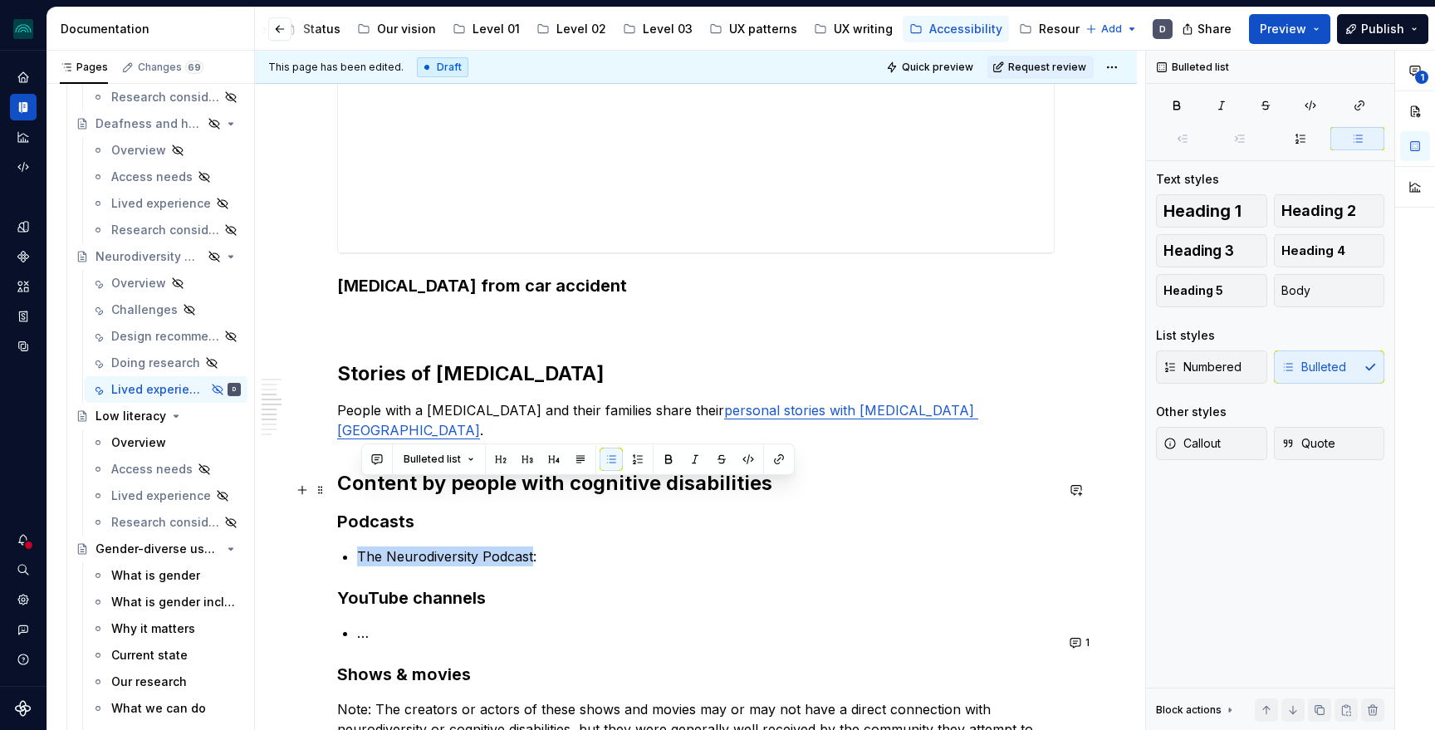
drag, startPoint x: 534, startPoint y: 492, endPoint x: 352, endPoint y: 492, distance: 181.9
click at [352, 492] on div "**********" at bounding box center [696, 220] width 718 height 2435
click at [776, 466] on button "button" at bounding box center [778, 459] width 23 height 23
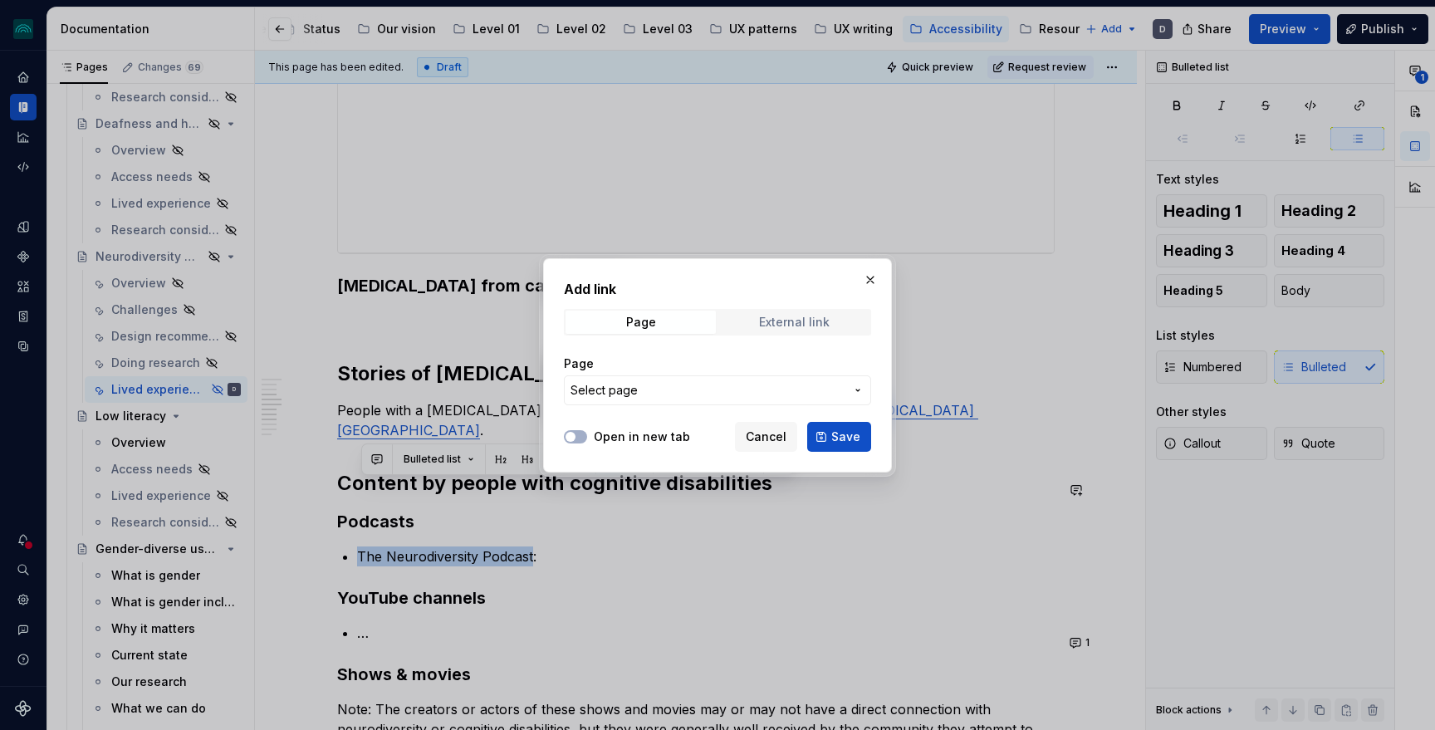
click at [755, 322] on span "External link" at bounding box center [794, 322] width 150 height 23
click at [706, 383] on input "URL" at bounding box center [717, 390] width 307 height 30
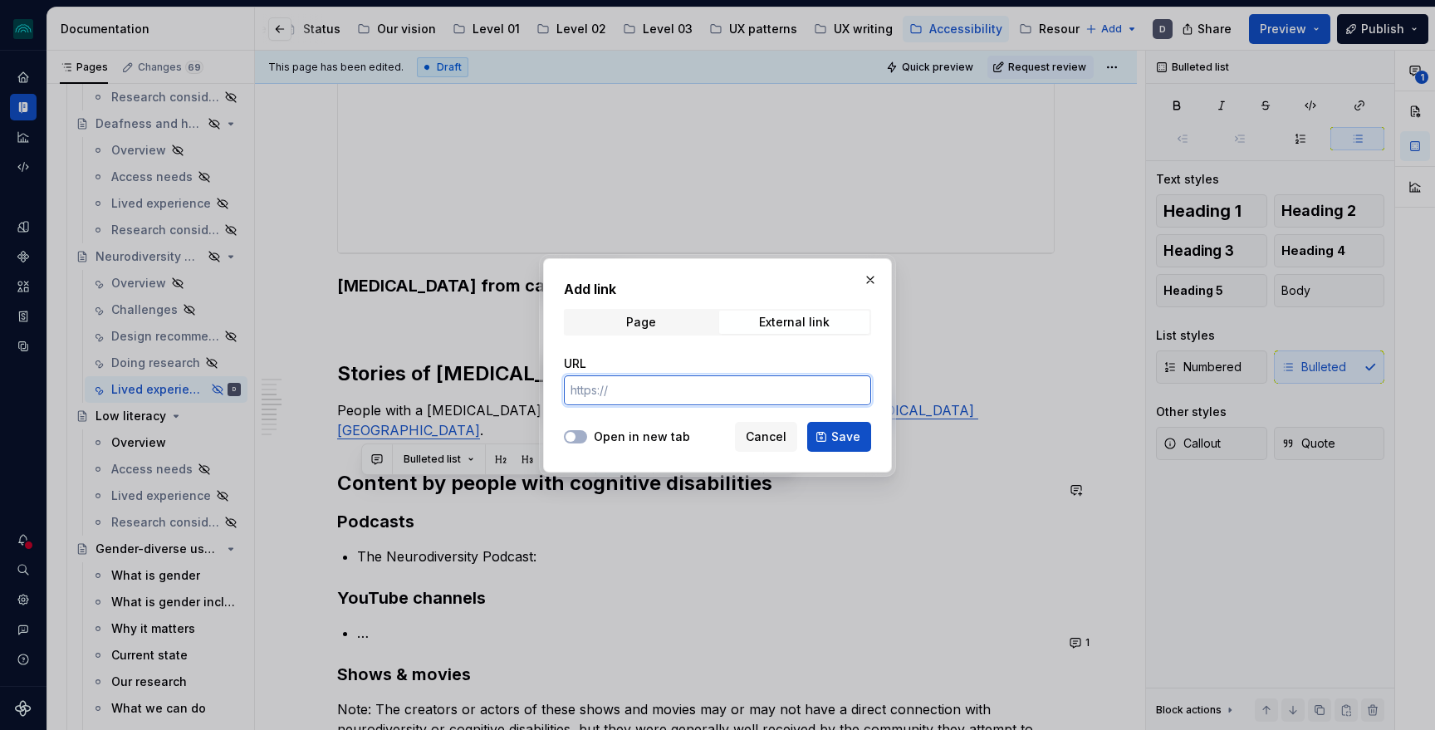
paste input "[URL][DOMAIN_NAME]"
type input "[URL][DOMAIN_NAME]"
click at [640, 446] on div "Open in new tab Cancel Save" at bounding box center [717, 433] width 307 height 37
click at [628, 437] on label "Open in new tab" at bounding box center [642, 437] width 96 height 17
click at [587, 437] on button "Open in new tab" at bounding box center [575, 436] width 23 height 13
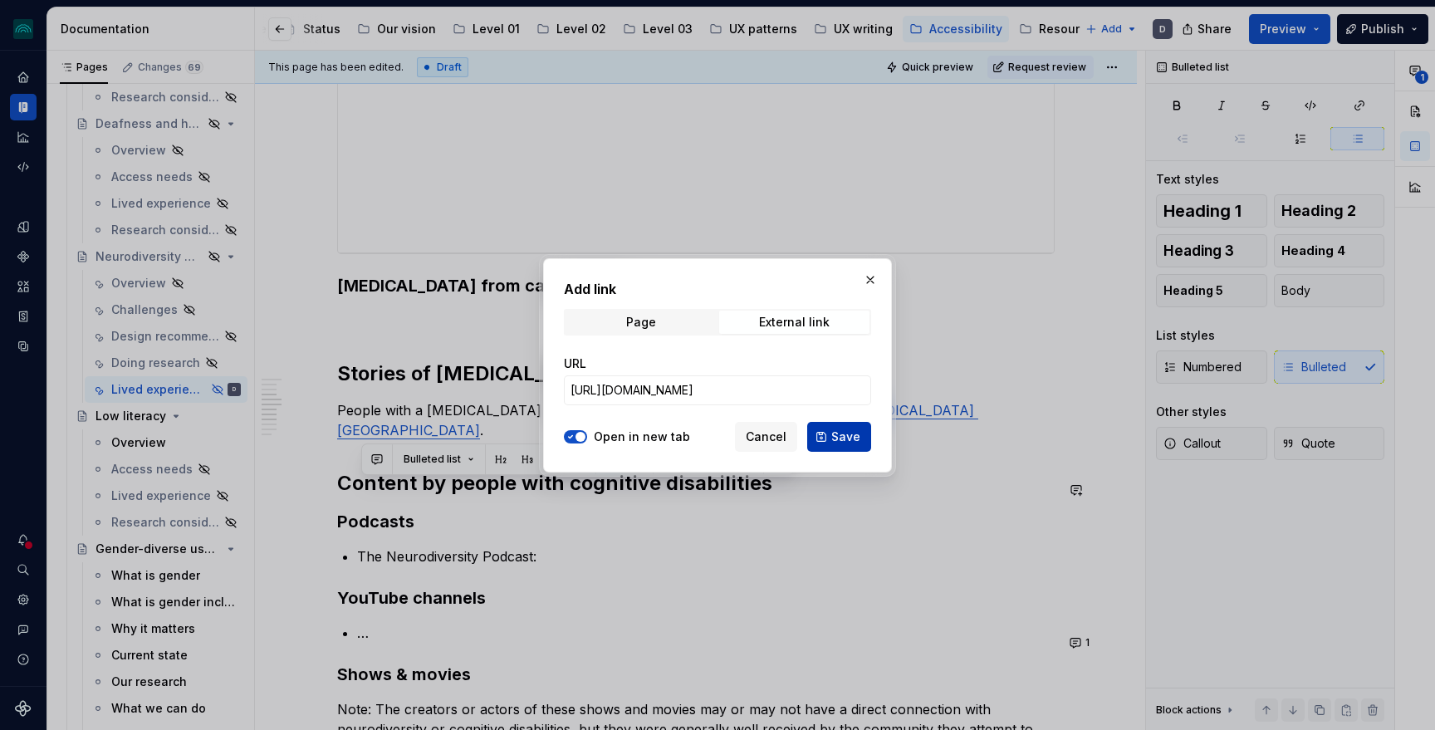
click at [842, 440] on span "Save" at bounding box center [845, 437] width 29 height 17
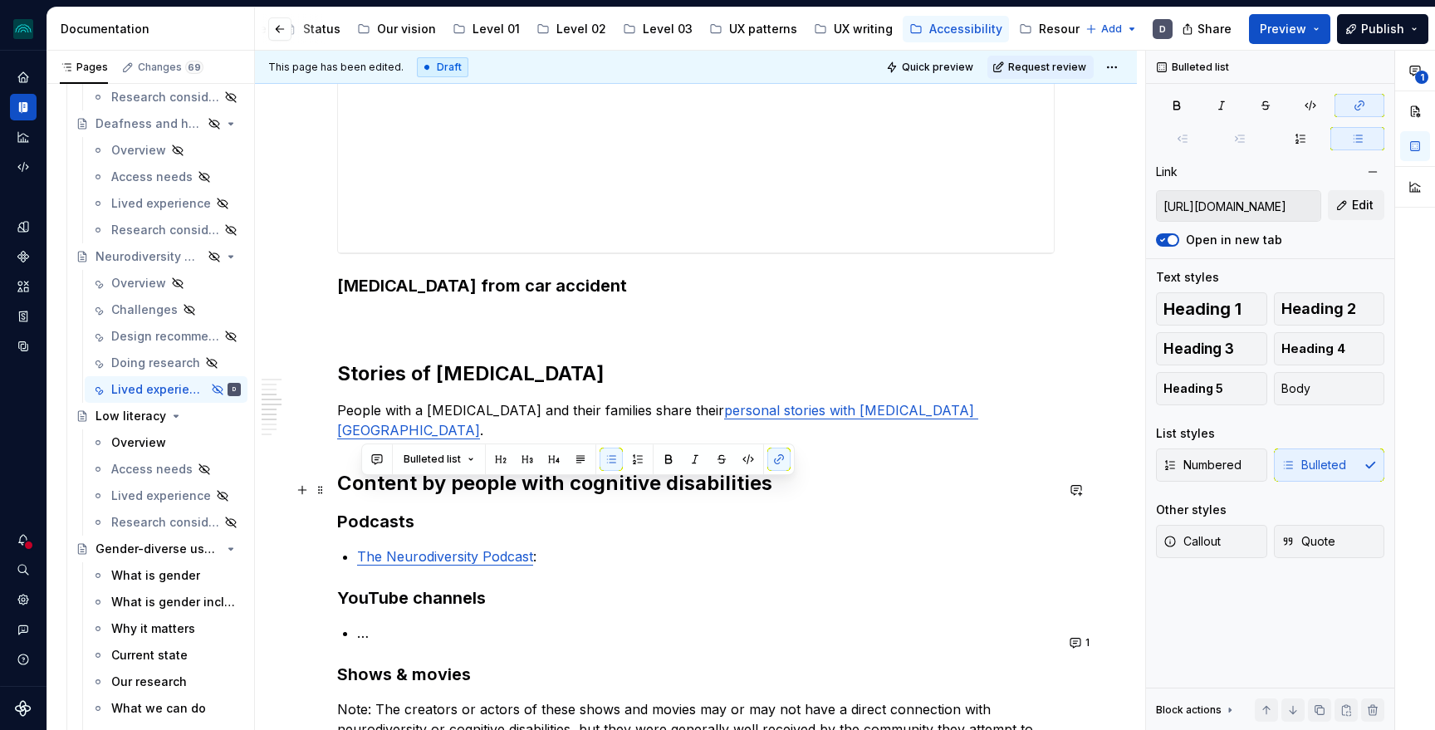
click at [715, 546] on p "The Neurodiversity Podcast :" at bounding box center [706, 556] width 698 height 20
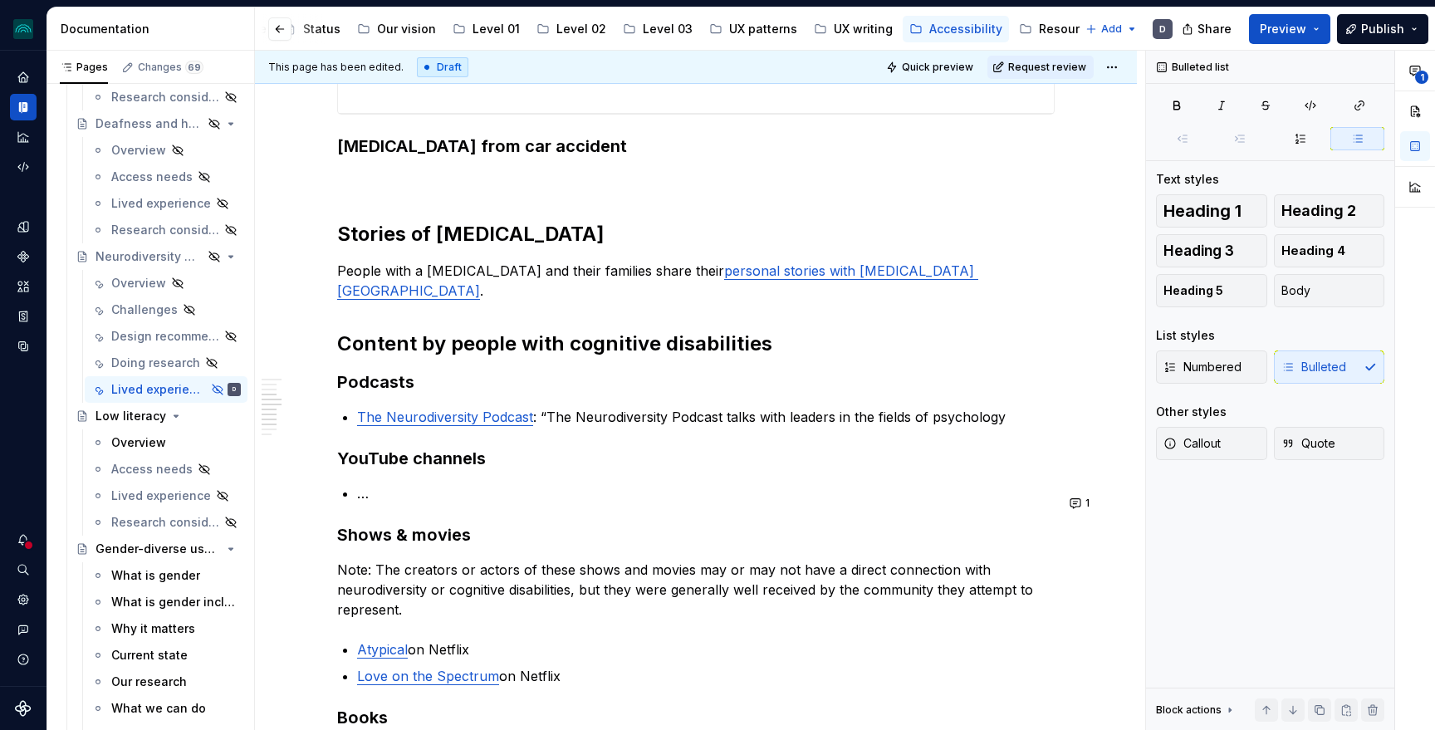
scroll to position [1486, 0]
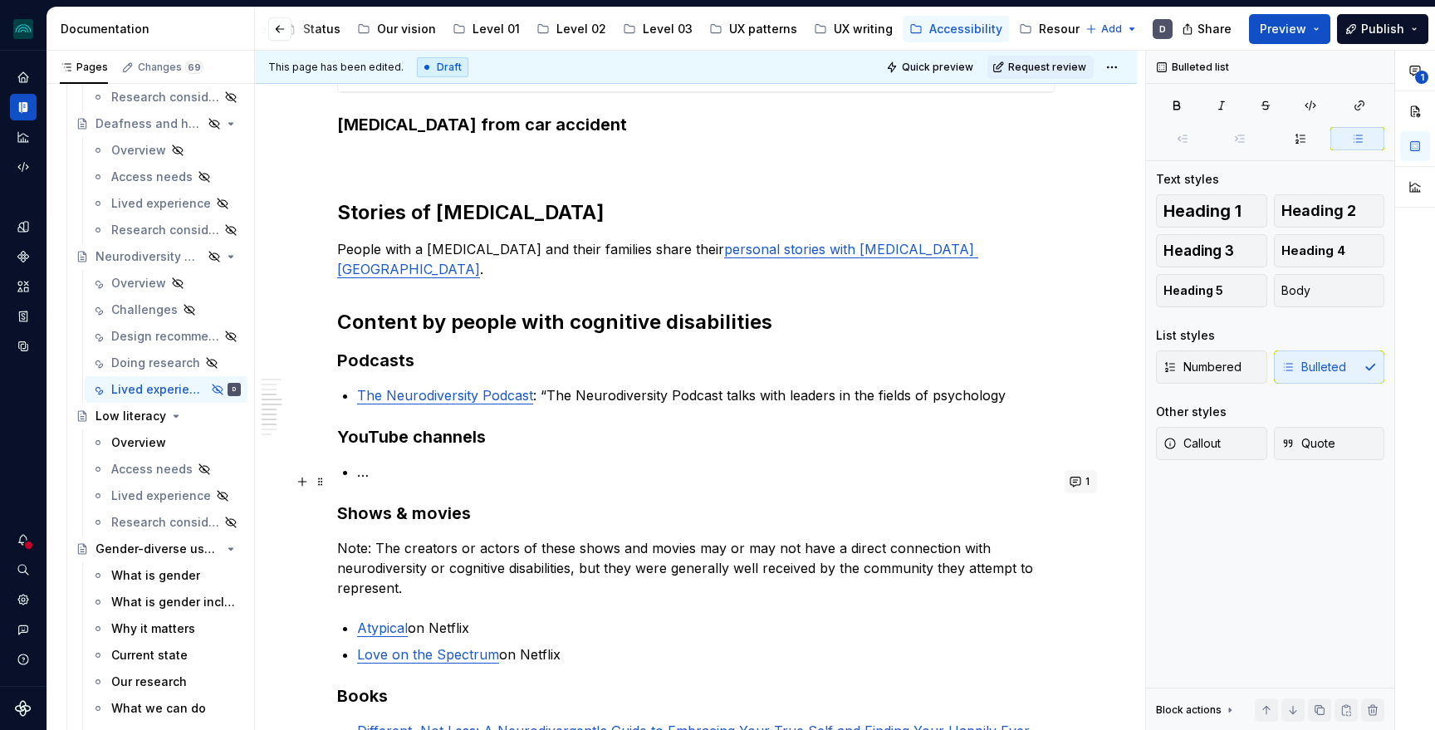
click at [1086, 476] on button "1" at bounding box center [1081, 481] width 32 height 23
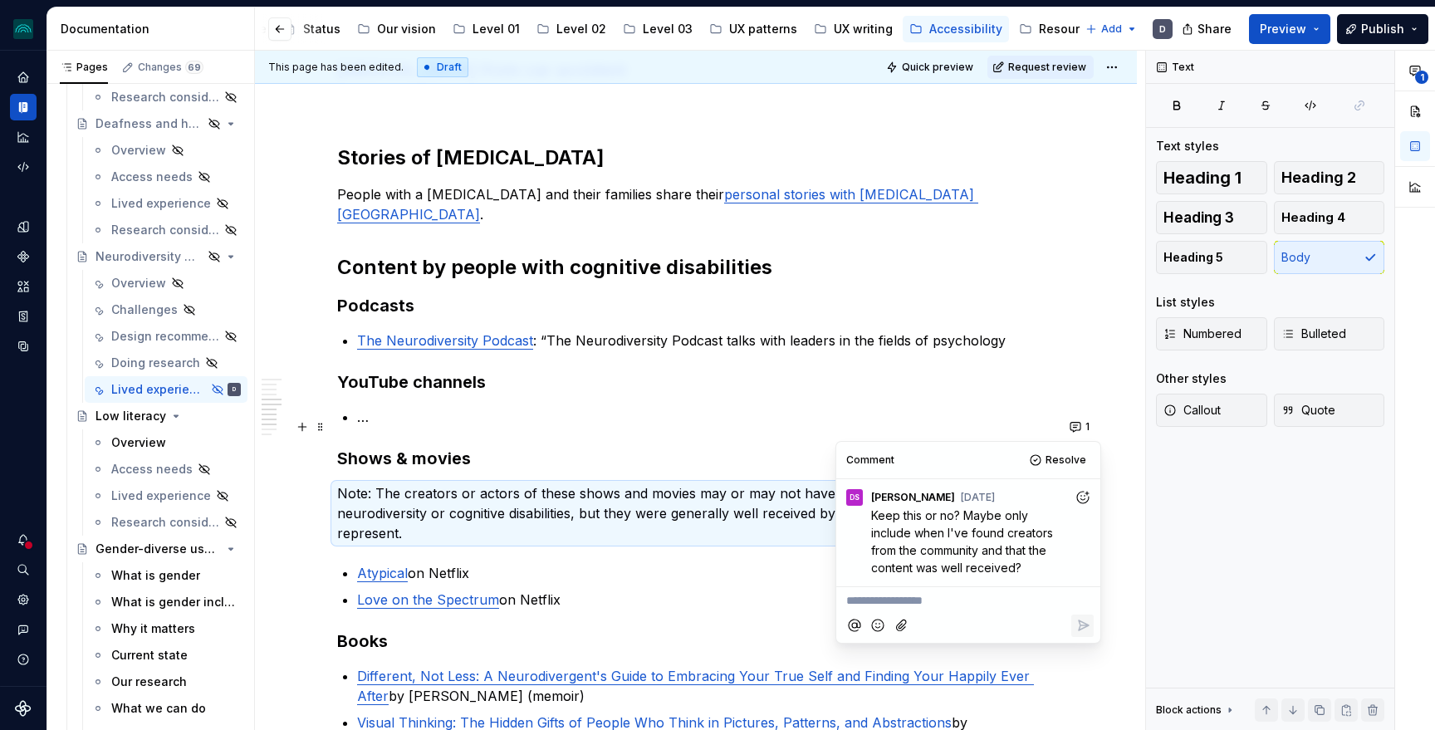
scroll to position [1543, 0]
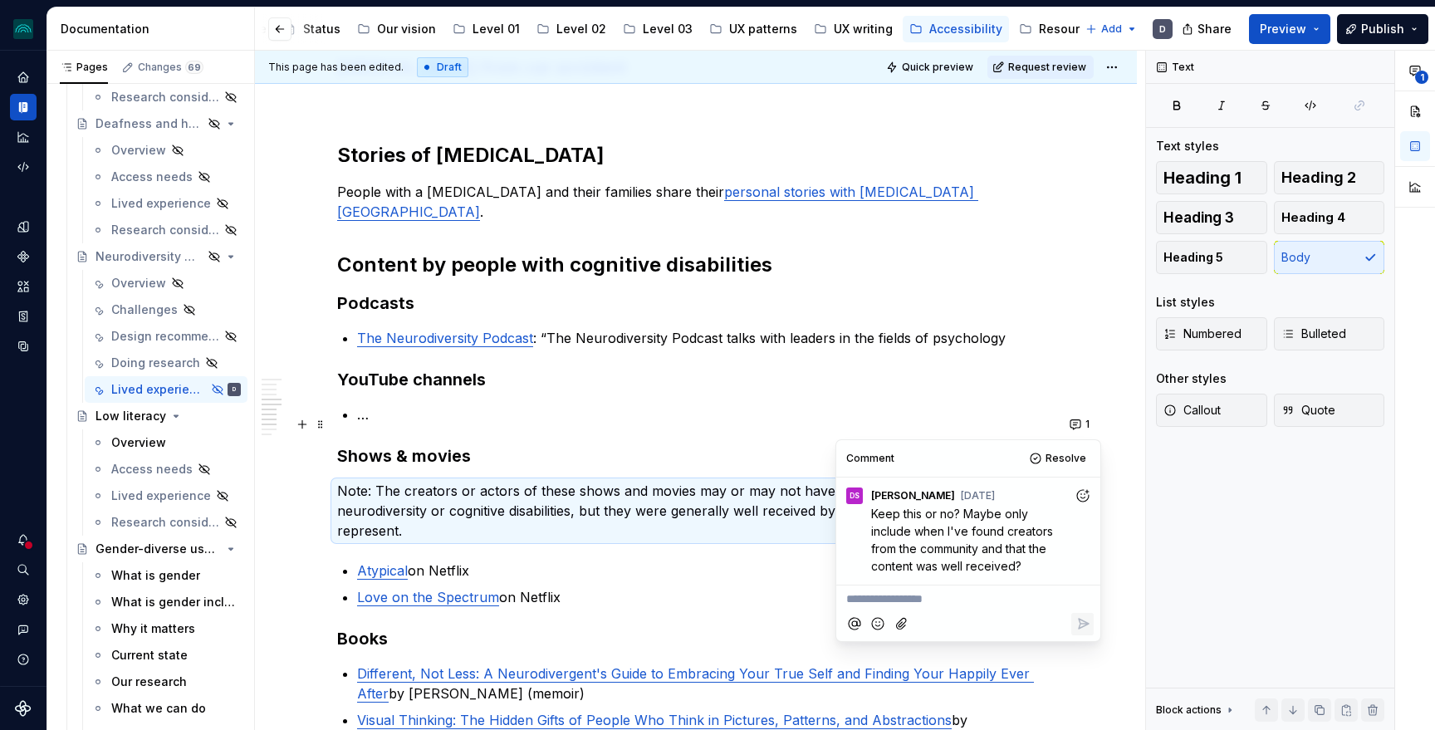
click at [738, 481] on p "Note: The creators or actors of these shows and movies may or may not have a di…" at bounding box center [696, 511] width 718 height 60
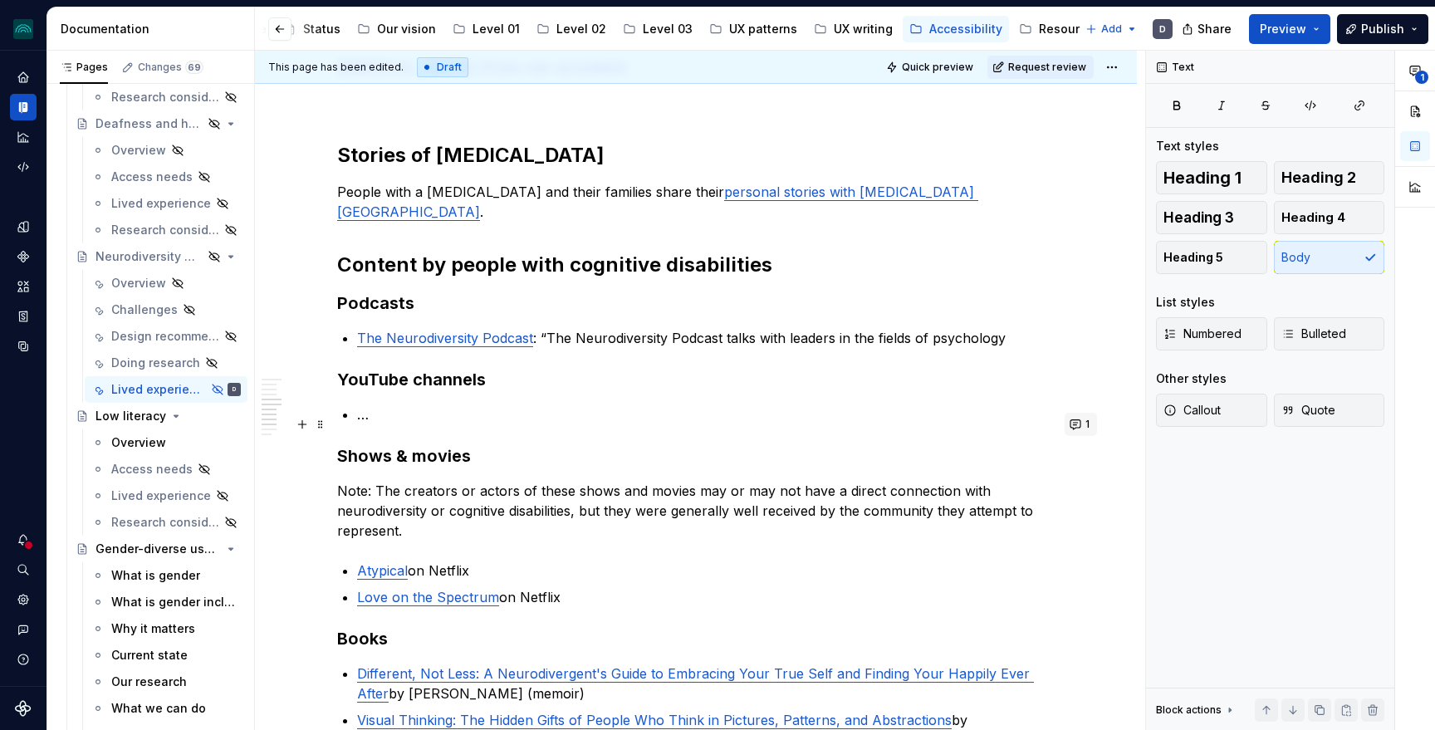
click at [1080, 427] on button "1" at bounding box center [1081, 424] width 32 height 23
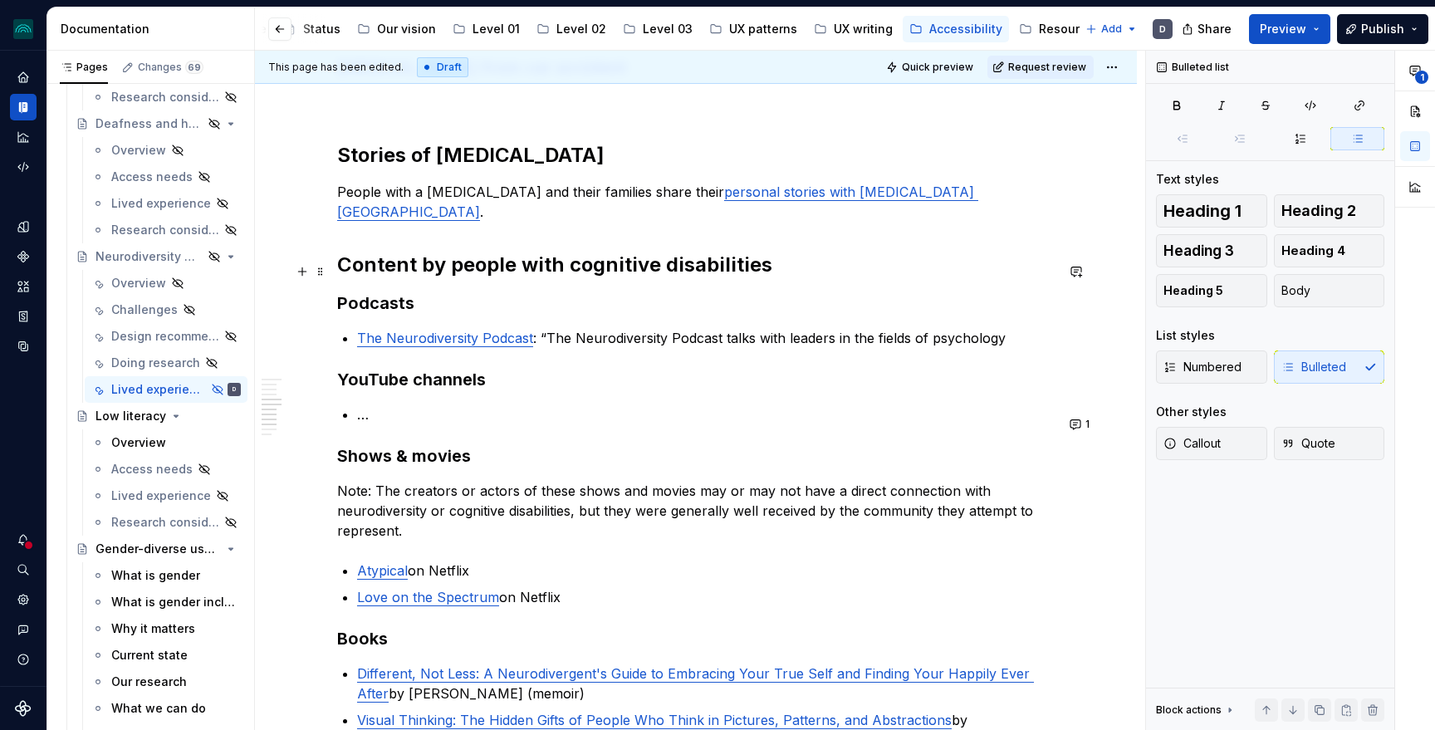
click at [1039, 328] on p "The Neurodiversity Podcast : “The Neurodiversity Podcast talks with leaders in …" at bounding box center [706, 338] width 698 height 20
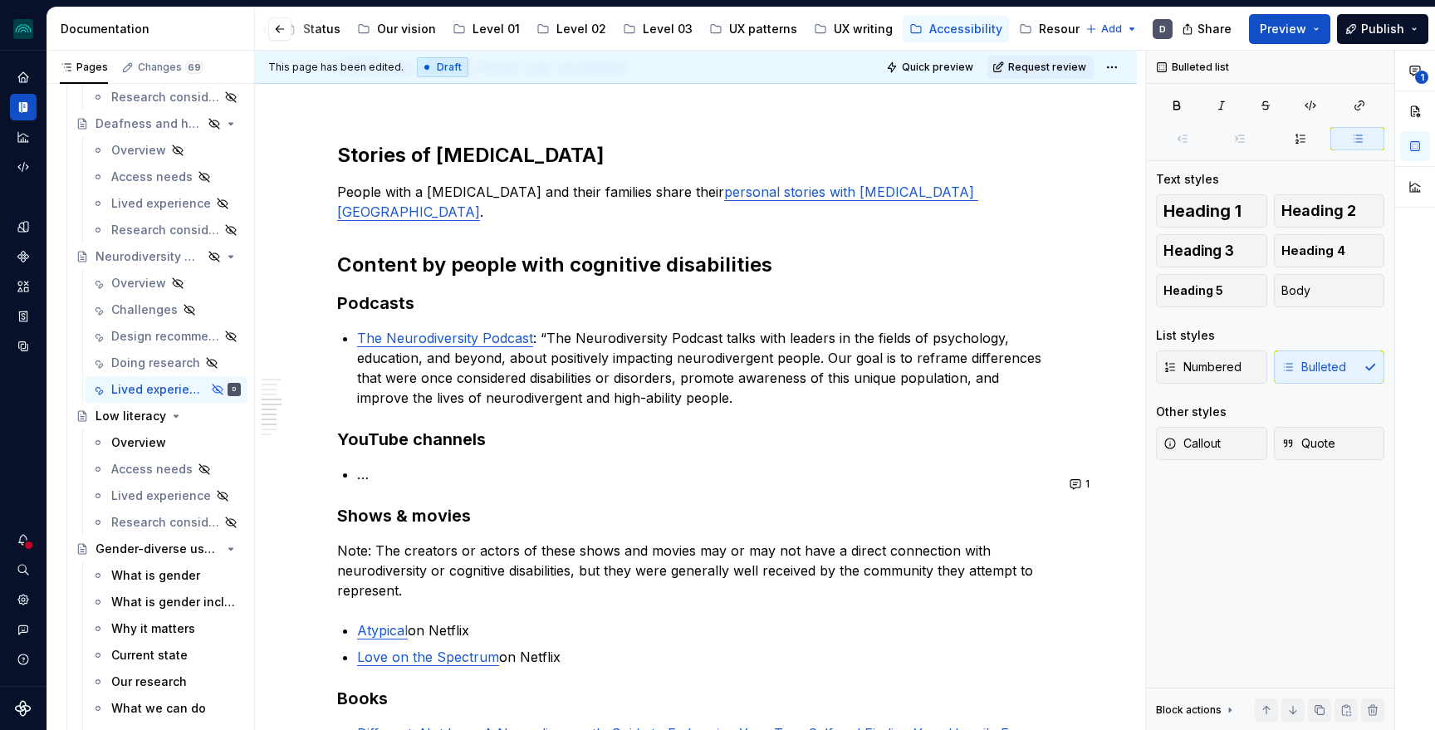
type textarea "*"
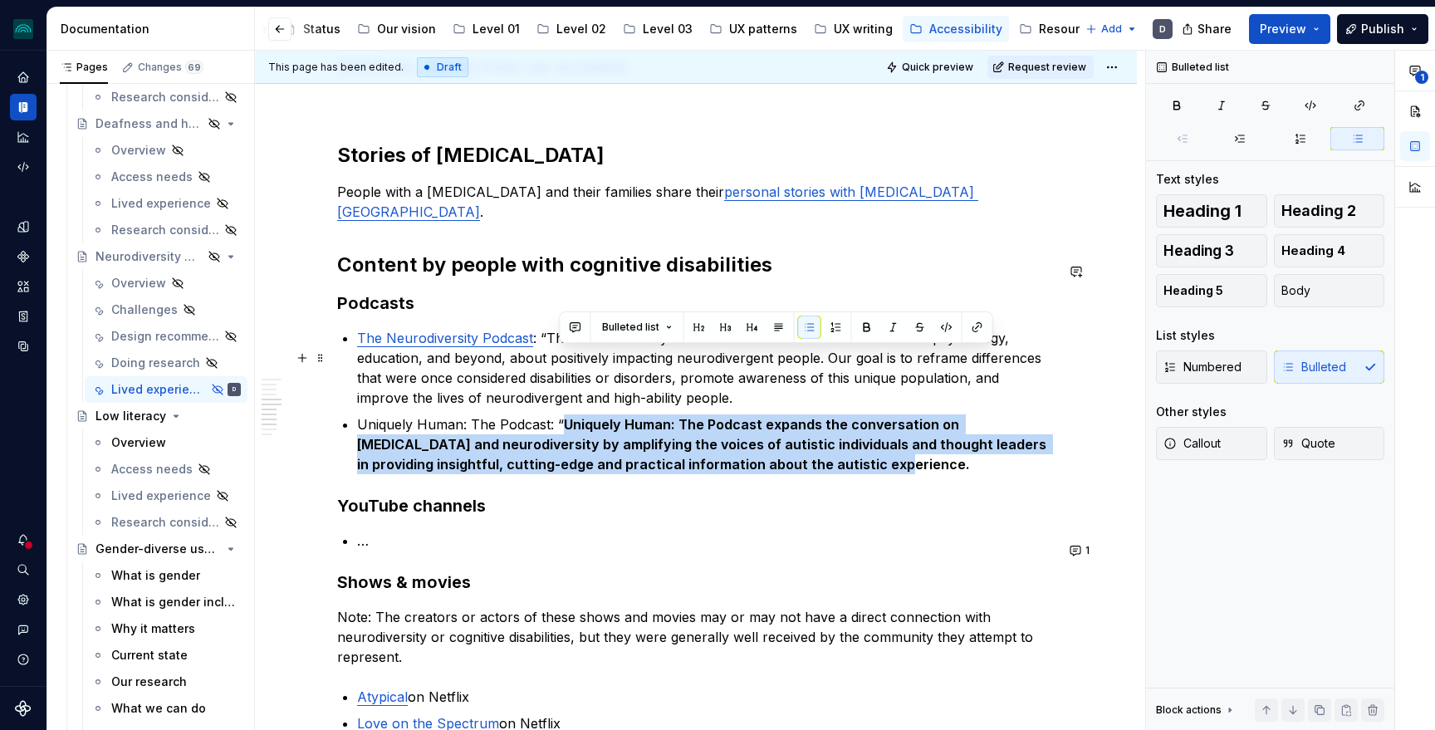
drag, startPoint x: 821, startPoint y: 395, endPoint x: 562, endPoint y: 365, distance: 260.8
click at [562, 414] on p "Uniquely Human: The Podcast: “ Uniquely Human: The Podcast expands the conversa…" at bounding box center [706, 444] width 698 height 60
click at [866, 323] on button "button" at bounding box center [872, 327] width 23 height 23
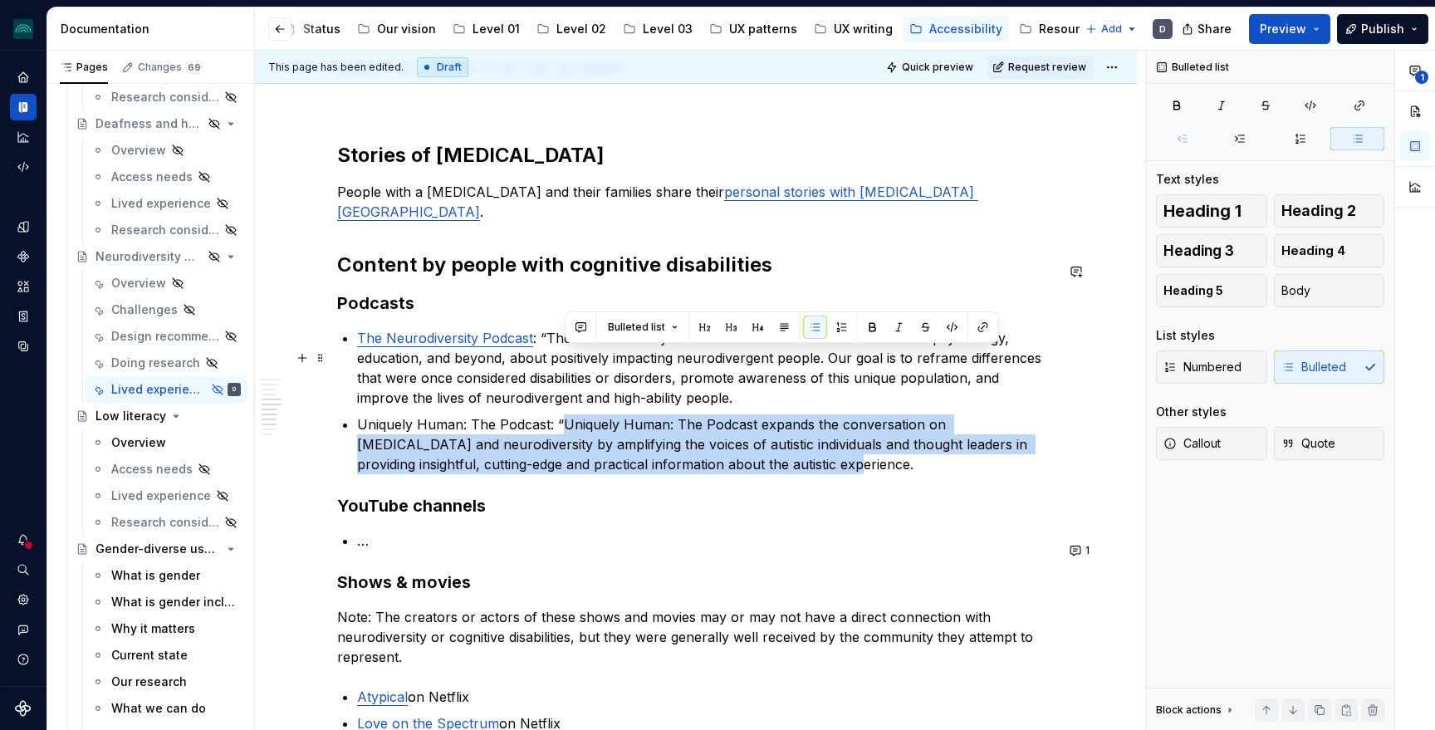
click at [892, 414] on p "Uniquely Human: The Podcast: “Uniquely Human: The Podcast expands the conversat…" at bounding box center [706, 444] width 698 height 60
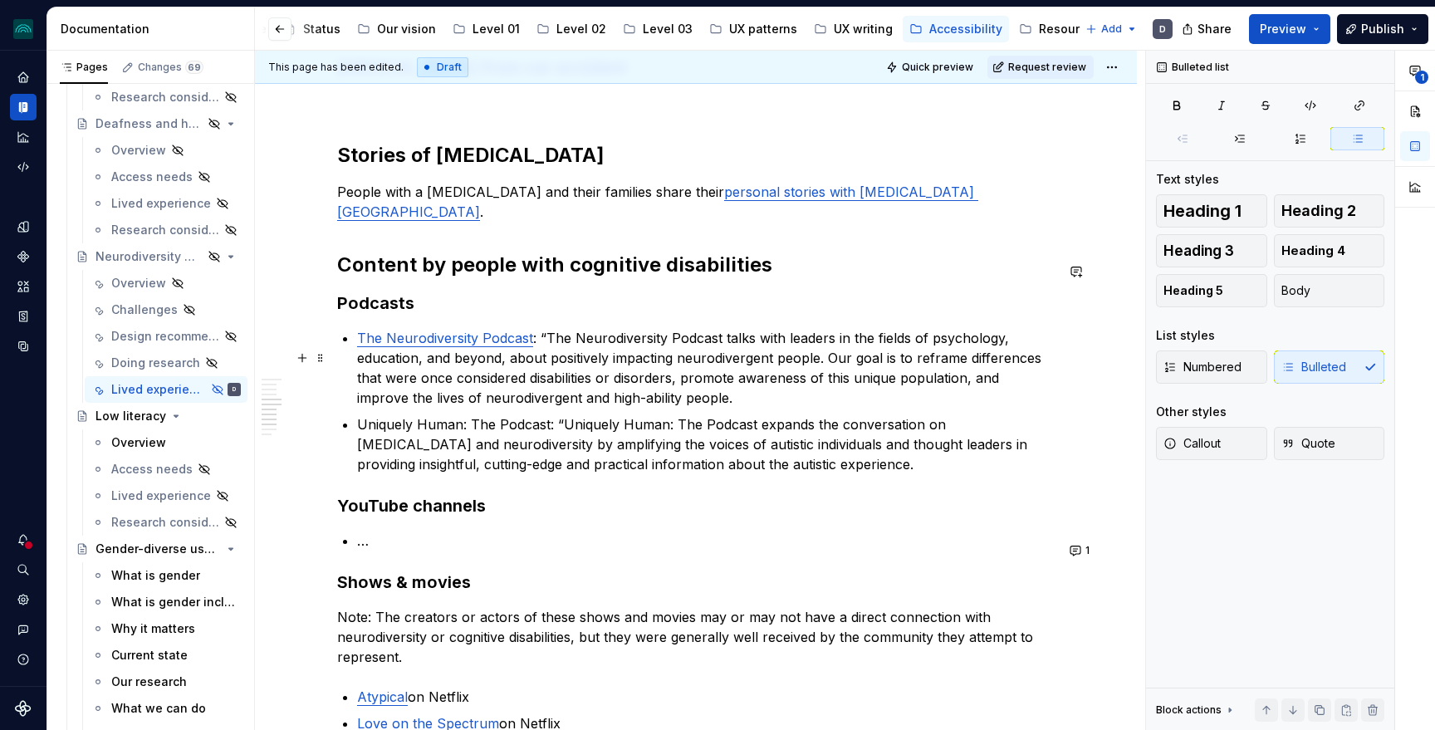
click at [676, 414] on p "Uniquely Human: The Podcast: “Uniquely Human: The Podcast expands the conversat…" at bounding box center [706, 444] width 698 height 60
click at [844, 414] on p "Uniquely Human: The Podcast: “Uniquely Human: The Podcast expands the conversat…" at bounding box center [706, 444] width 698 height 60
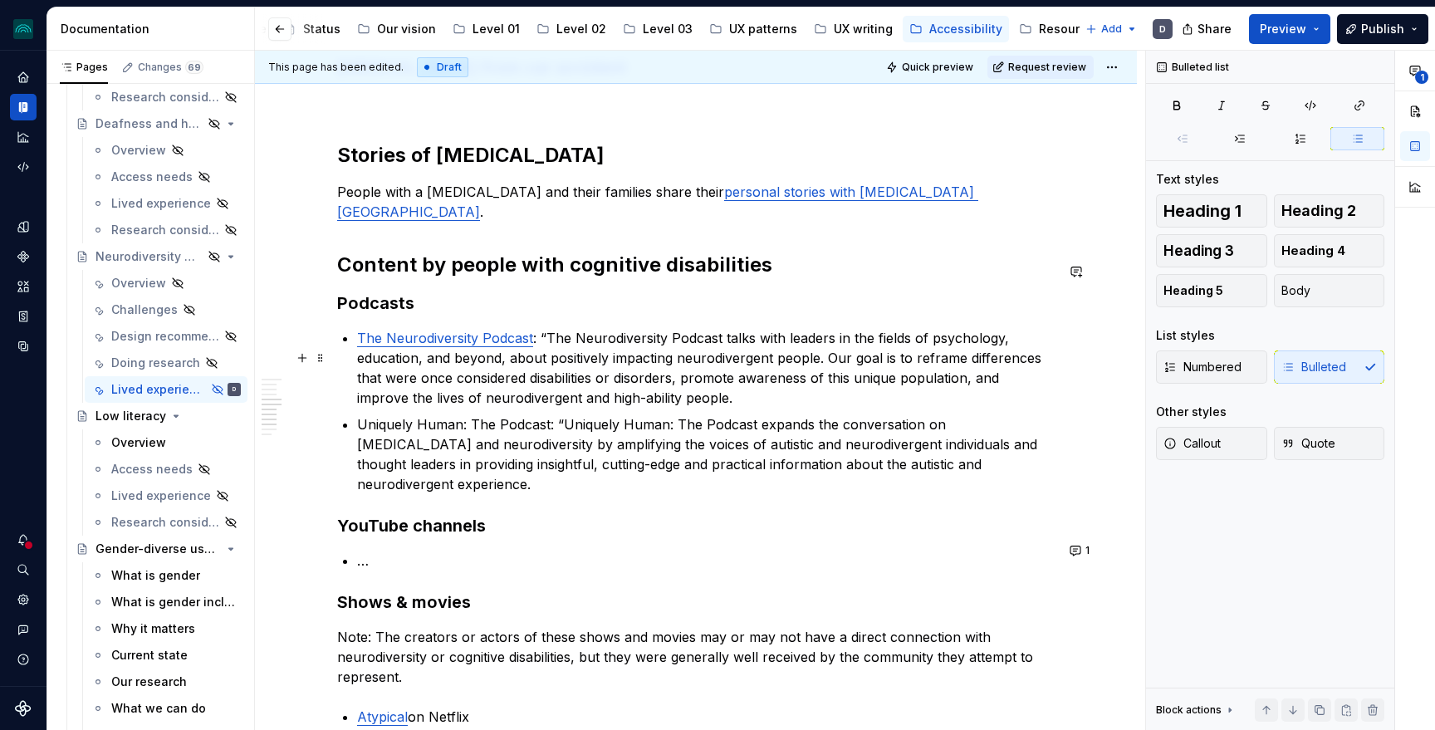
click at [1055, 414] on p "Uniquely Human: The Podcast: “Uniquely Human: The Podcast expands the conversat…" at bounding box center [706, 454] width 698 height 80
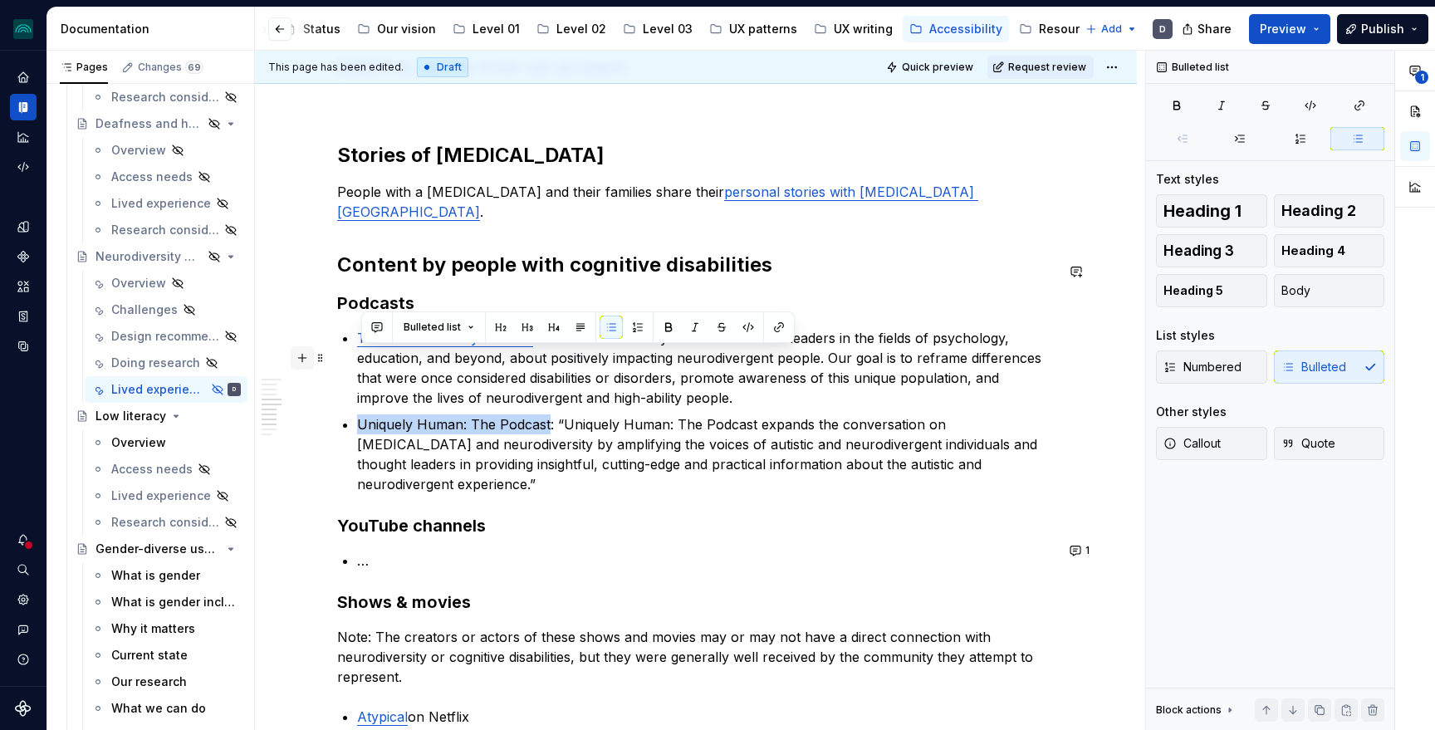
drag, startPoint x: 551, startPoint y: 360, endPoint x: 312, endPoint y: 361, distance: 239.2
click at [337, 361] on div "**********" at bounding box center [696, 85] width 718 height 2601
click at [776, 326] on button "button" at bounding box center [778, 327] width 23 height 23
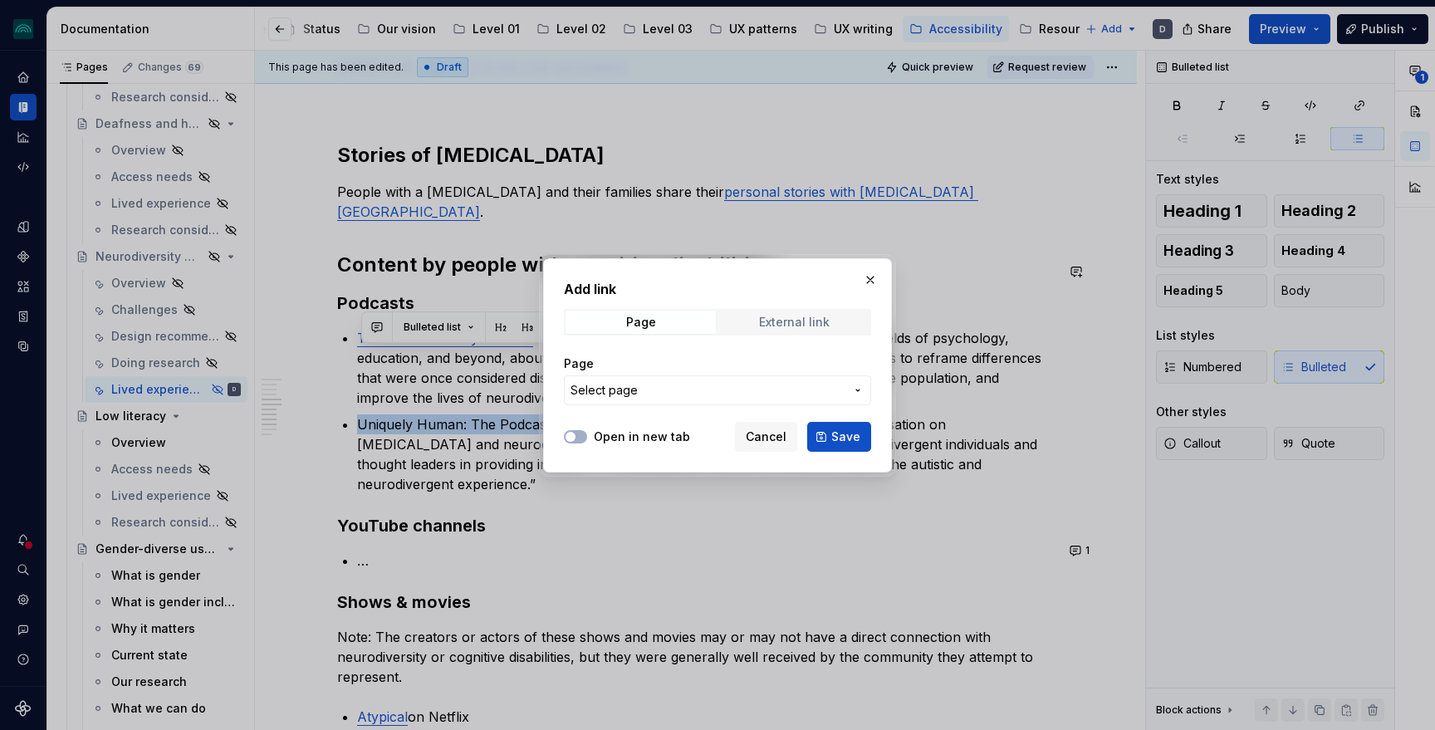
click at [747, 331] on span "External link" at bounding box center [794, 322] width 150 height 23
click at [684, 400] on input "URL" at bounding box center [717, 390] width 307 height 30
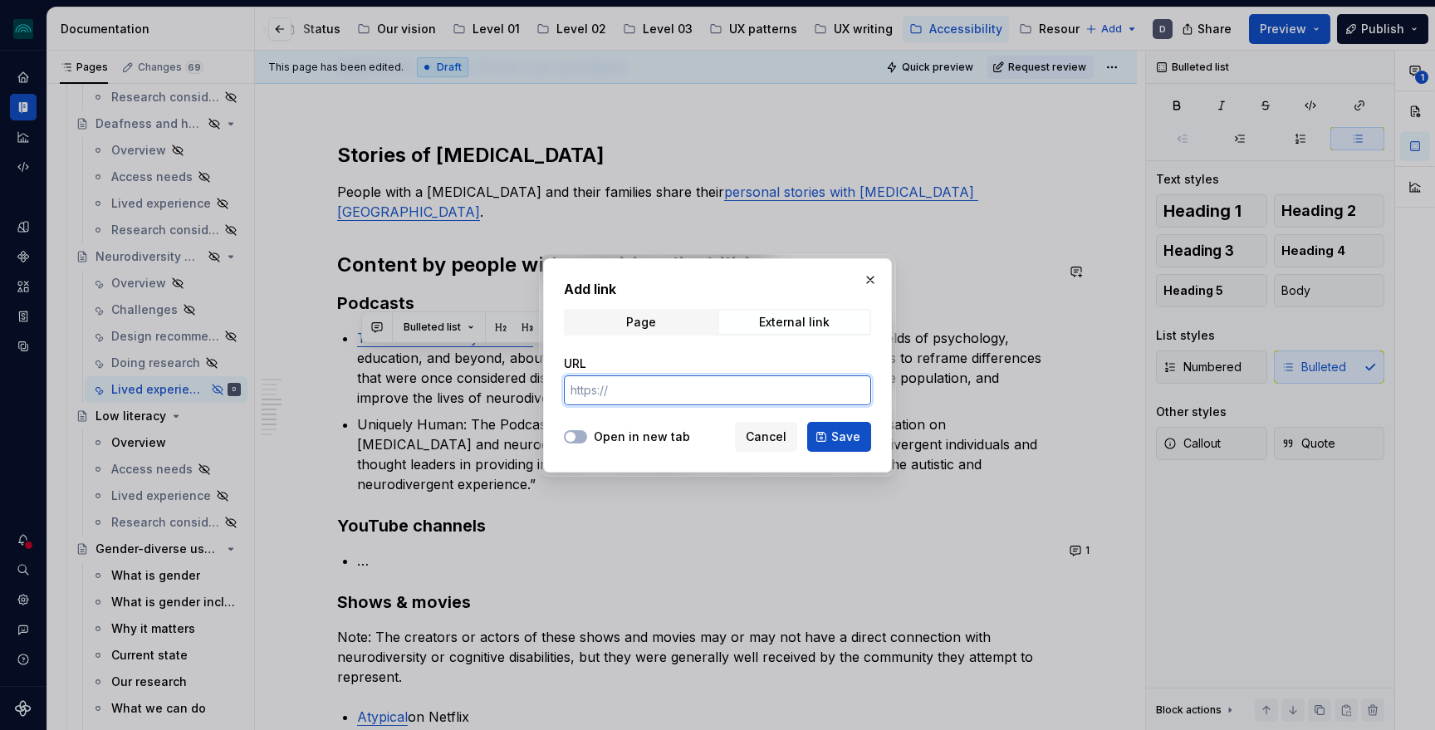
paste input "[URL][DOMAIN_NAME]"
type input "[URL][DOMAIN_NAME]"
click at [644, 429] on label "Open in new tab" at bounding box center [642, 437] width 96 height 17
click at [587, 430] on button "Open in new tab" at bounding box center [575, 436] width 23 height 13
click at [855, 430] on span "Save" at bounding box center [845, 437] width 29 height 17
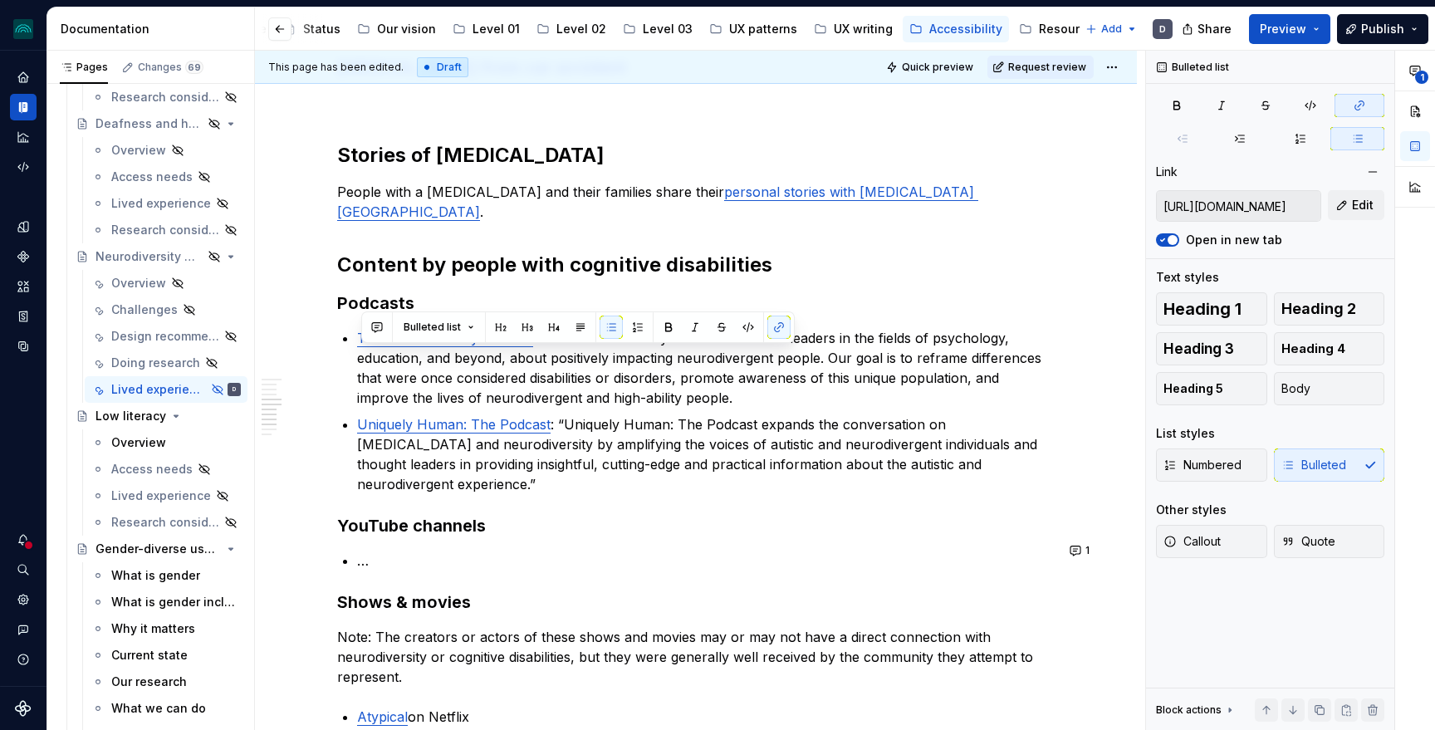
click at [365, 551] on p "…" at bounding box center [706, 561] width 698 height 20
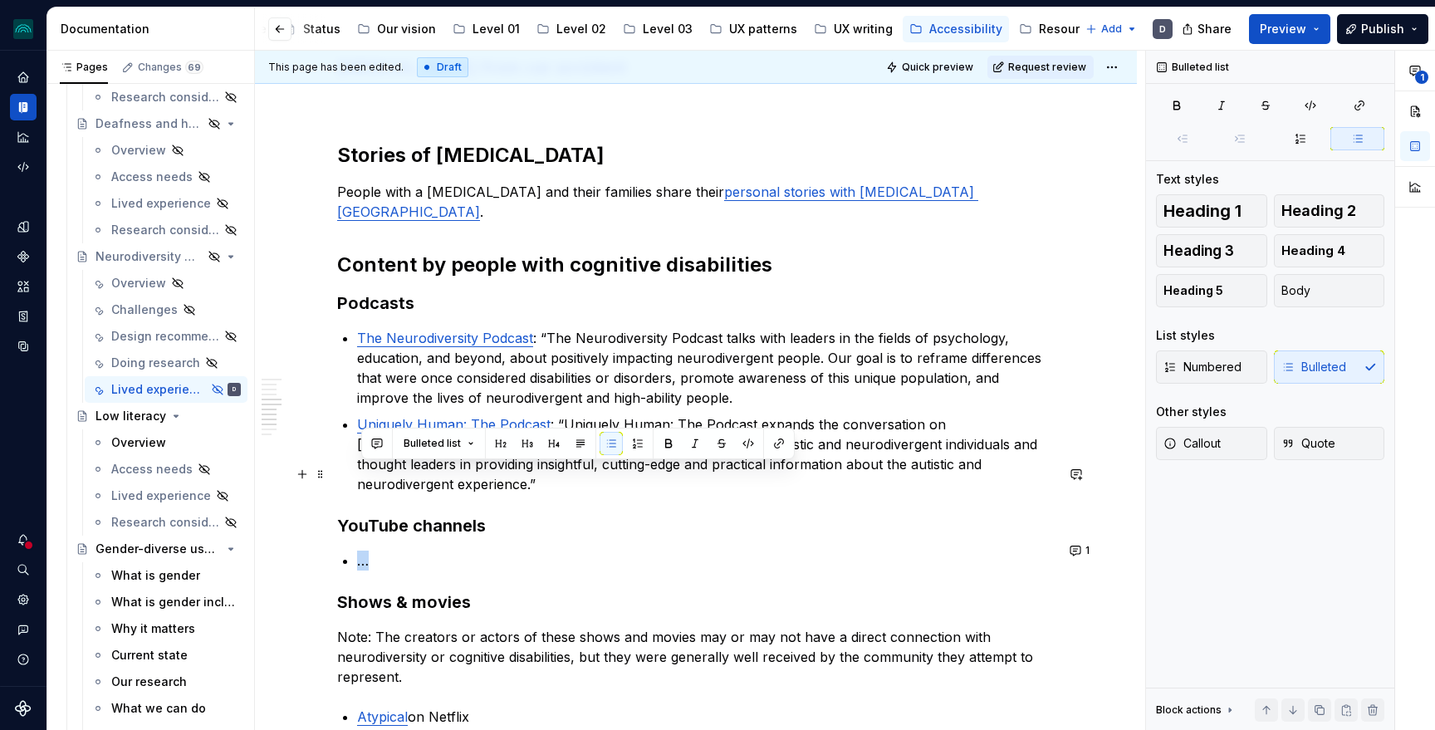
click at [365, 551] on p "…" at bounding box center [706, 561] width 698 height 20
drag, startPoint x: 550, startPoint y: 477, endPoint x: 360, endPoint y: 477, distance: 190.2
click at [360, 477] on div "**********" at bounding box center [696, 75] width 718 height 2581
click at [773, 441] on button "button" at bounding box center [778, 443] width 23 height 23
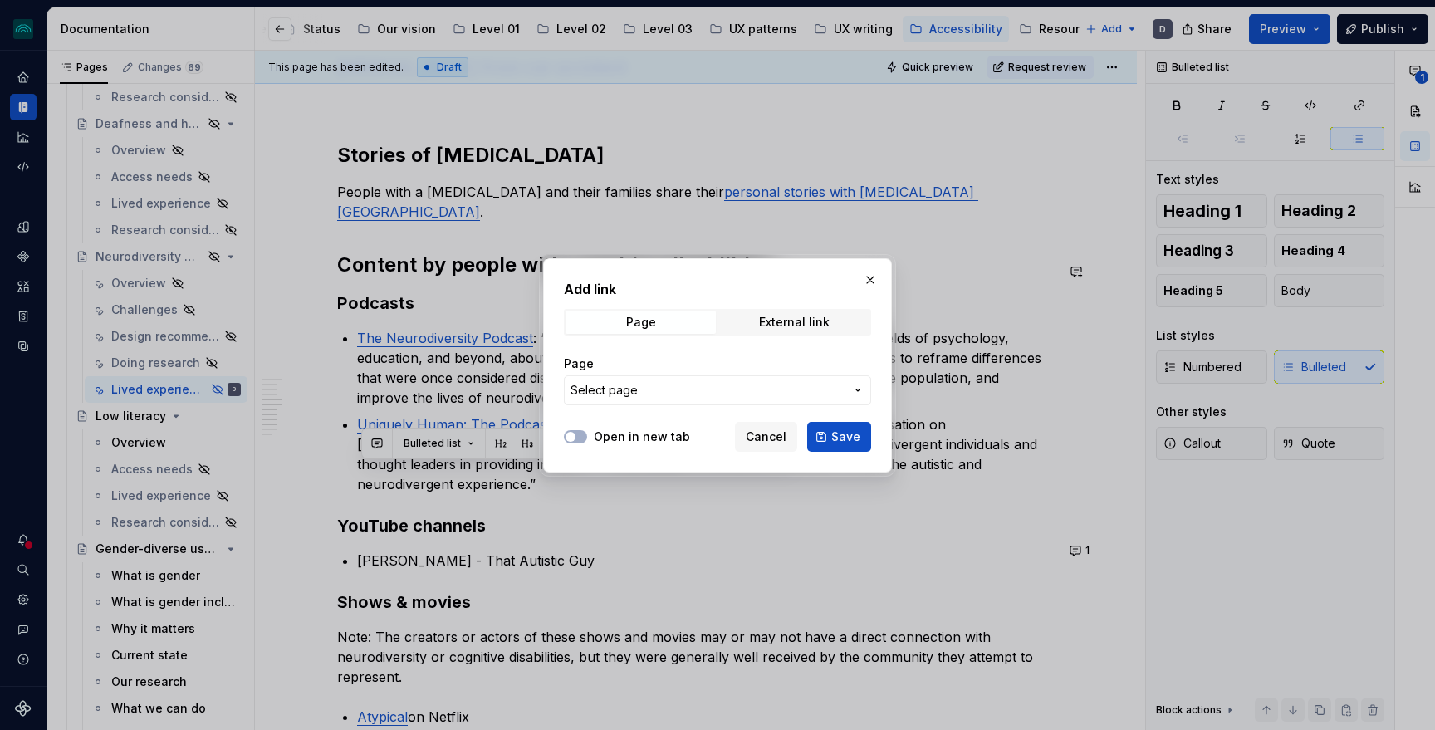
click at [791, 305] on div "Add link Page External link Page Select page" at bounding box center [717, 347] width 307 height 136
click at [788, 322] on div "External link" at bounding box center [794, 322] width 71 height 13
click at [681, 400] on input "URL" at bounding box center [717, 390] width 307 height 30
paste input "[URL][DOMAIN_NAME]"
type input "[URL][DOMAIN_NAME]"
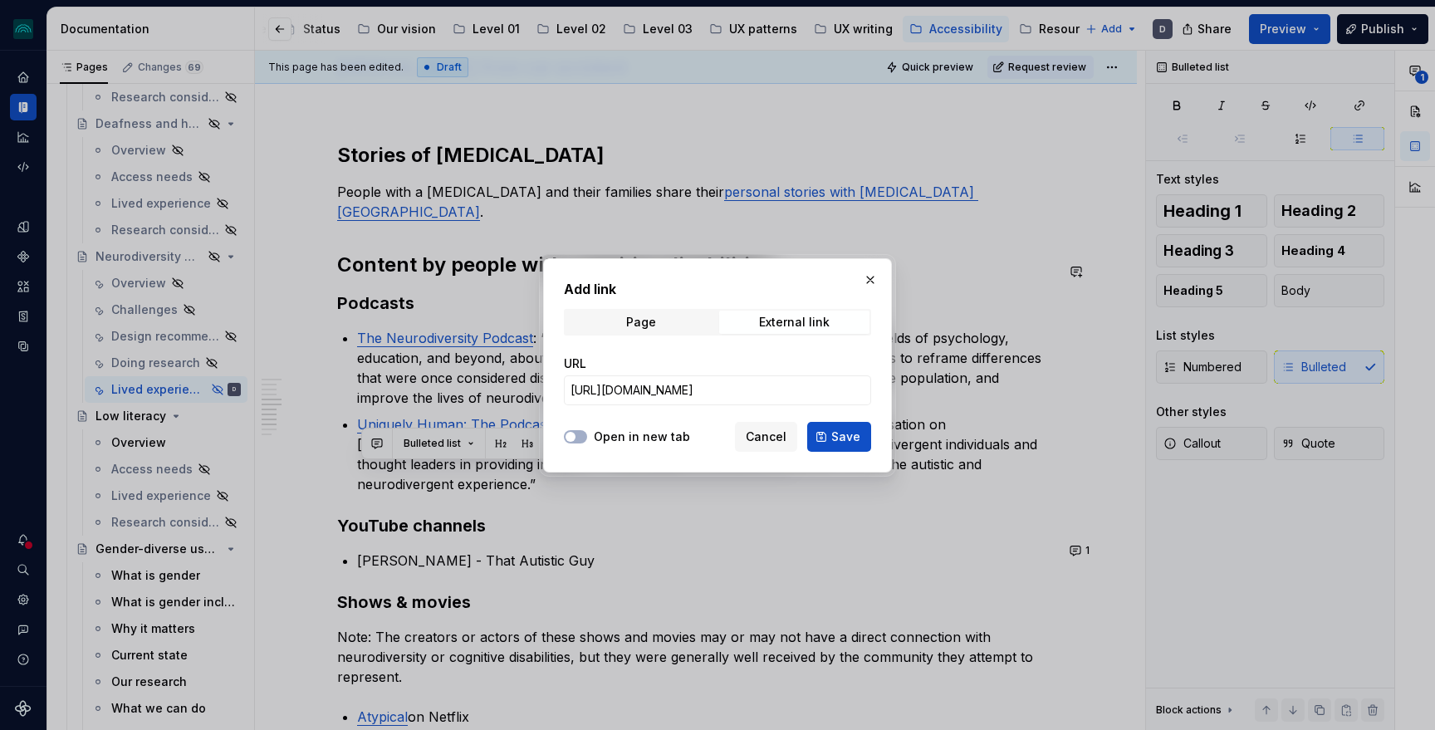
click at [621, 431] on label "Open in new tab" at bounding box center [642, 437] width 96 height 17
click at [587, 431] on button "Open in new tab" at bounding box center [575, 436] width 23 height 13
click at [846, 439] on span "Save" at bounding box center [845, 437] width 29 height 17
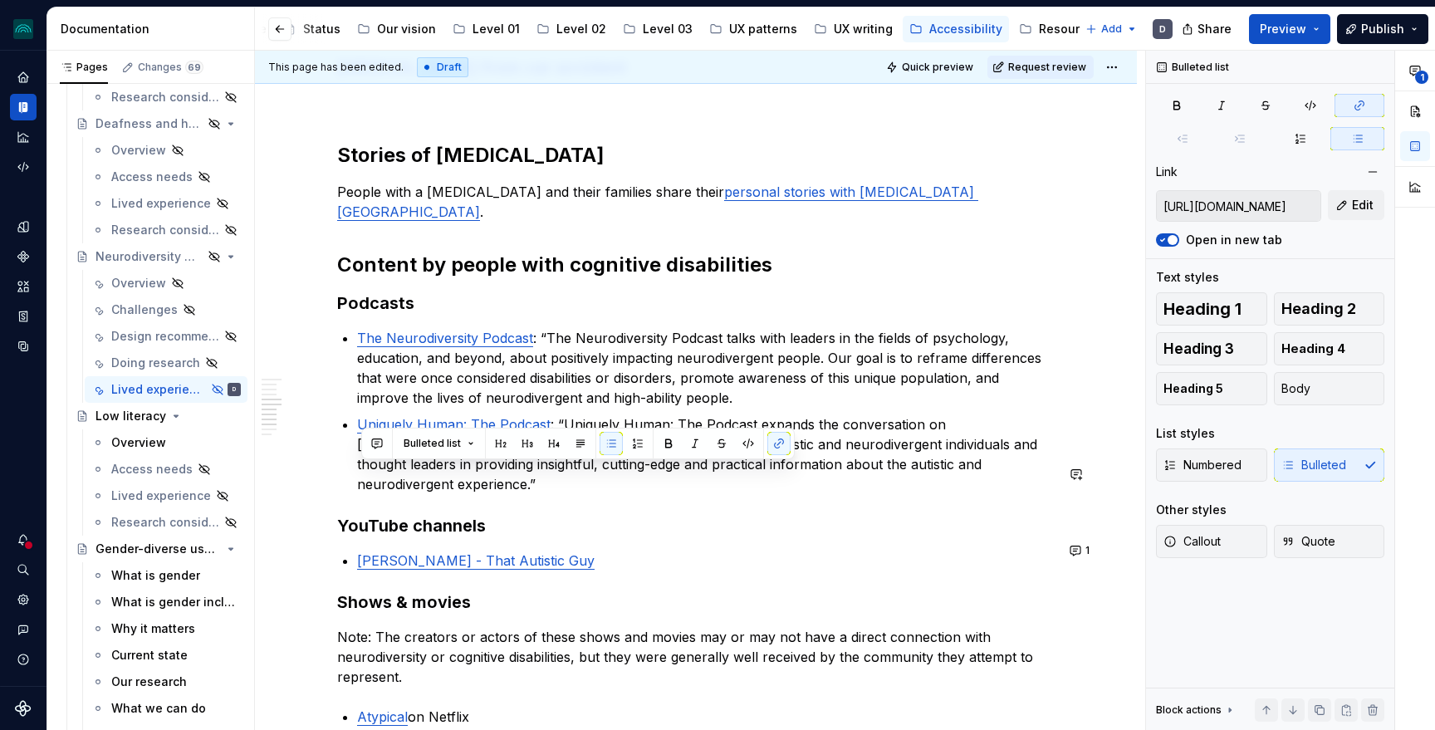
click at [698, 493] on div "**********" at bounding box center [696, 75] width 718 height 2581
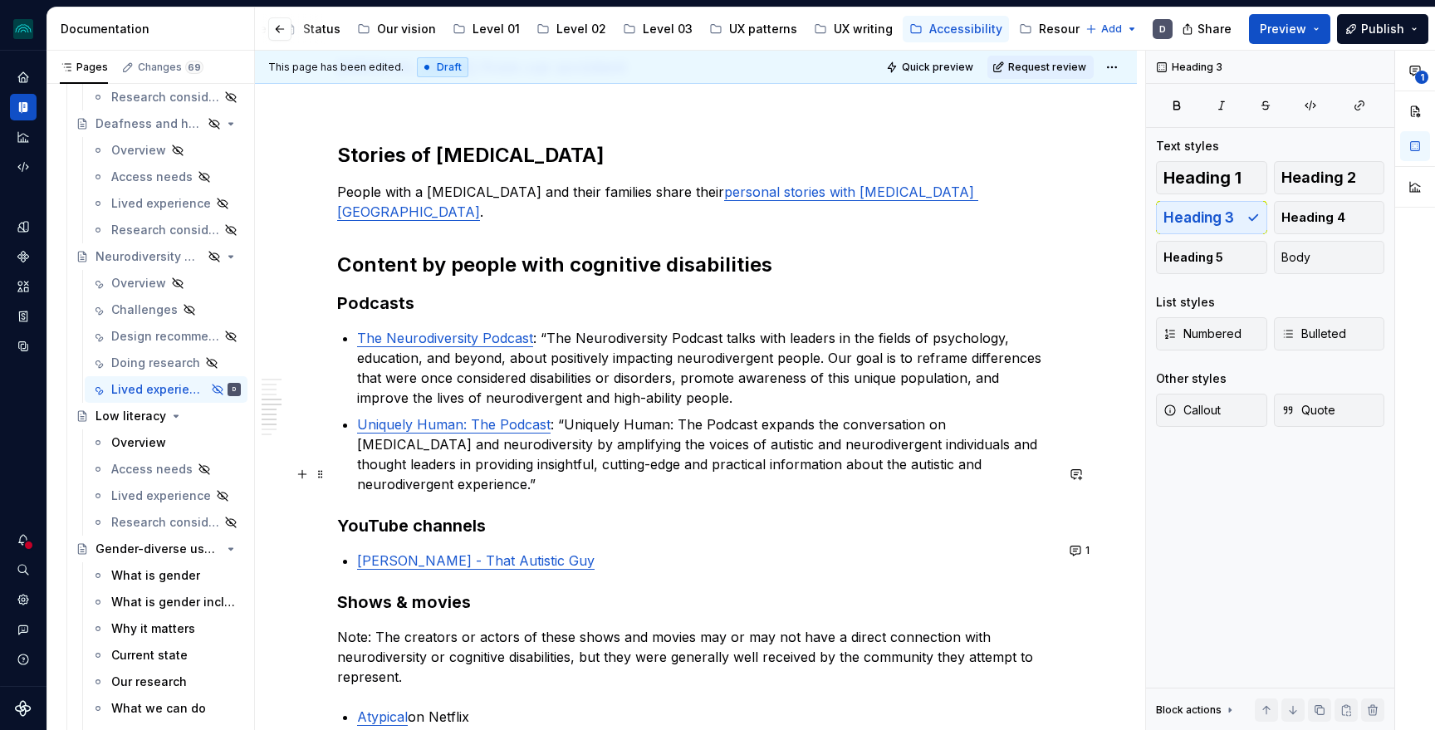
click at [661, 551] on p "[PERSON_NAME] - That Autistic Guy" at bounding box center [706, 561] width 698 height 20
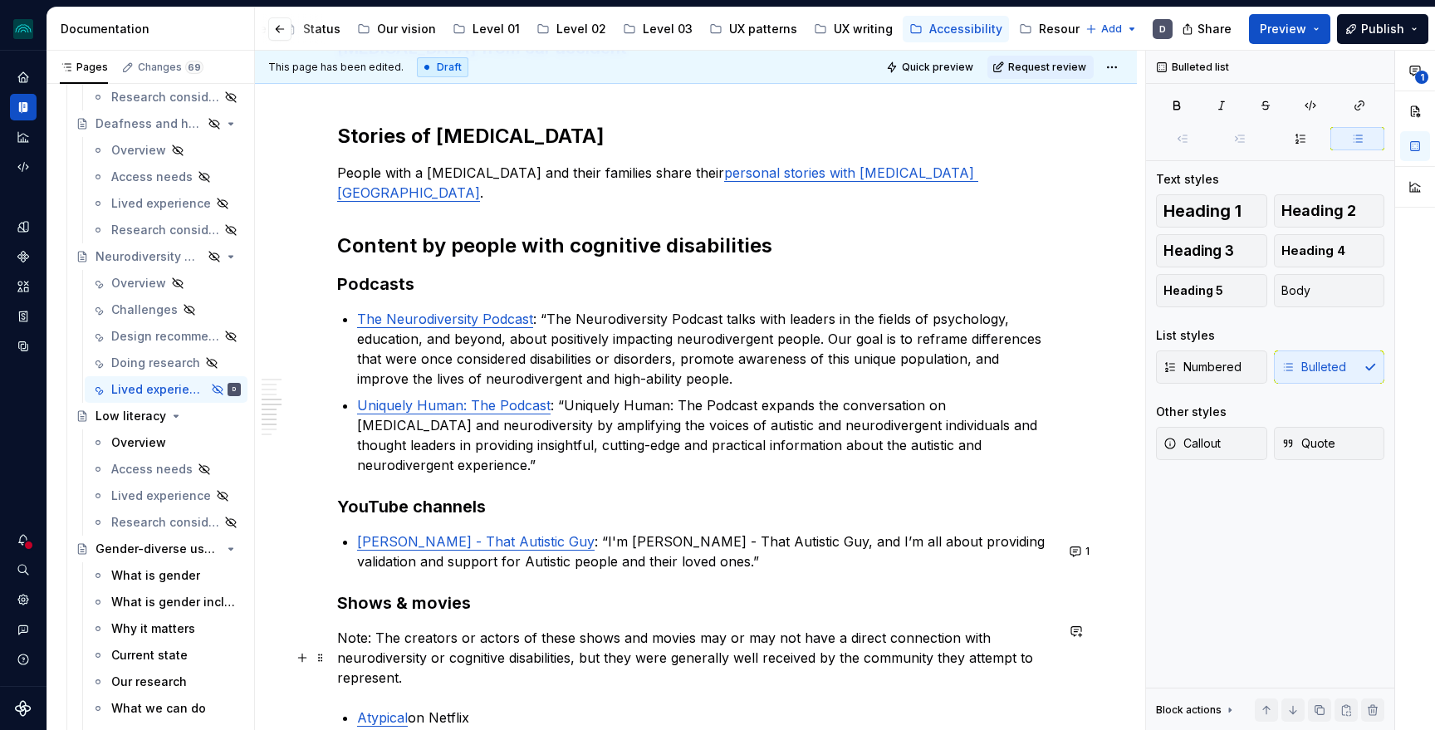
scroll to position [1619, 0]
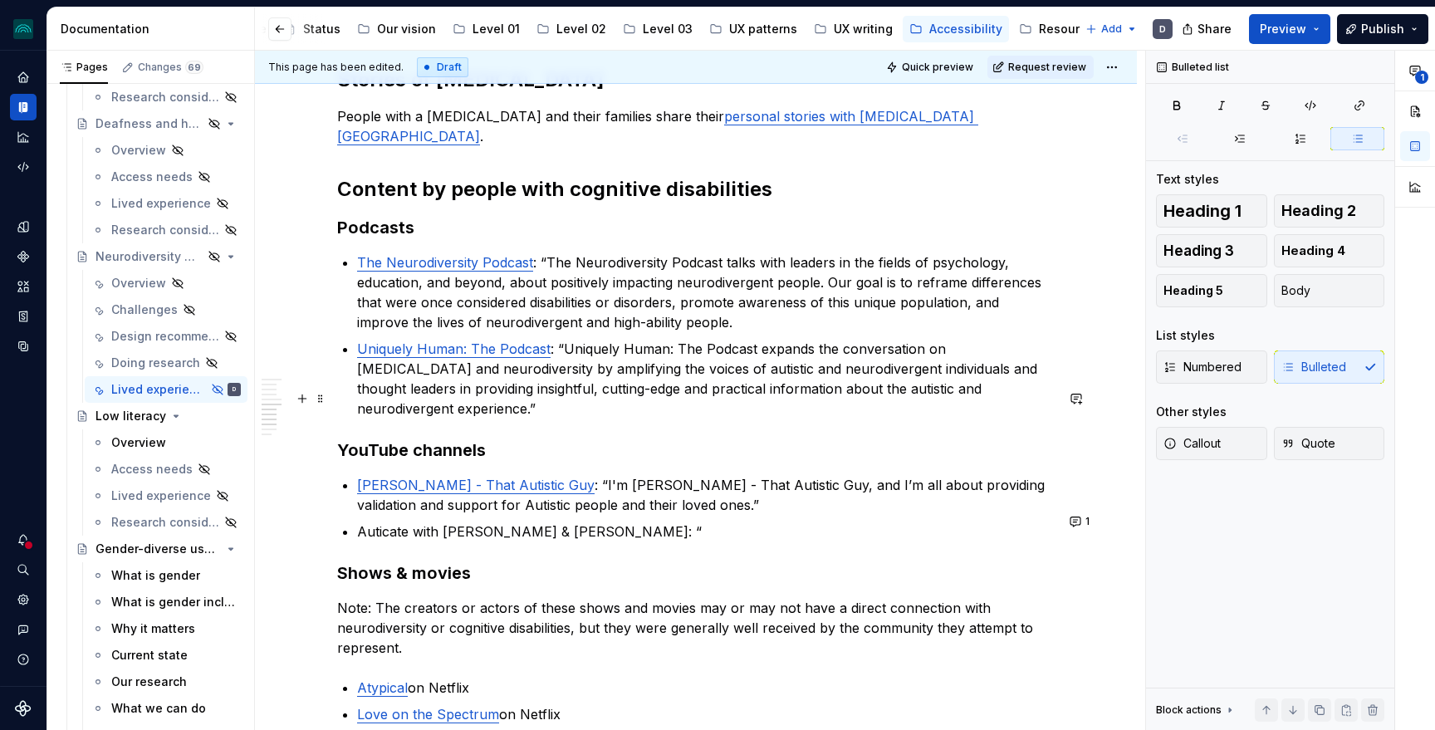
click at [657, 475] on p "[PERSON_NAME] - That Autistic Guy : “I'm [PERSON_NAME] - That Autistic [PERSON_…" at bounding box center [706, 495] width 698 height 40
click at [629, 522] on p "Auticate with [PERSON_NAME] & [PERSON_NAME]: “" at bounding box center [706, 532] width 698 height 20
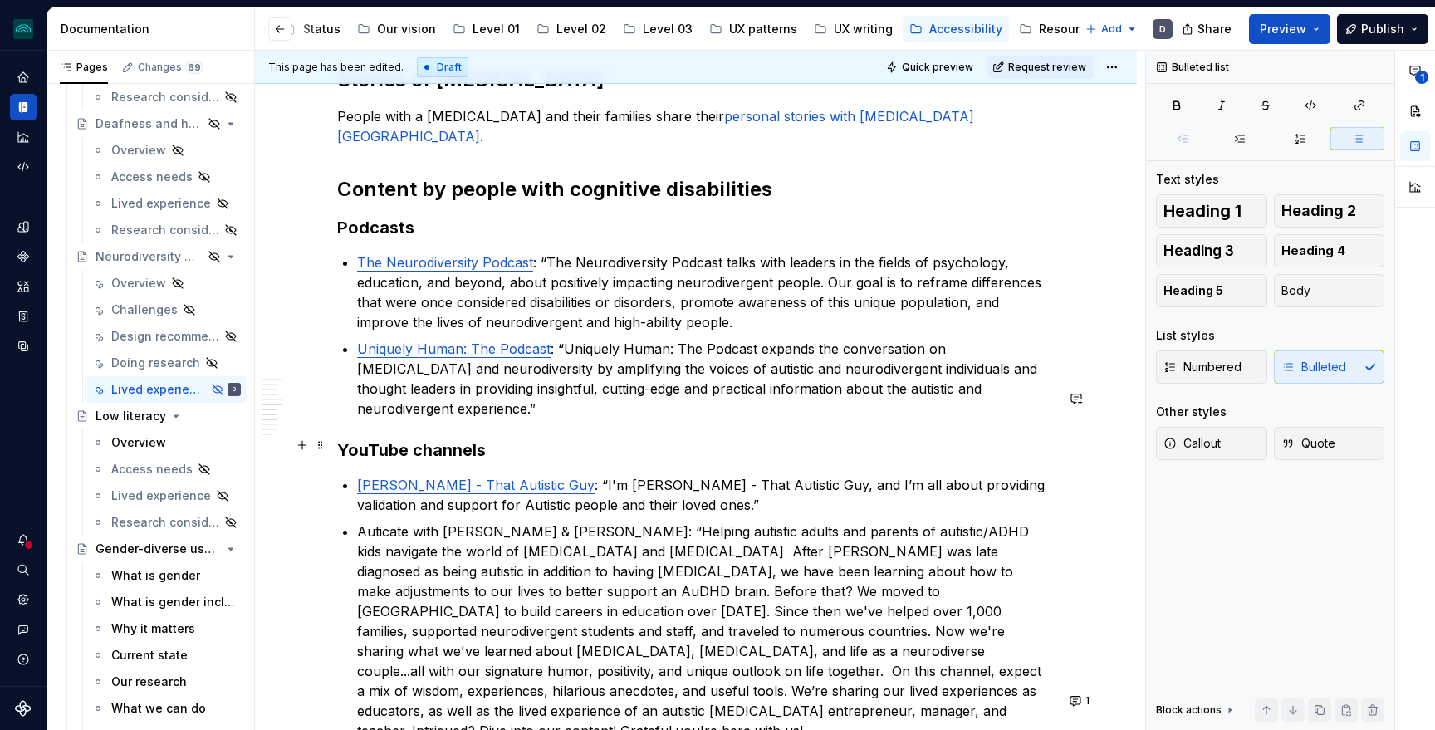
click at [488, 522] on p "Auticate with [PERSON_NAME] & [PERSON_NAME]: “Helping autistic adults and paren…" at bounding box center [706, 631] width 698 height 219
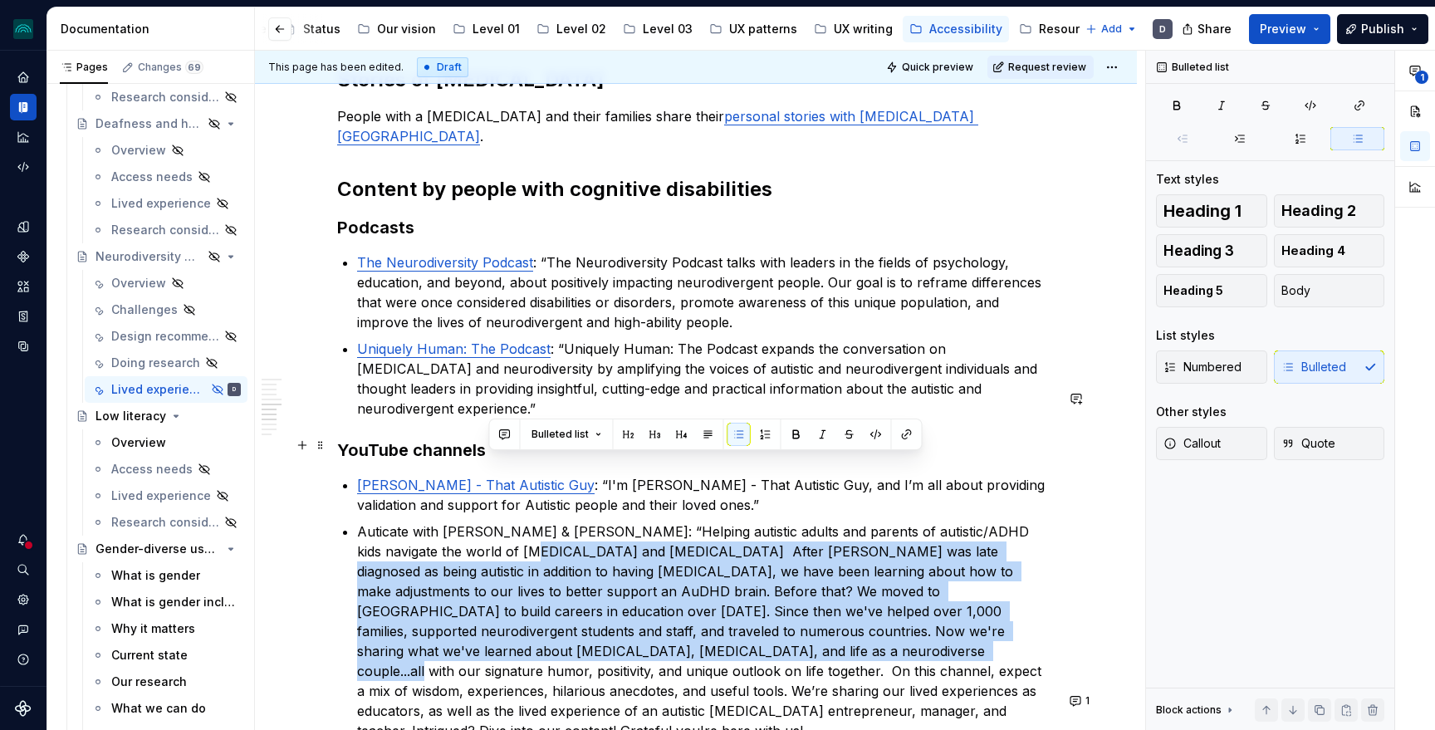
drag, startPoint x: 487, startPoint y: 463, endPoint x: 583, endPoint y: 561, distance: 137.4
click at [583, 561] on p "Auticate with [PERSON_NAME] & [PERSON_NAME]: “Helping autistic adults and paren…" at bounding box center [706, 631] width 698 height 219
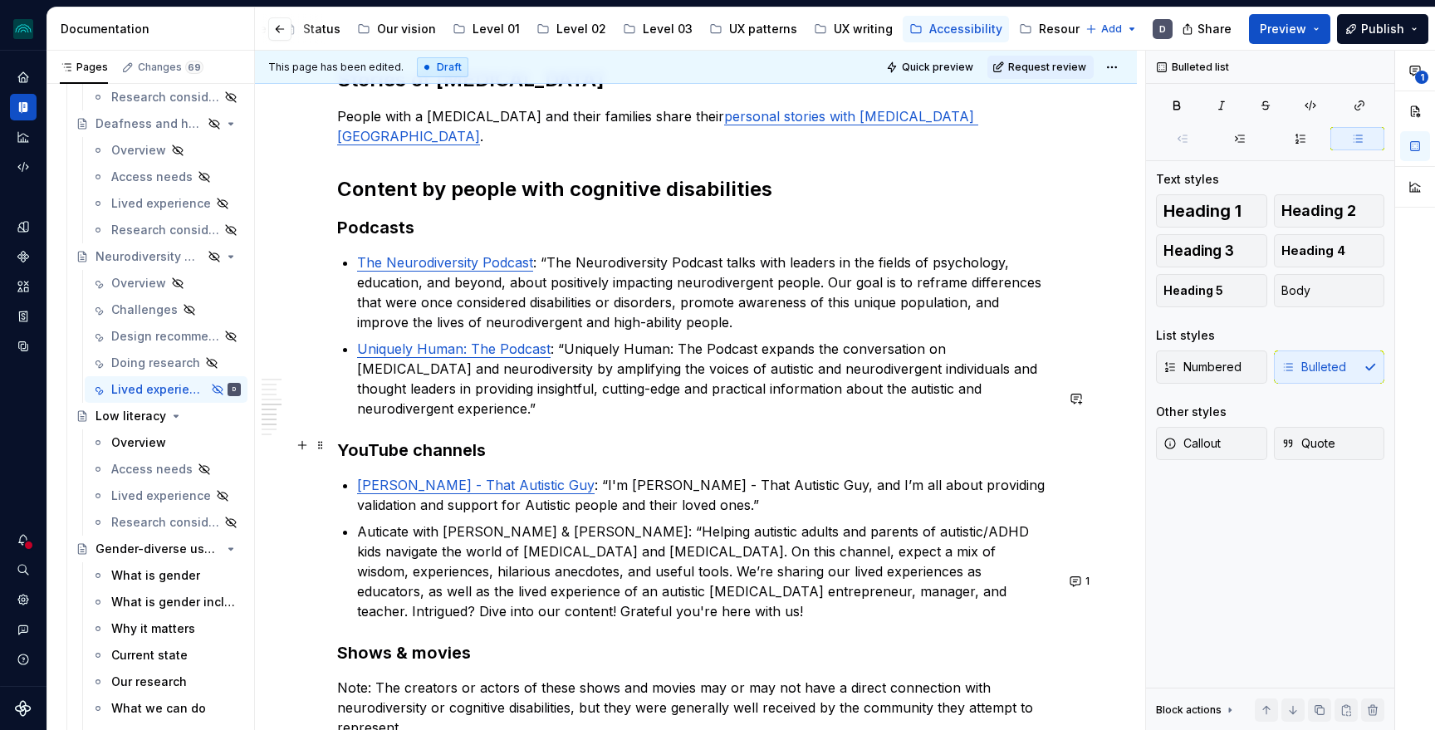
click at [1002, 522] on p "Auticate with [PERSON_NAME] & [PERSON_NAME]: “Helping autistic adults and paren…" at bounding box center [706, 572] width 698 height 100
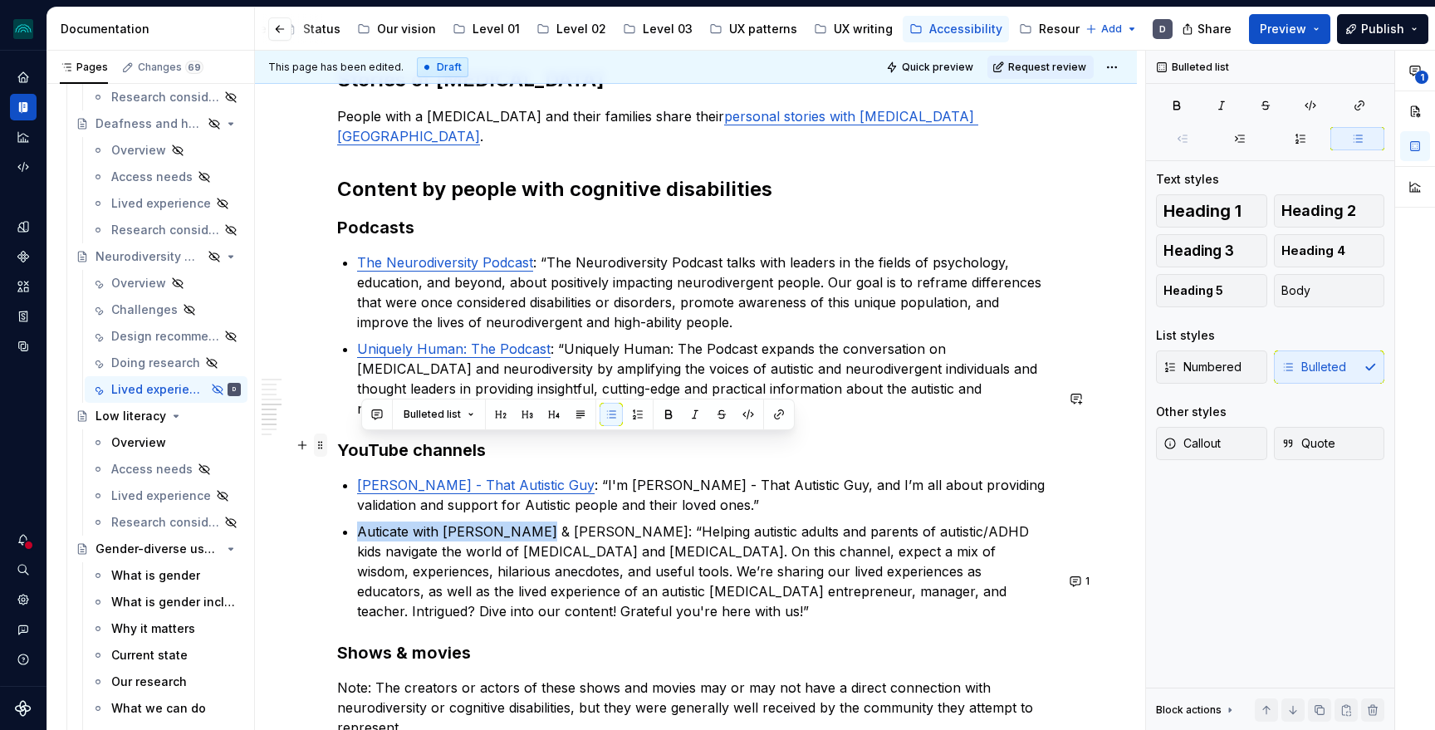
drag, startPoint x: 535, startPoint y: 445, endPoint x: 323, endPoint y: 448, distance: 211.8
click at [337, 448] on div "**********" at bounding box center [696, 72] width 718 height 2727
click at [782, 414] on button "button" at bounding box center [778, 414] width 23 height 23
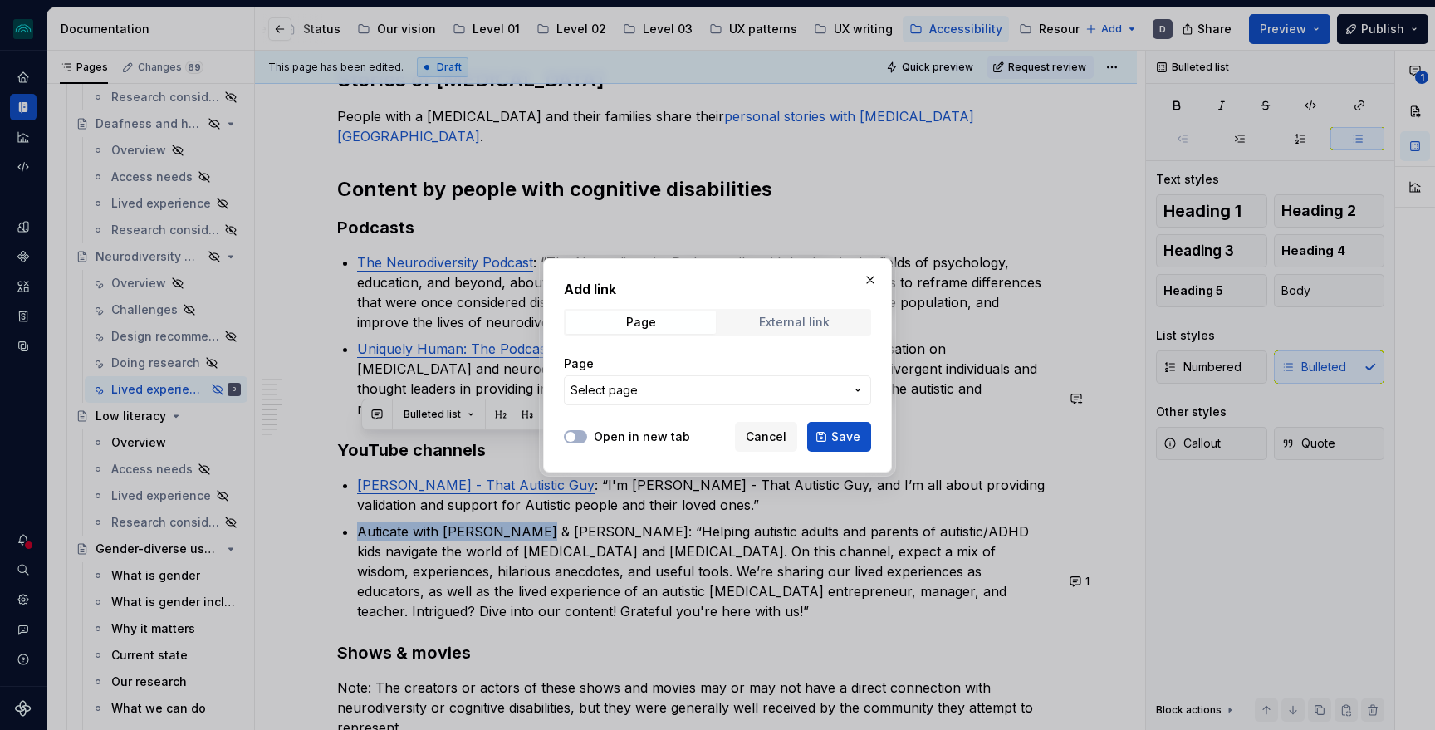
click at [762, 330] on span "External link" at bounding box center [794, 322] width 150 height 23
click at [708, 407] on div "URL" at bounding box center [717, 380] width 307 height 70
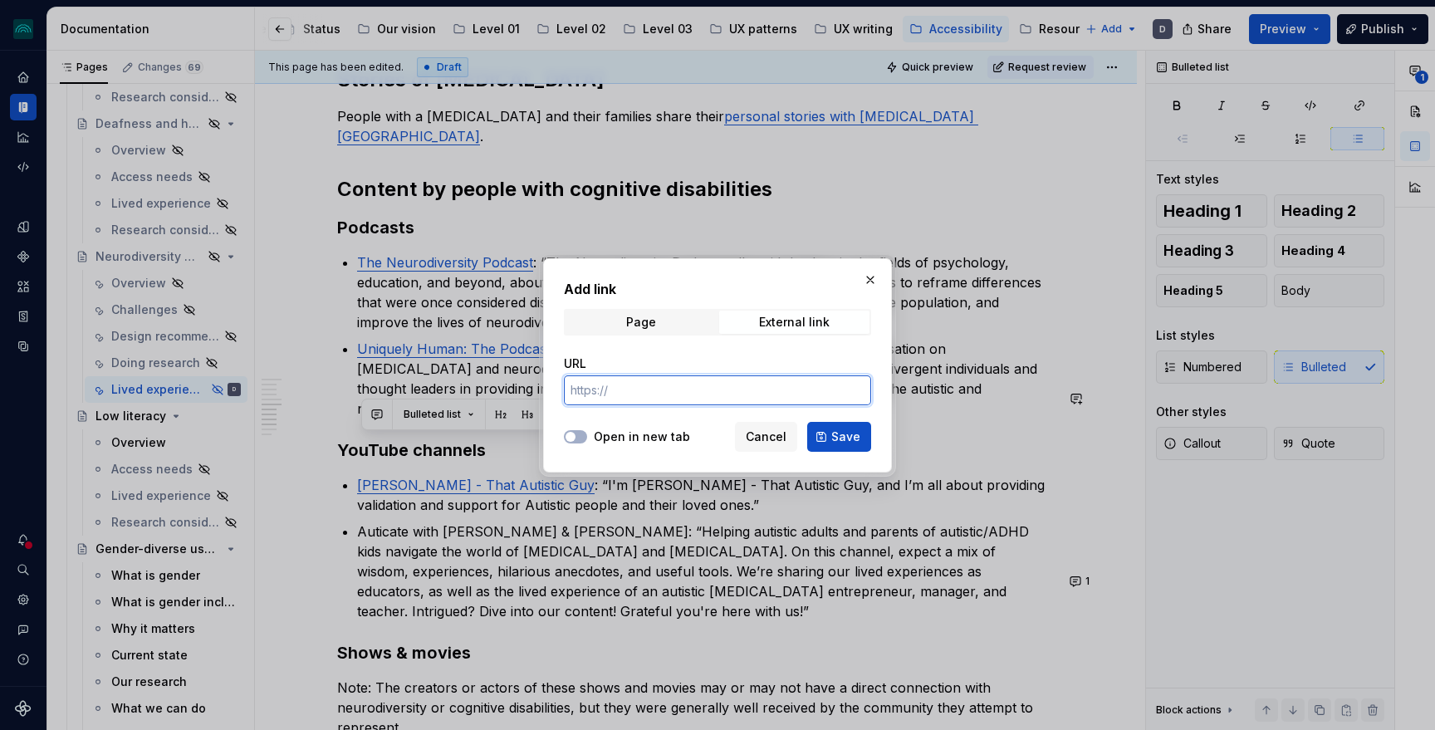
click at [698, 403] on input "URL" at bounding box center [717, 390] width 307 height 30
paste input "[URL][DOMAIN_NAME]"
type input "[URL][DOMAIN_NAME]"
click at [610, 434] on label "Open in new tab" at bounding box center [642, 437] width 96 height 17
click at [587, 434] on button "Open in new tab" at bounding box center [575, 436] width 23 height 13
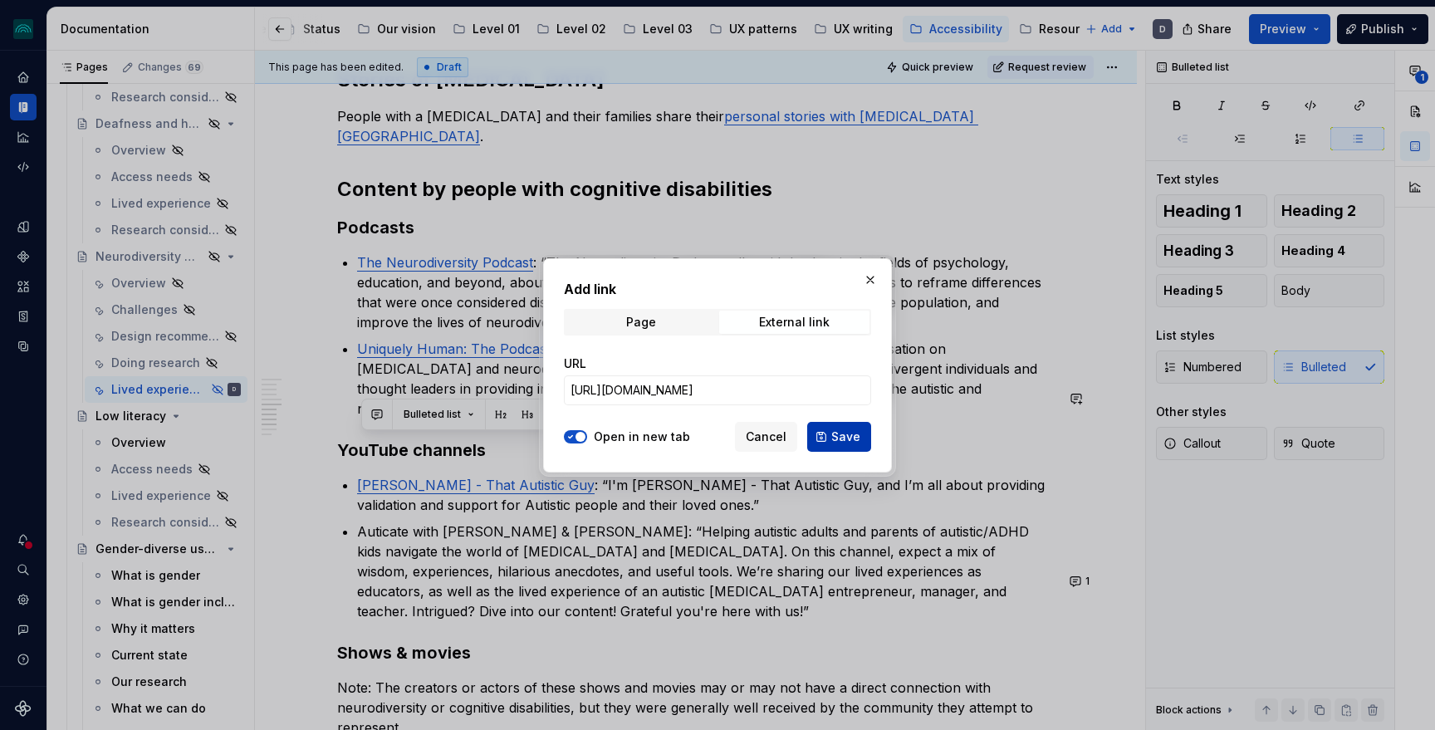
click at [858, 431] on span "Save" at bounding box center [845, 437] width 29 height 17
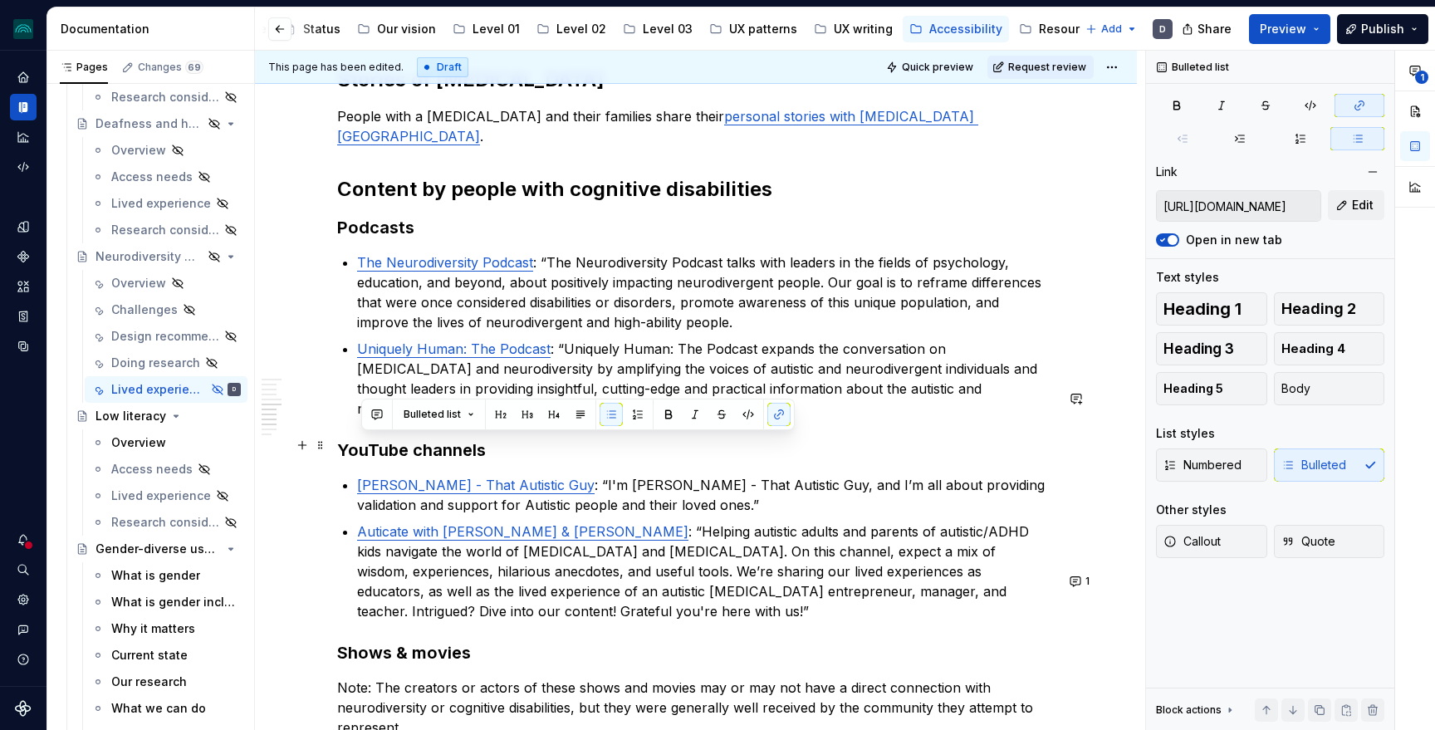
click at [985, 522] on p "Auticate with [PERSON_NAME] & [PERSON_NAME] : “Helping autistic adults and pare…" at bounding box center [706, 572] width 698 height 100
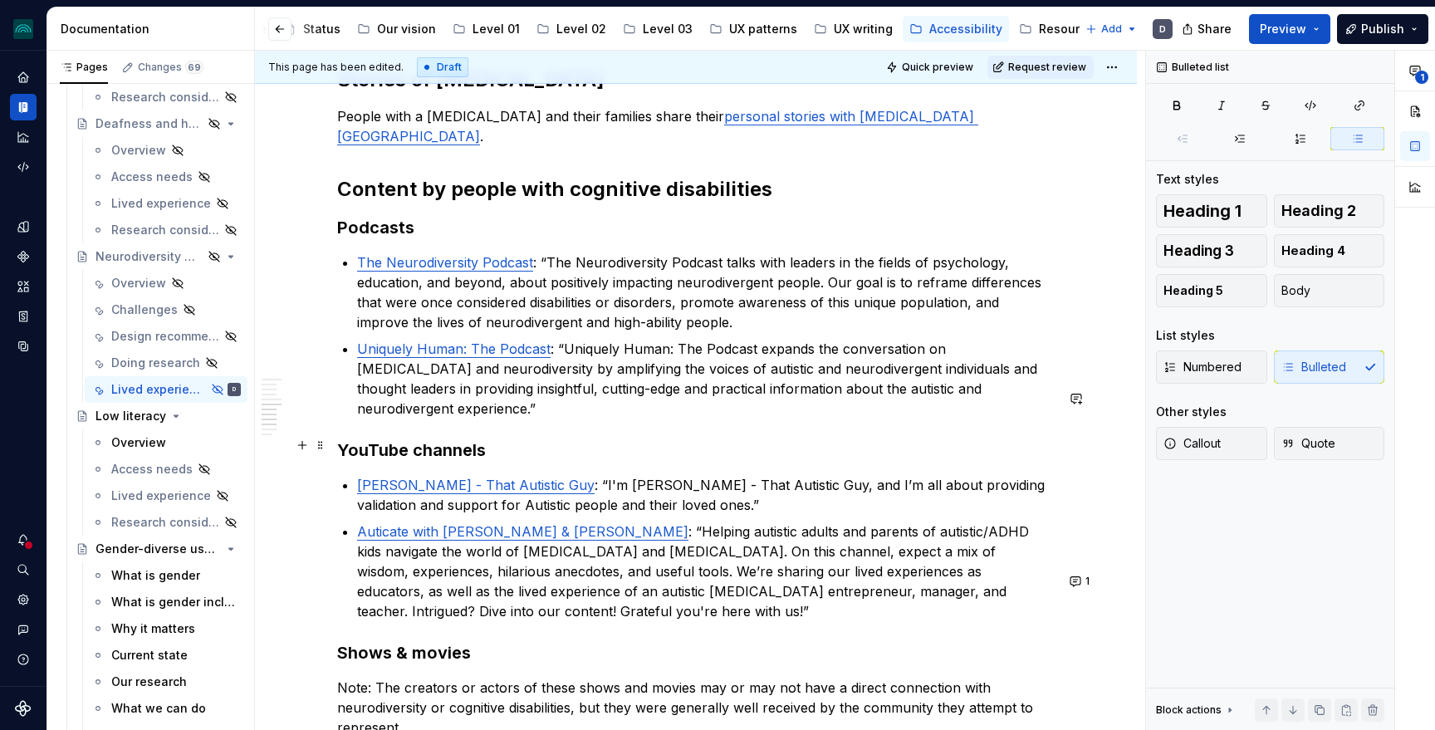
click at [1039, 522] on p "Auticate with [PERSON_NAME] & [PERSON_NAME] : “Helping autistic adults and pare…" at bounding box center [706, 572] width 698 height 100
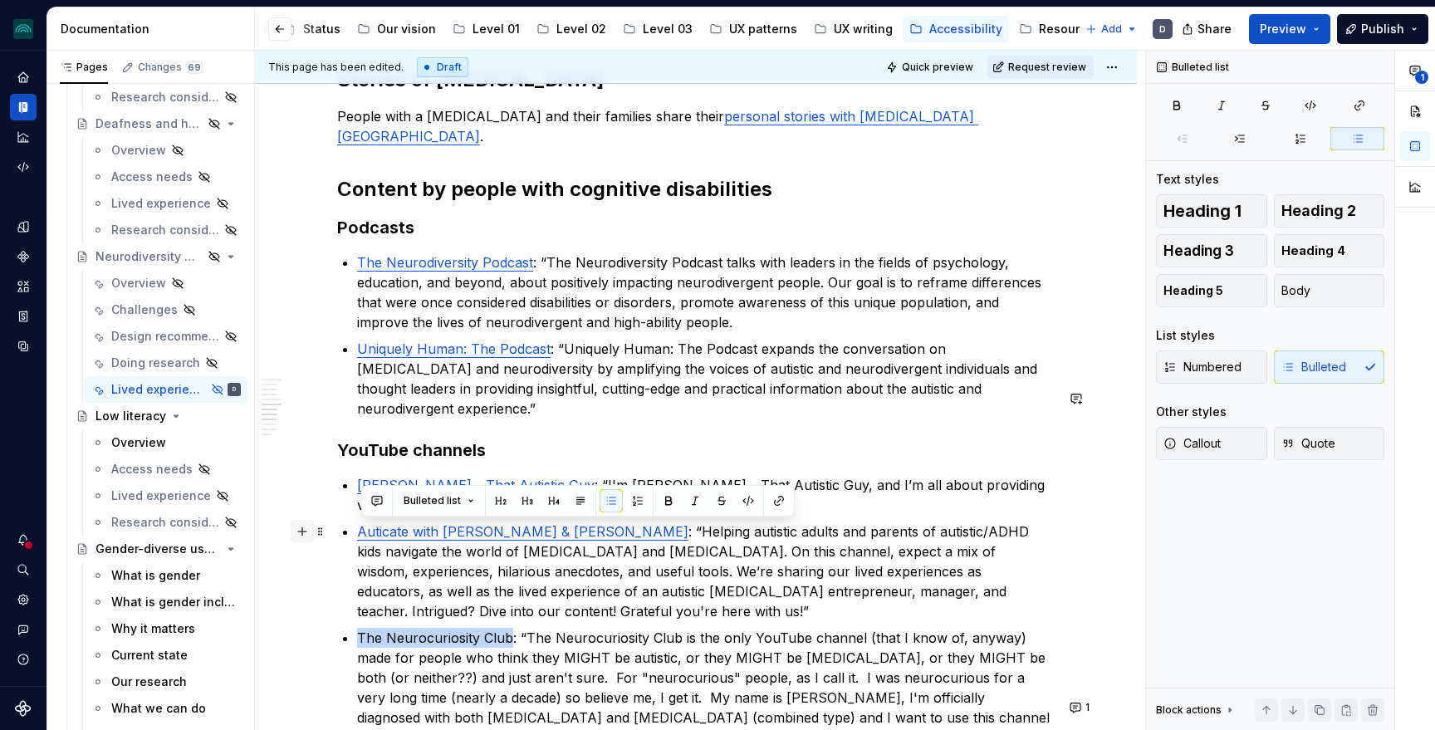
drag, startPoint x: 513, startPoint y: 533, endPoint x: 302, endPoint y: 533, distance: 211.0
click at [337, 533] on div "**********" at bounding box center [696, 136] width 718 height 2854
click at [777, 499] on button "button" at bounding box center [778, 500] width 23 height 23
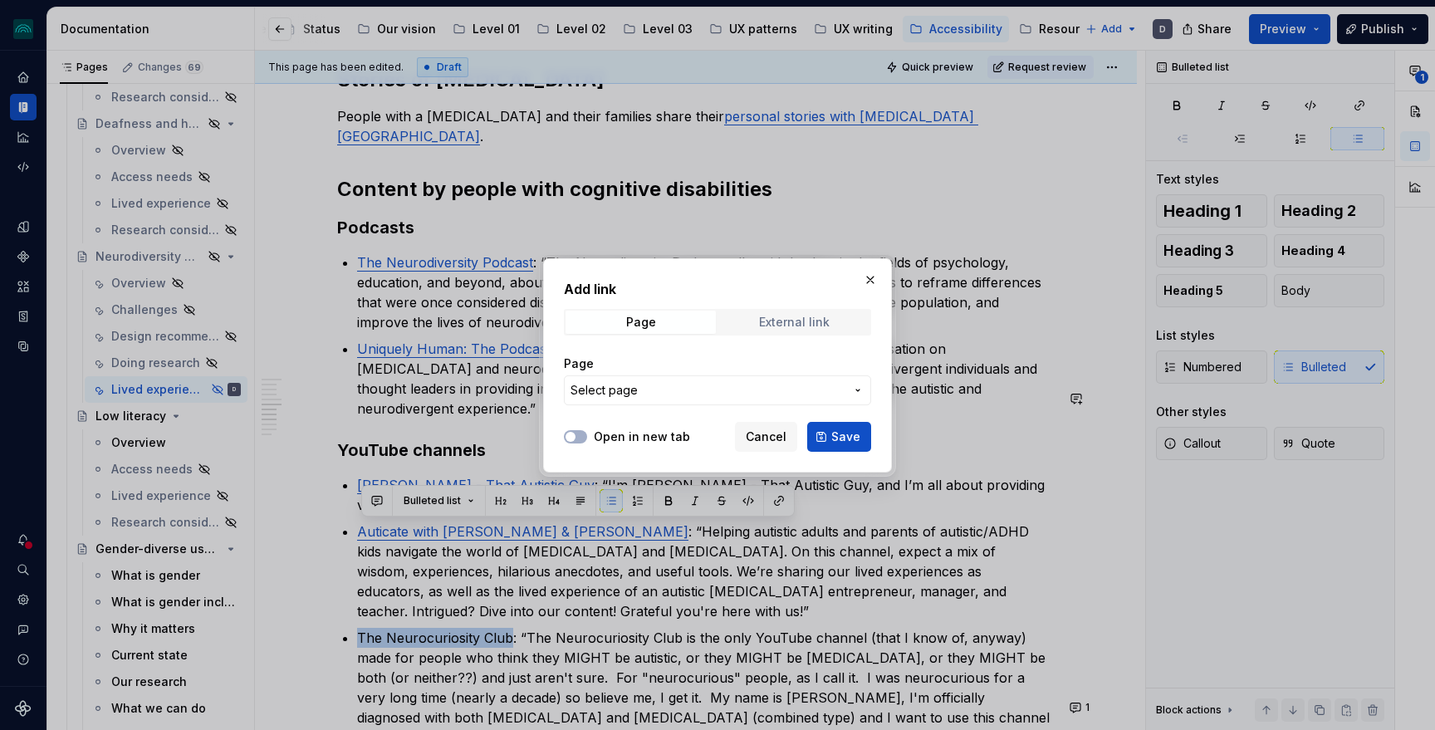
click at [767, 322] on div "External link" at bounding box center [794, 322] width 71 height 13
click at [709, 397] on input "URL" at bounding box center [717, 390] width 307 height 30
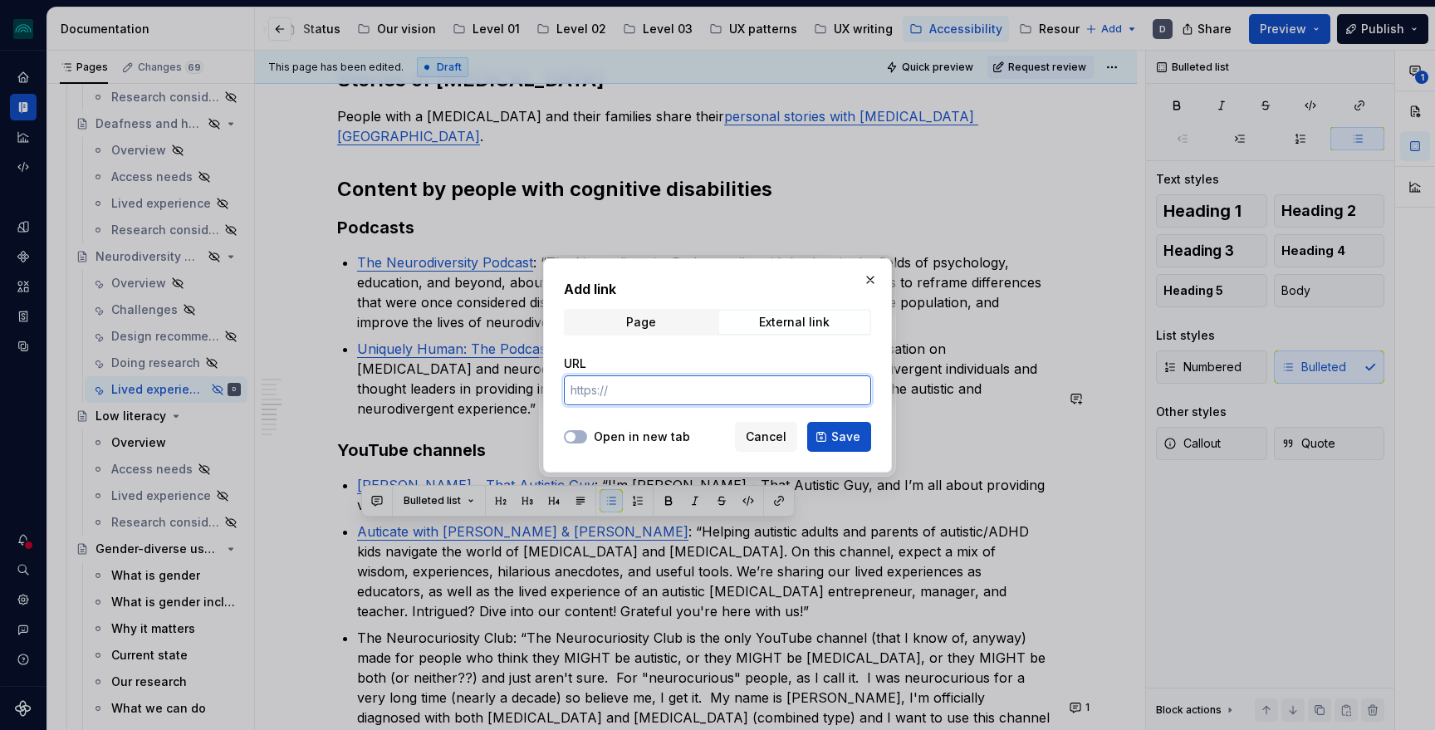
paste input "[URL][DOMAIN_NAME]"
type input "[URL][DOMAIN_NAME]"
click at [625, 442] on label "Open in new tab" at bounding box center [642, 437] width 96 height 17
click at [587, 442] on button "Open in new tab" at bounding box center [575, 436] width 23 height 13
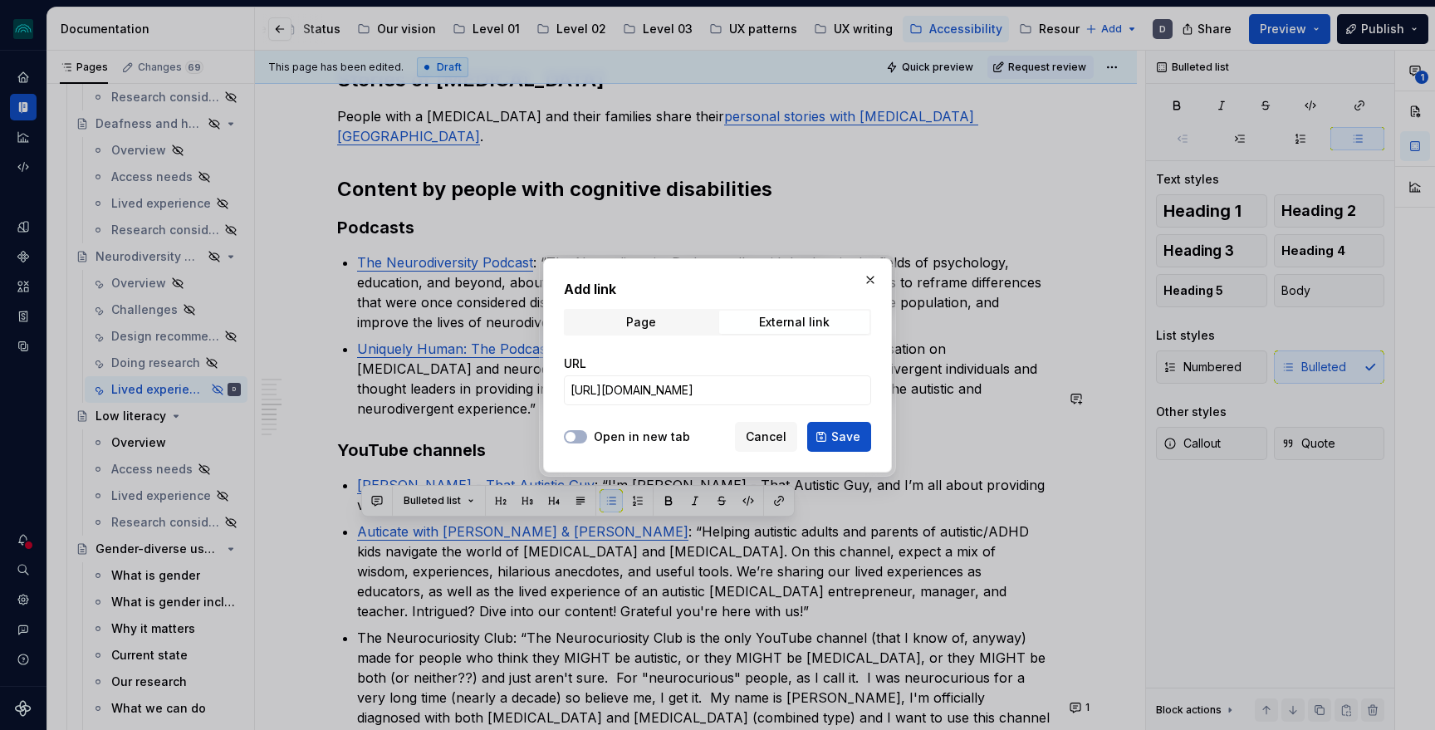
scroll to position [0, 0]
click at [854, 434] on span "Save" at bounding box center [845, 437] width 29 height 17
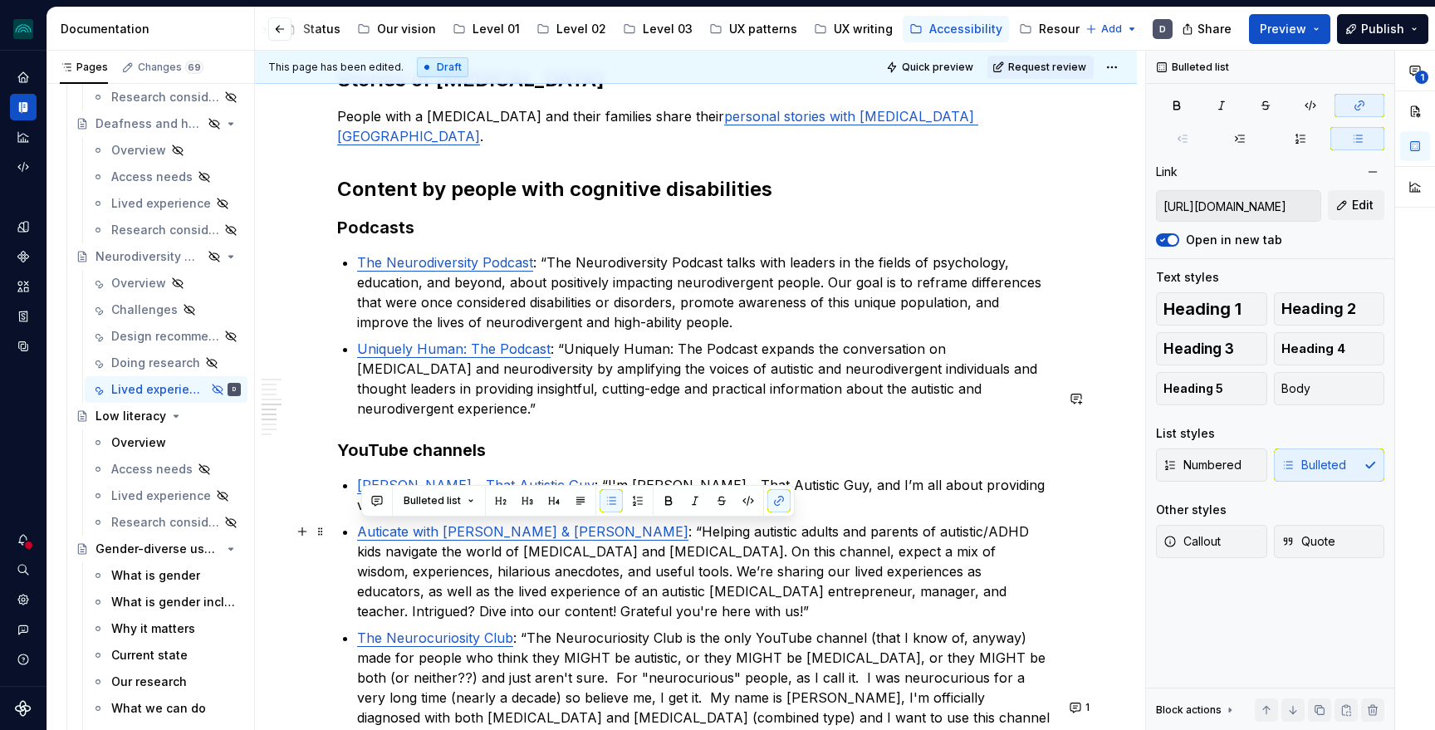
click at [577, 628] on p "The Neurocuriosity Club : “The Neurocuriosity Club is the only YouTube channel …" at bounding box center [706, 688] width 698 height 120
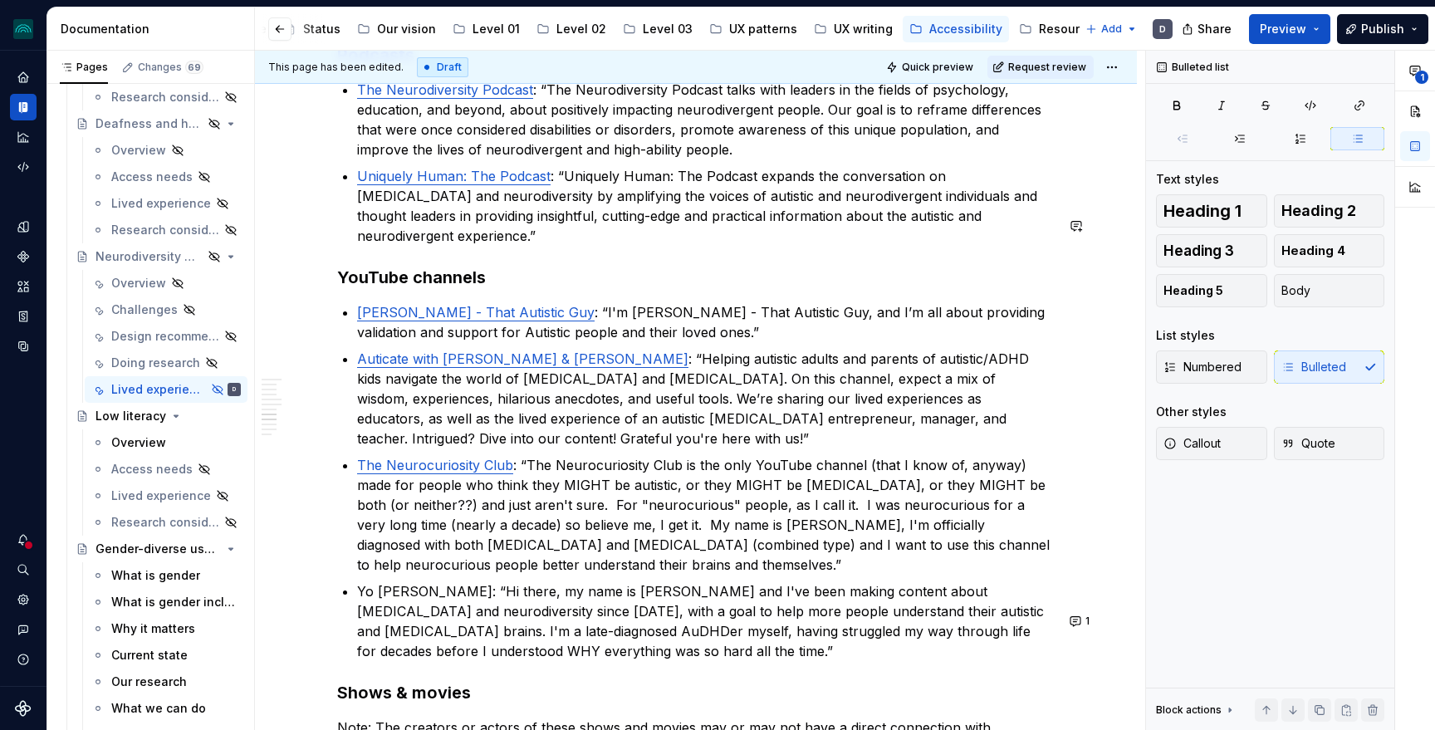
scroll to position [1792, 0]
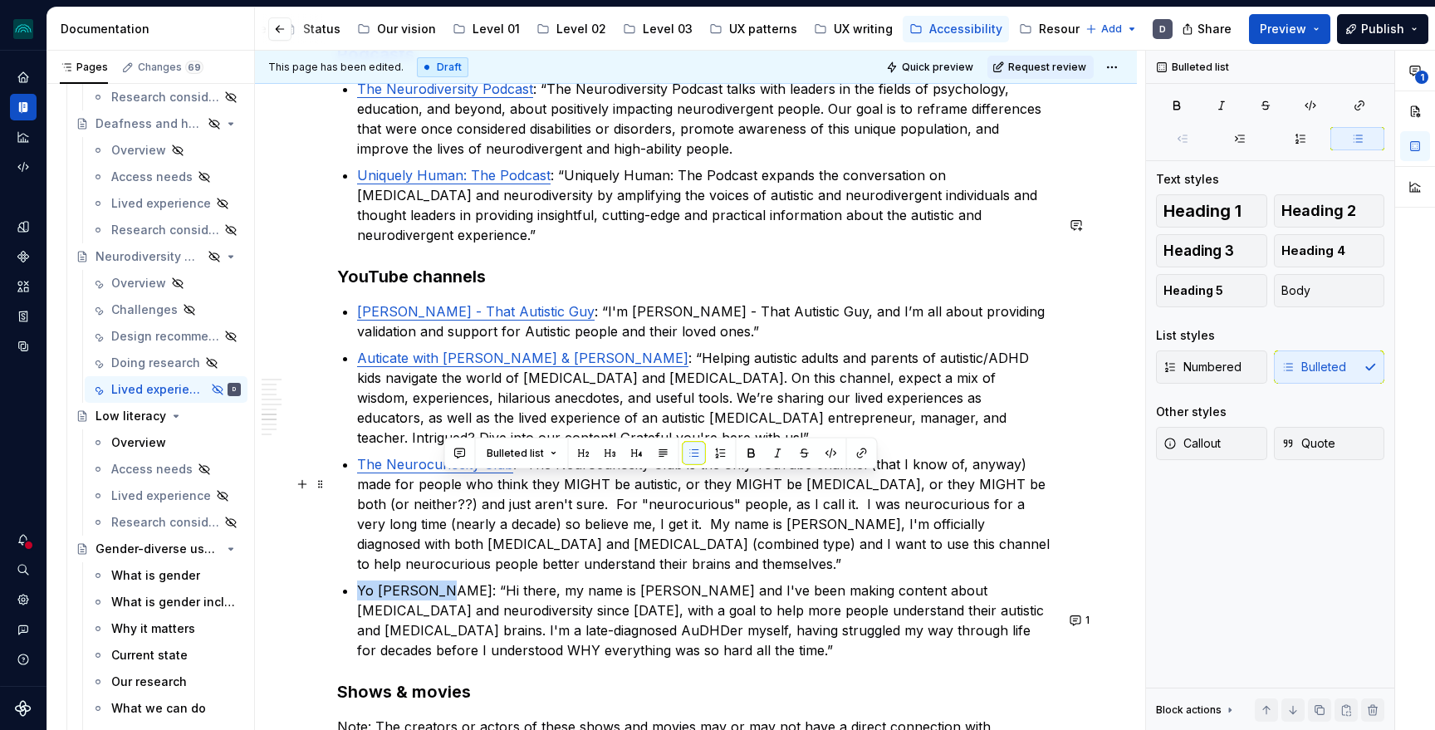
drag, startPoint x: 453, startPoint y: 485, endPoint x: 263, endPoint y: 485, distance: 190.2
click at [263, 485] on div "**********" at bounding box center [696, 95] width 882 height 3199
click at [775, 458] on button "button" at bounding box center [778, 453] width 23 height 23
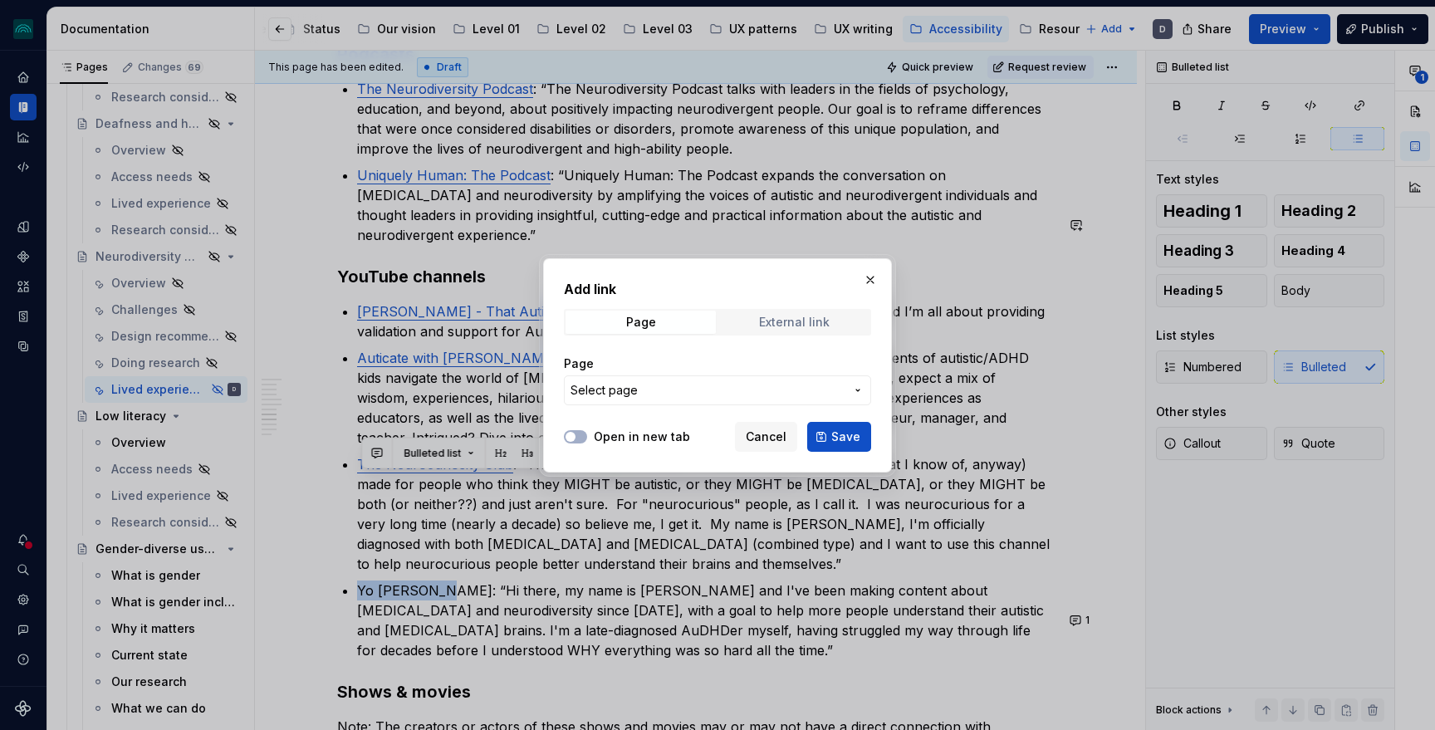
click at [801, 317] on div "External link" at bounding box center [794, 322] width 71 height 13
click at [711, 402] on input "URL" at bounding box center [717, 390] width 307 height 30
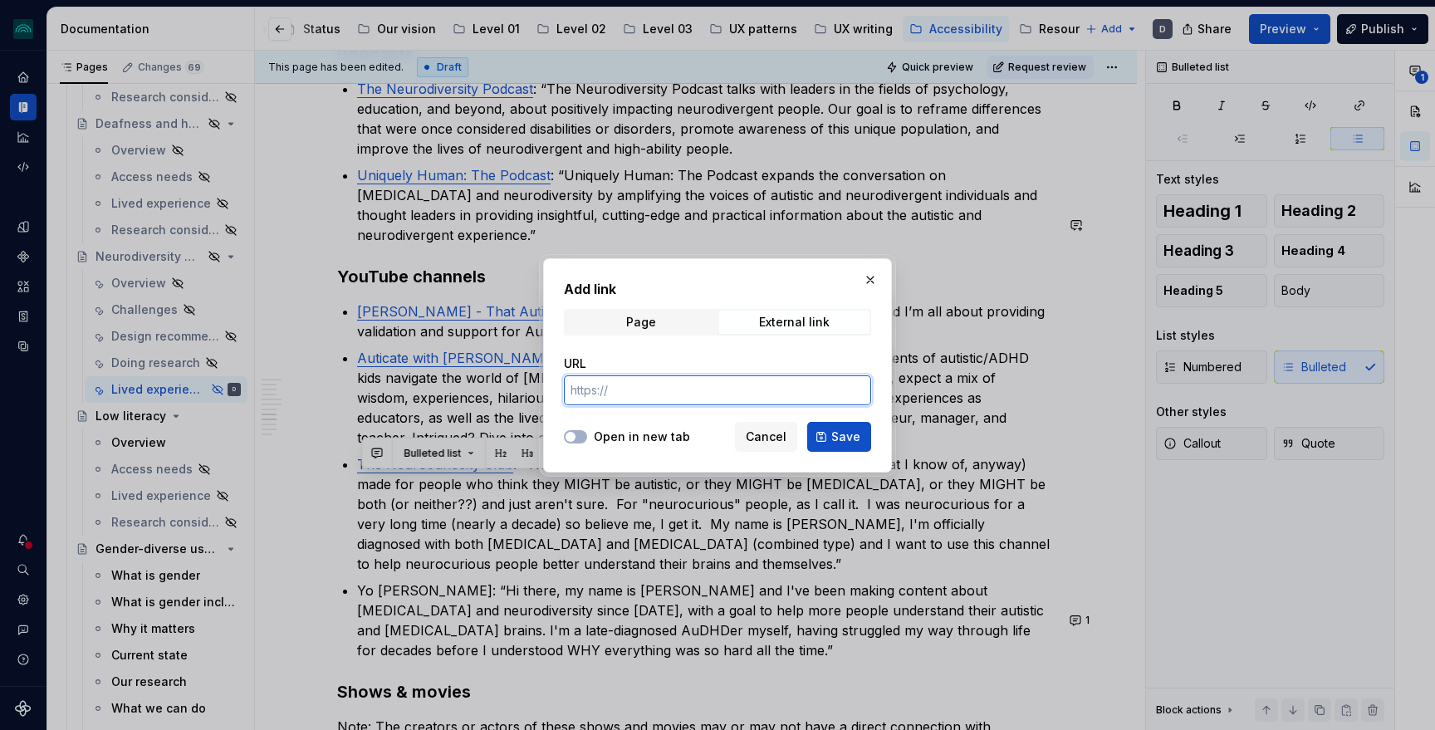
paste input "[URL][DOMAIN_NAME]"
type input "[URL][DOMAIN_NAME]"
click at [624, 447] on div "Open in new tab Cancel Save" at bounding box center [717, 433] width 307 height 37
click at [639, 438] on label "Open in new tab" at bounding box center [642, 437] width 96 height 17
click at [587, 438] on button "Open in new tab" at bounding box center [575, 436] width 23 height 13
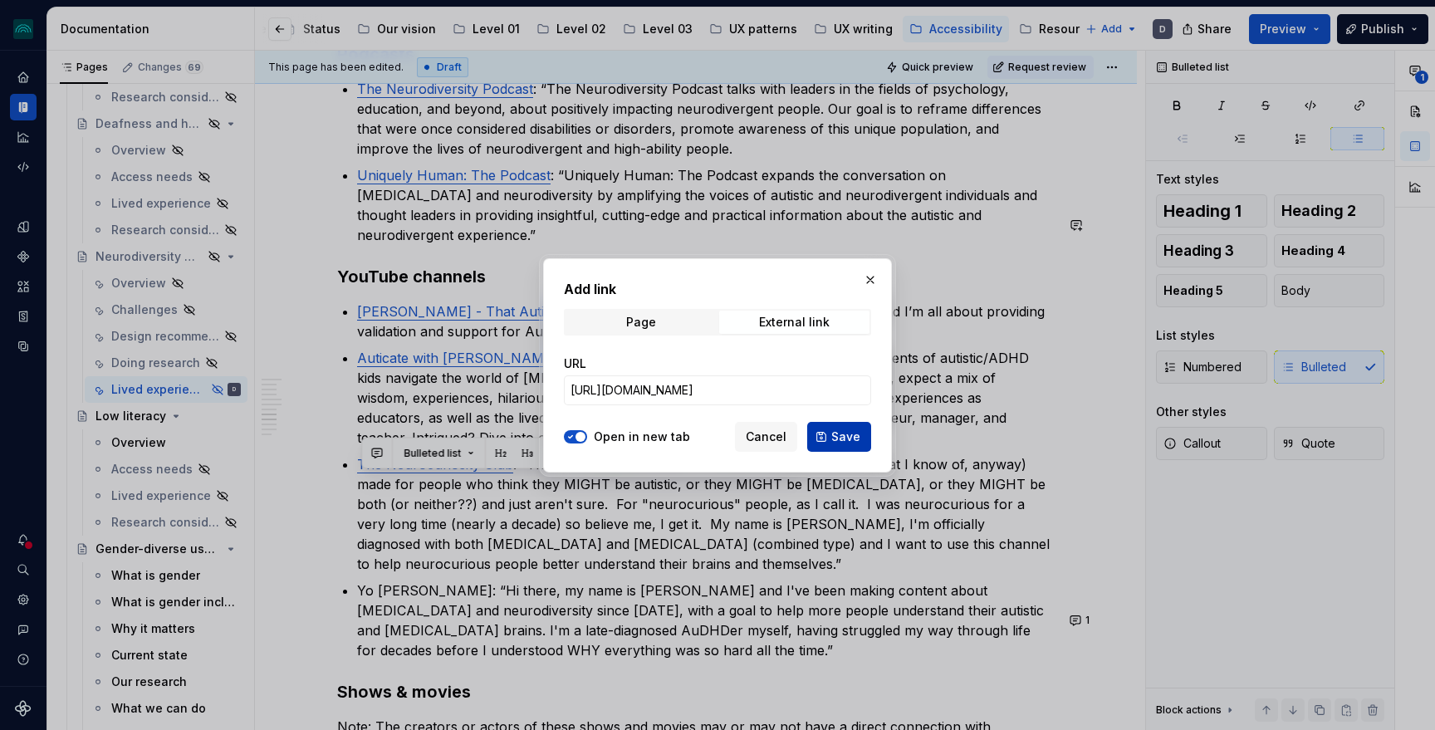
click at [846, 434] on span "Save" at bounding box center [845, 437] width 29 height 17
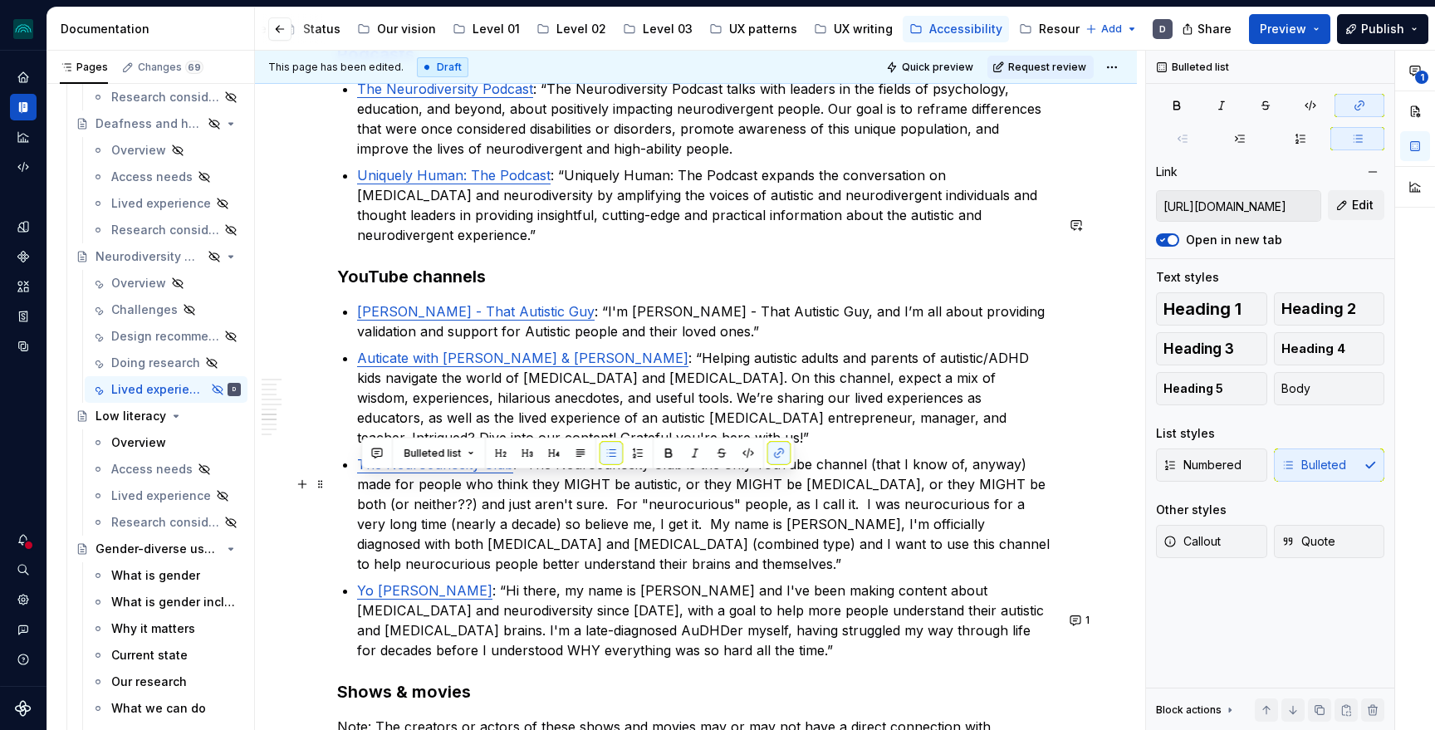
click at [684, 581] on p "Yo [PERSON_NAME] : “Hi there, my name is [PERSON_NAME] and I've been making con…" at bounding box center [706, 621] width 698 height 80
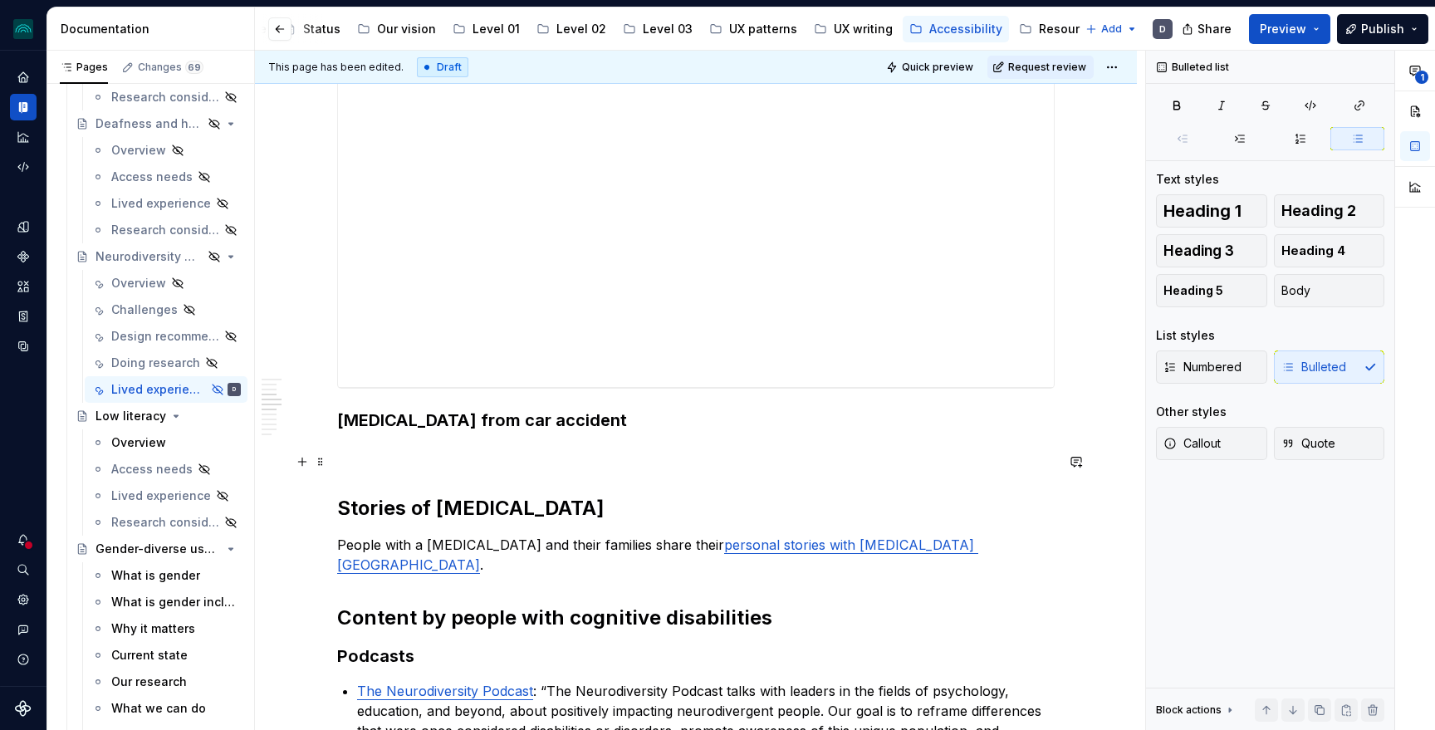
scroll to position [0, 0]
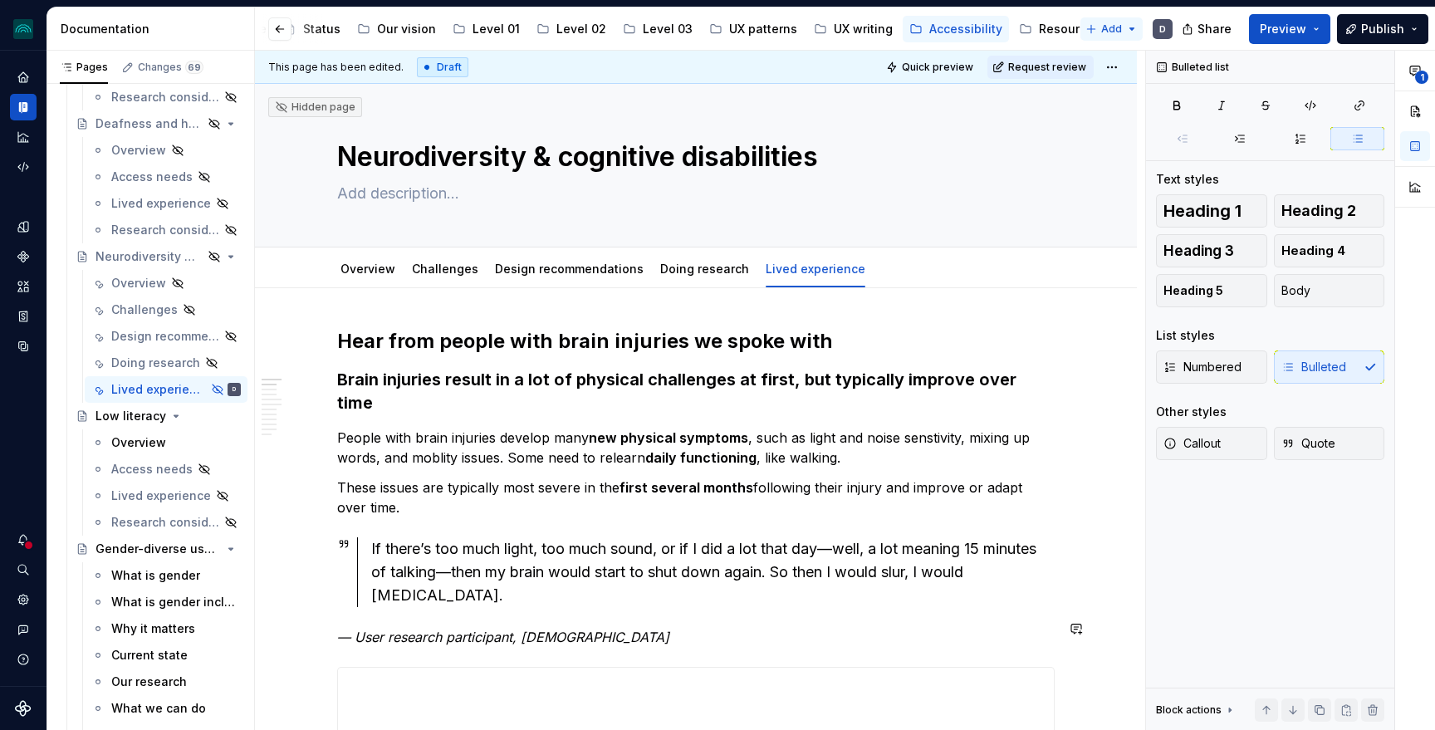
type textarea "*"
